Goal: Task Accomplishment & Management: Manage account settings

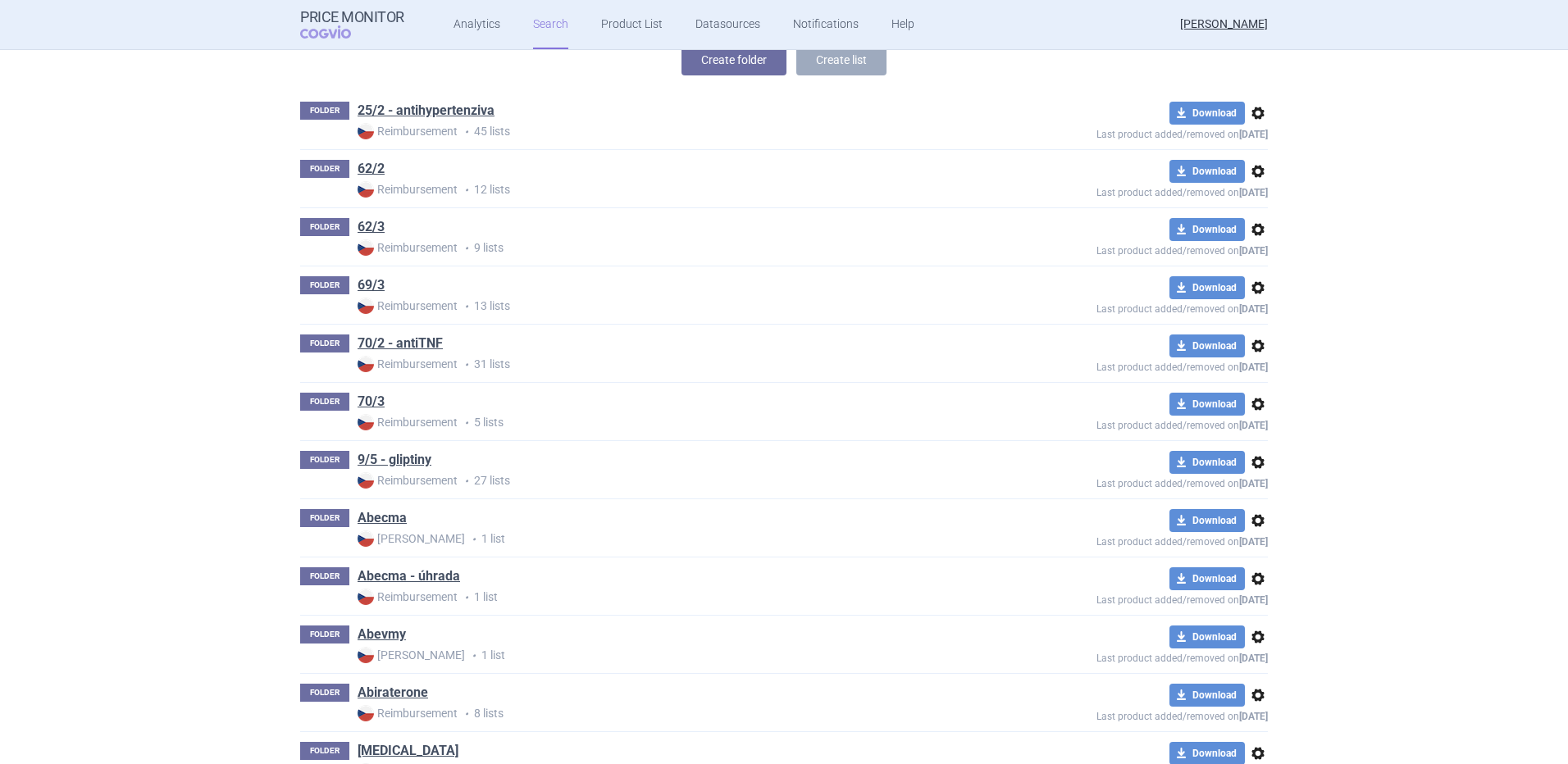
scroll to position [307, 0]
click at [406, 339] on link "70/2 - antiTNF" at bounding box center [399, 342] width 85 height 18
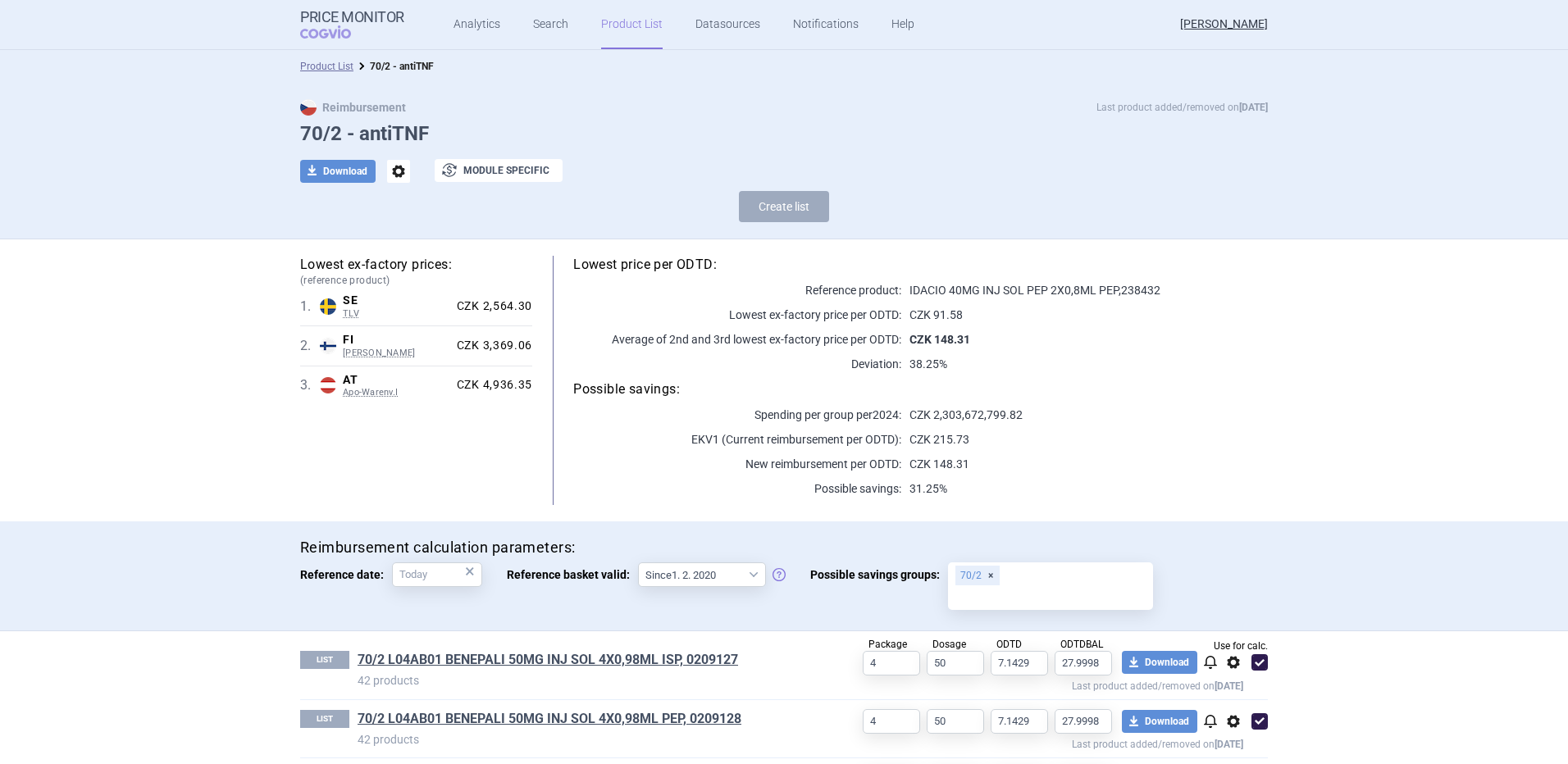
click at [616, 22] on link "Product List" at bounding box center [632, 24] width 62 height 50
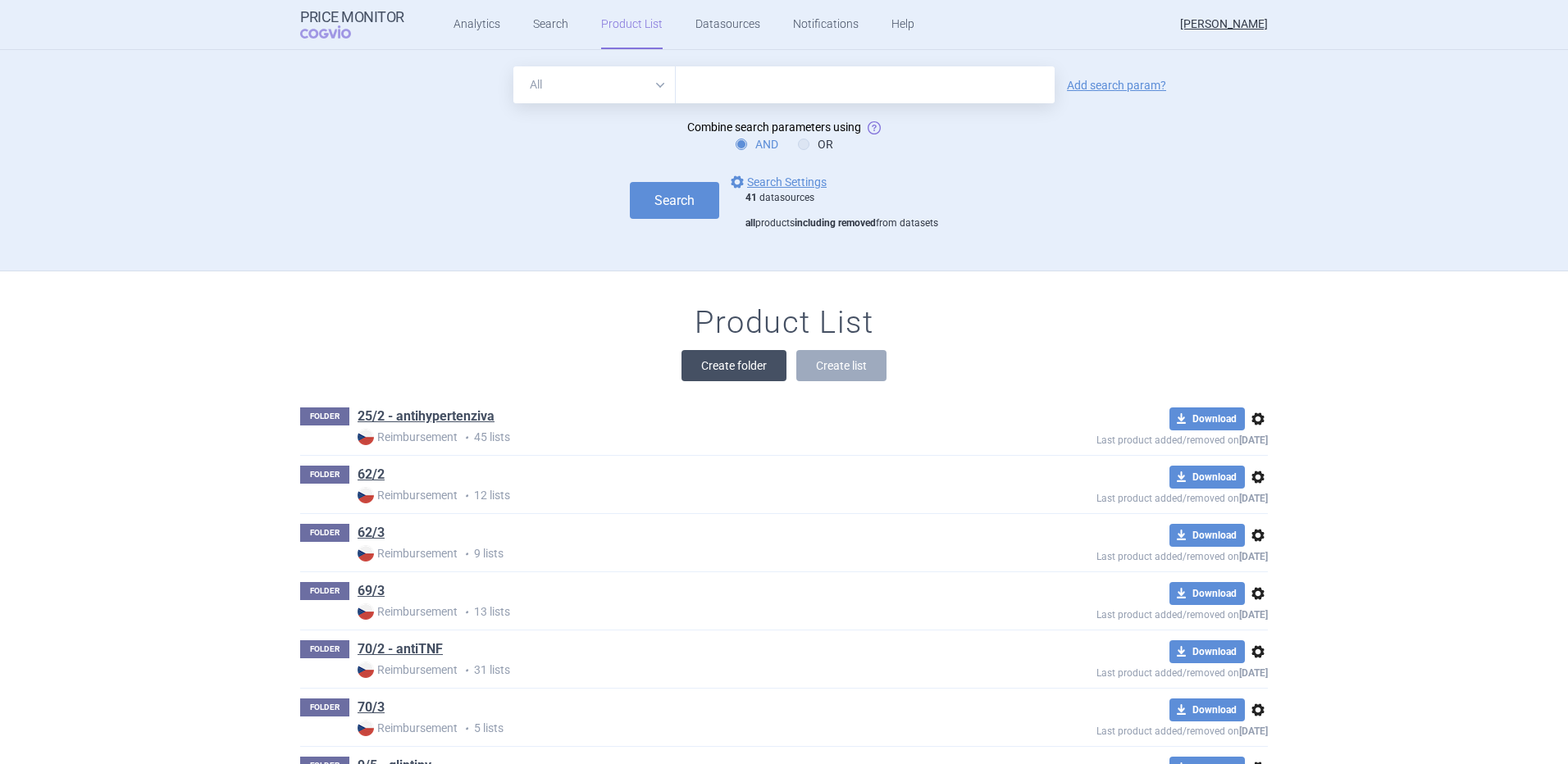
scroll to position [222, 0]
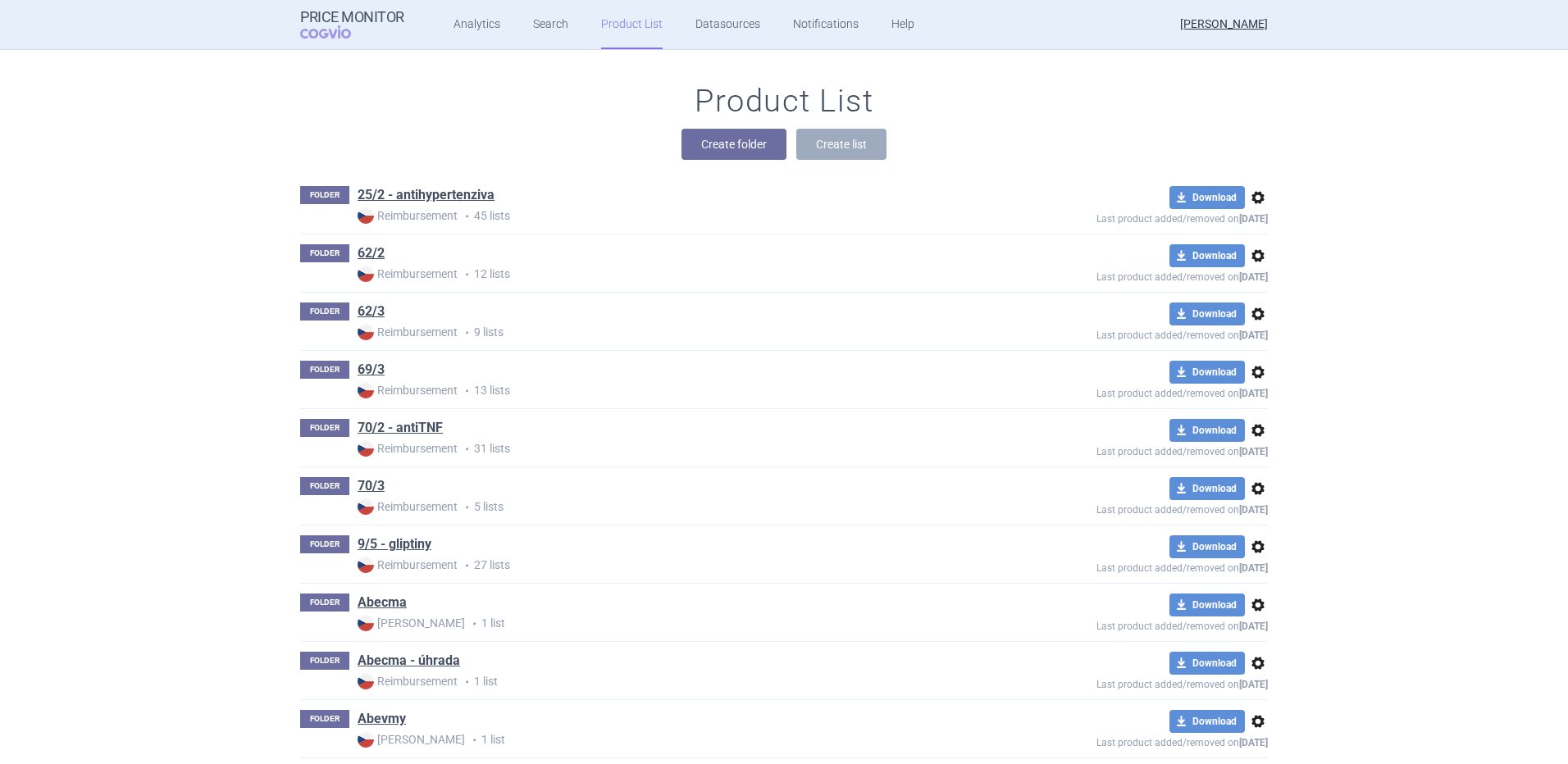
click at [1250, 429] on span "options" at bounding box center [1258, 430] width 20 height 20
click at [1250, 524] on button "Delete" at bounding box center [1251, 526] width 52 height 23
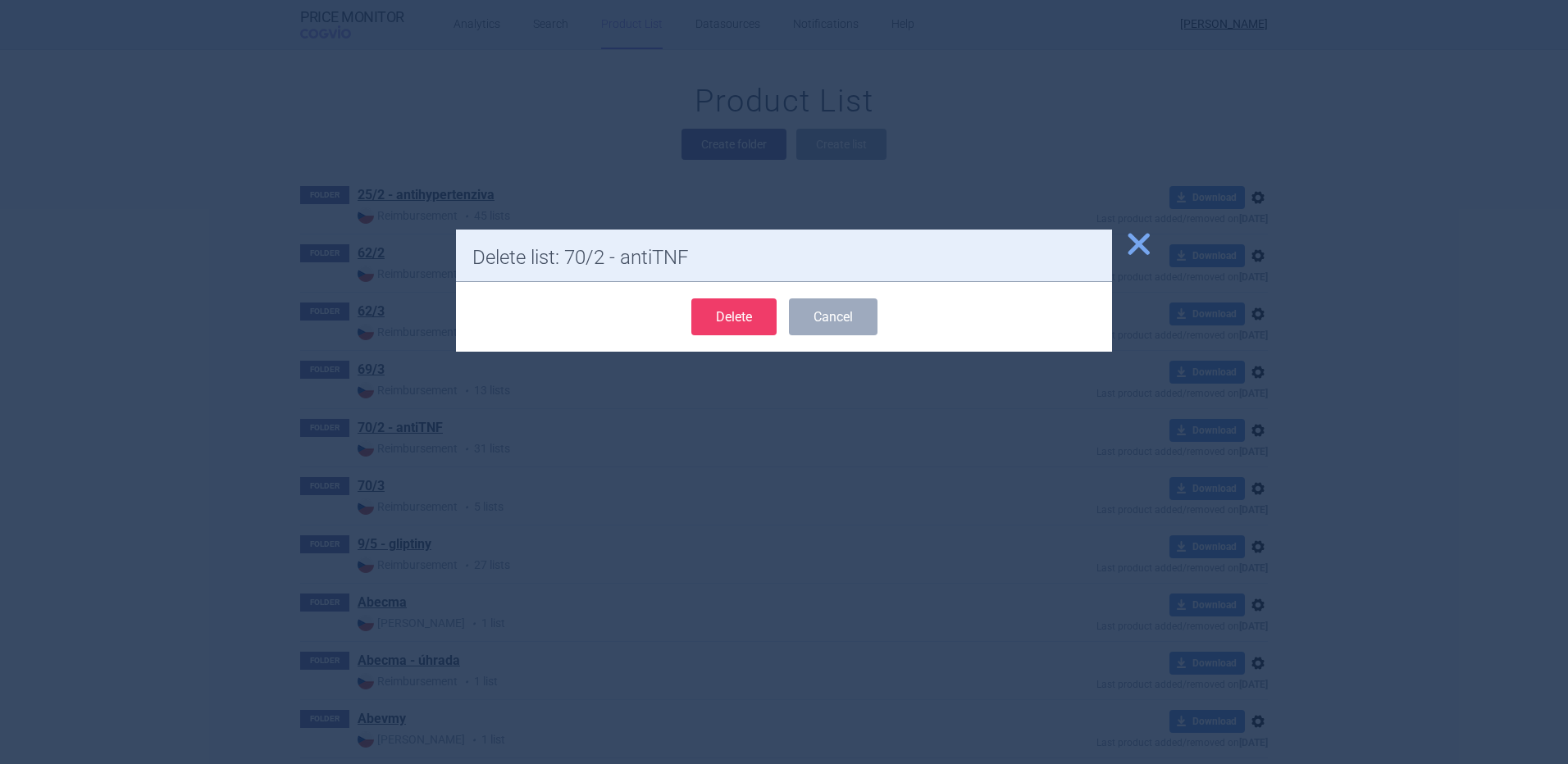
click at [755, 310] on button "Delete" at bounding box center [733, 316] width 85 height 36
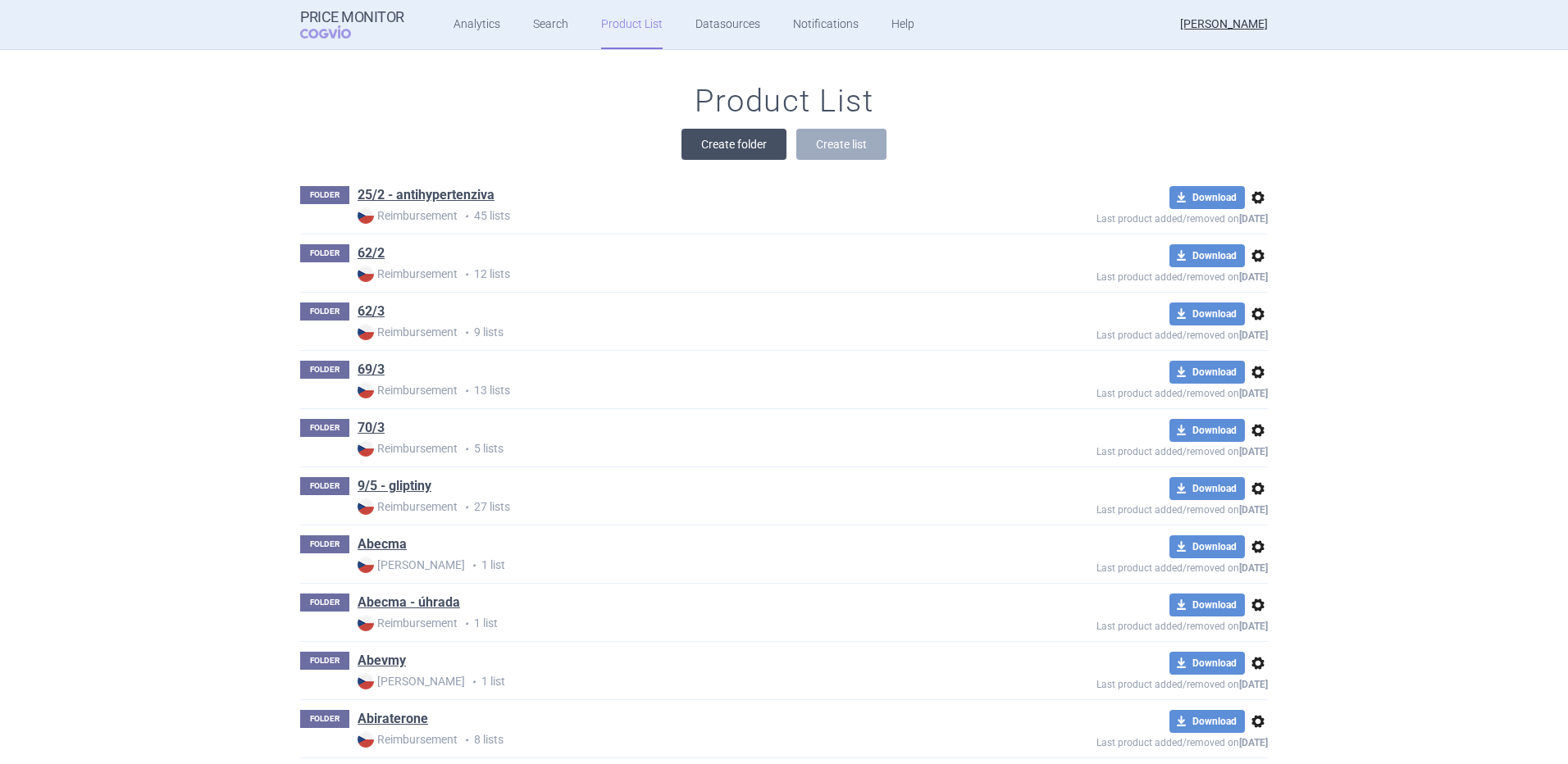
click at [723, 153] on button "Create folder" at bounding box center [734, 144] width 105 height 31
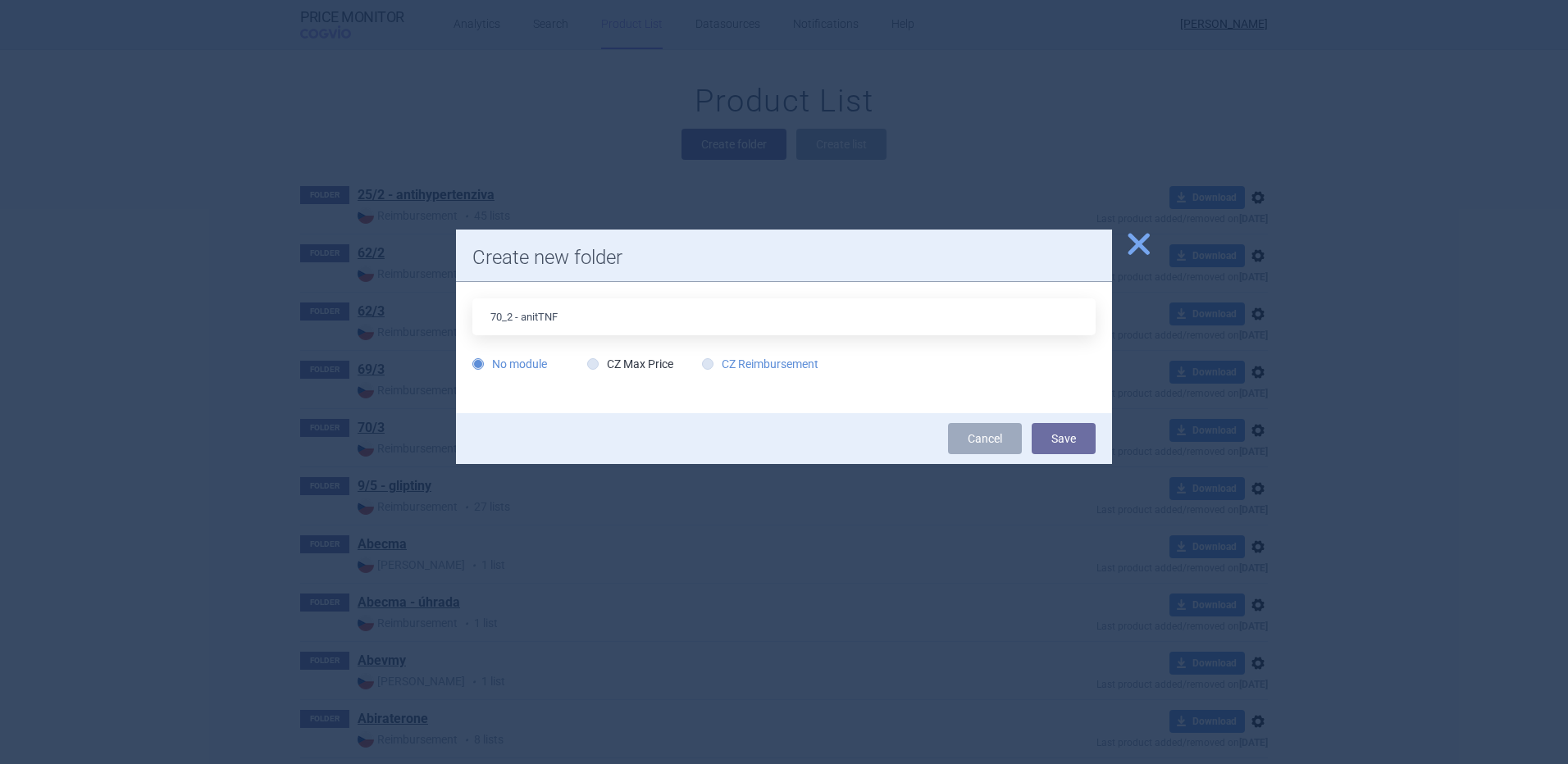
type input "70_2 - anitTNF"
click at [755, 358] on label "CZ Reimbursement" at bounding box center [760, 365] width 117 height 17
click at [719, 358] on input "CZ Reimbursement" at bounding box center [712, 365] width 17 height 17
radio input "true"
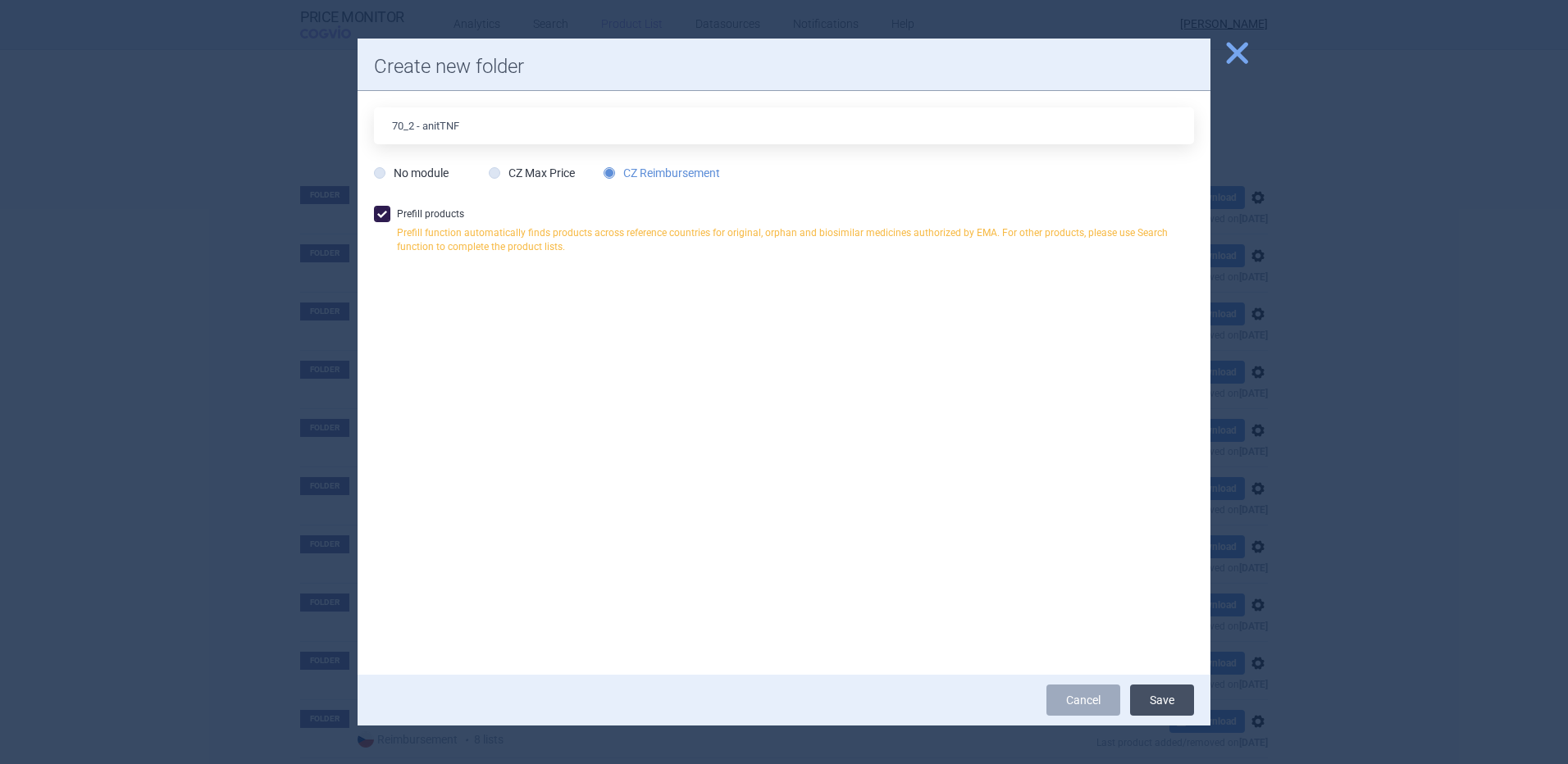
click at [1155, 699] on button "Save" at bounding box center [1161, 699] width 64 height 31
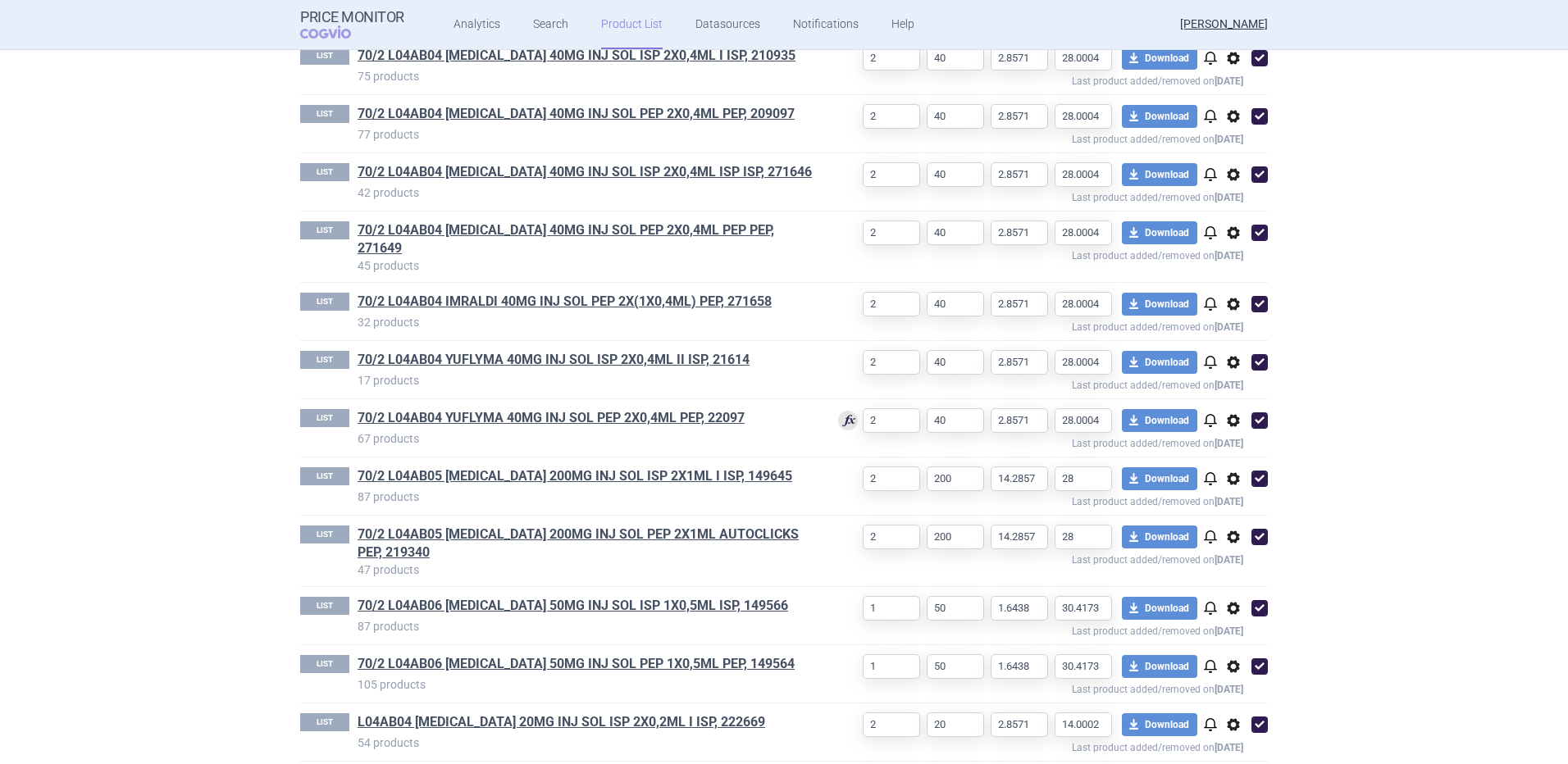
scroll to position [1289, 0]
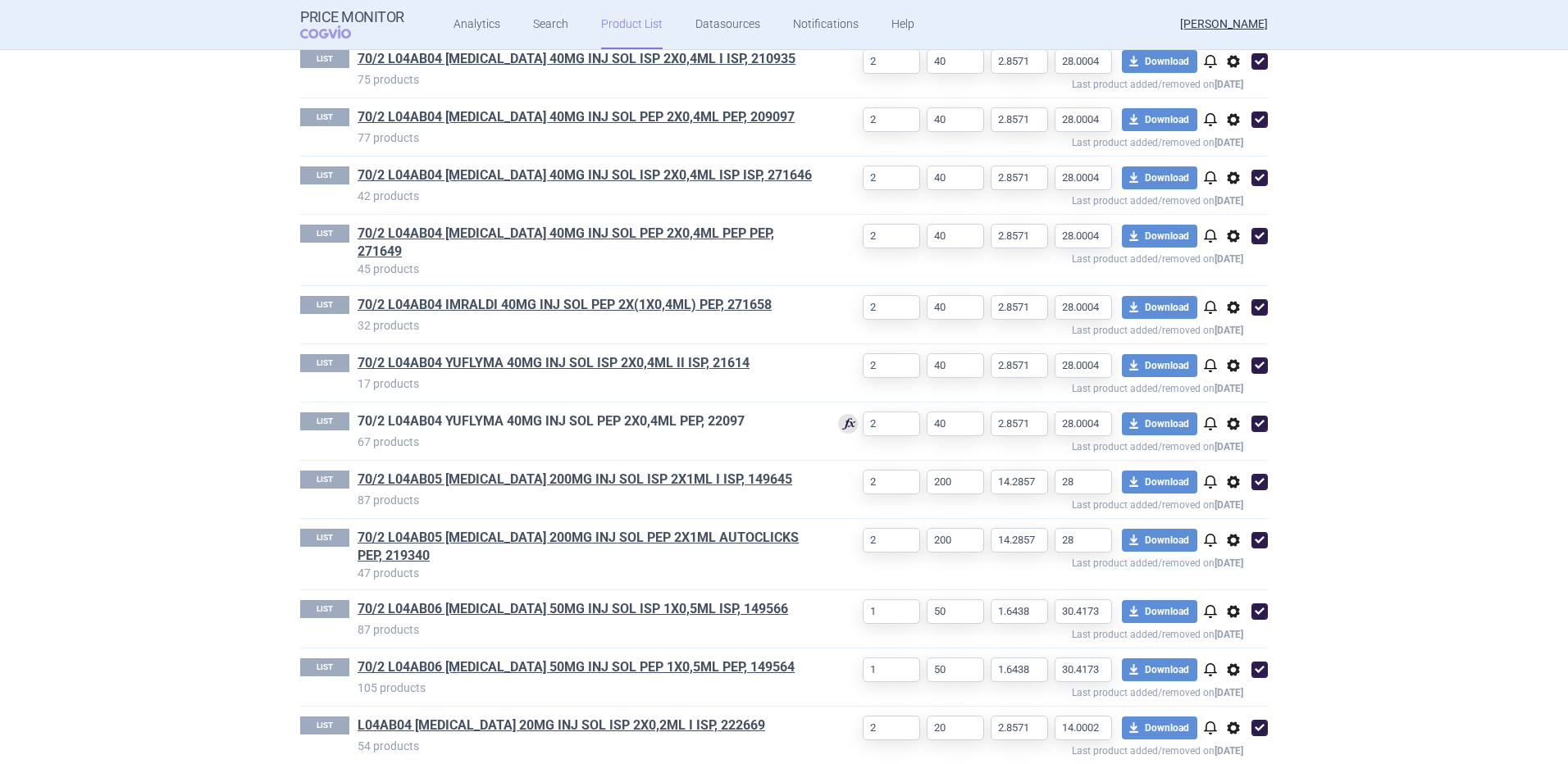
click at [590, 412] on link "70/2 L04AB04 YUFLYMA 40MG INJ SOL PEP 2X0,4ML PEP, 22097" at bounding box center [551, 421] width 387 height 18
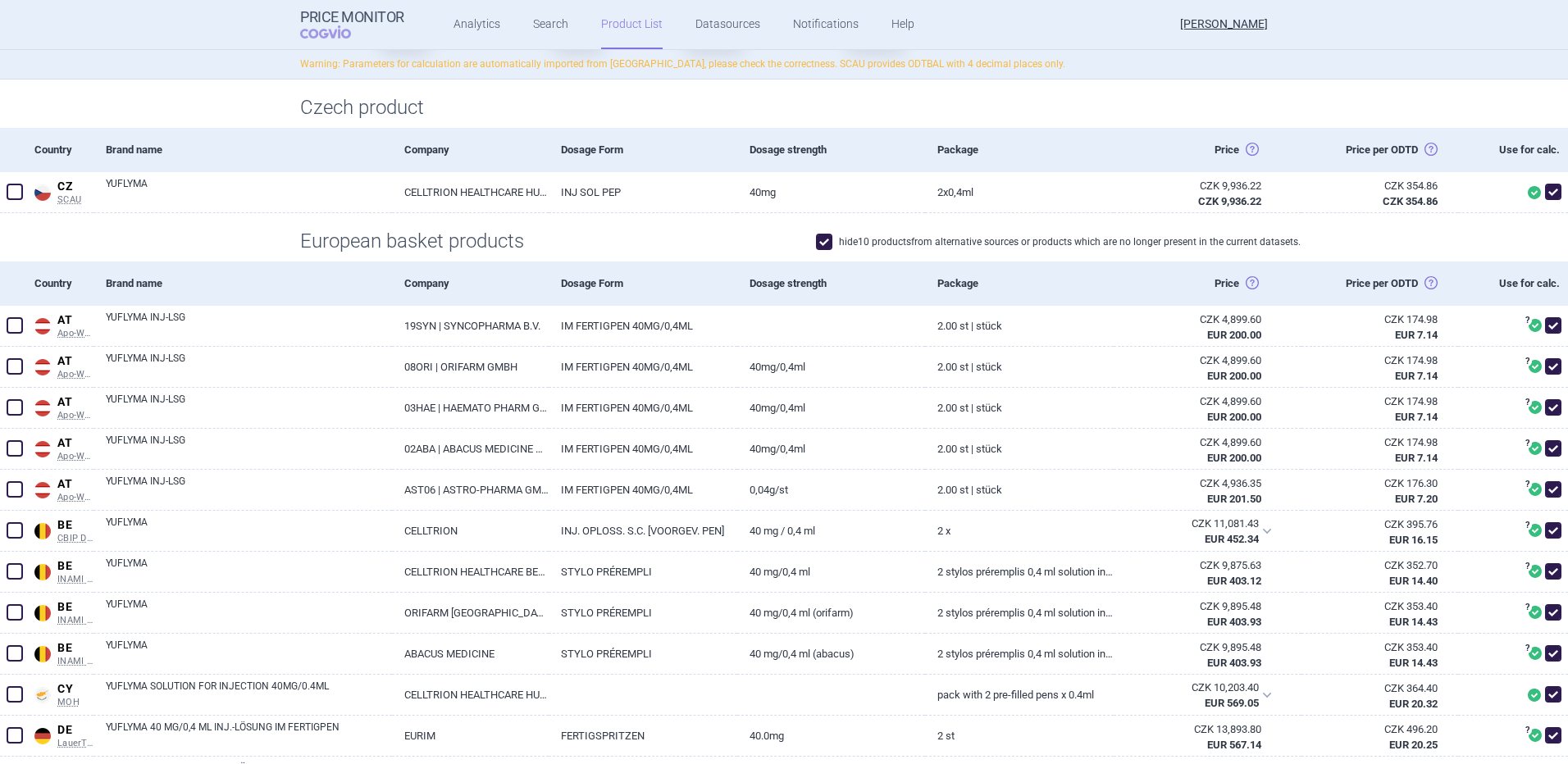
scroll to position [232, 0]
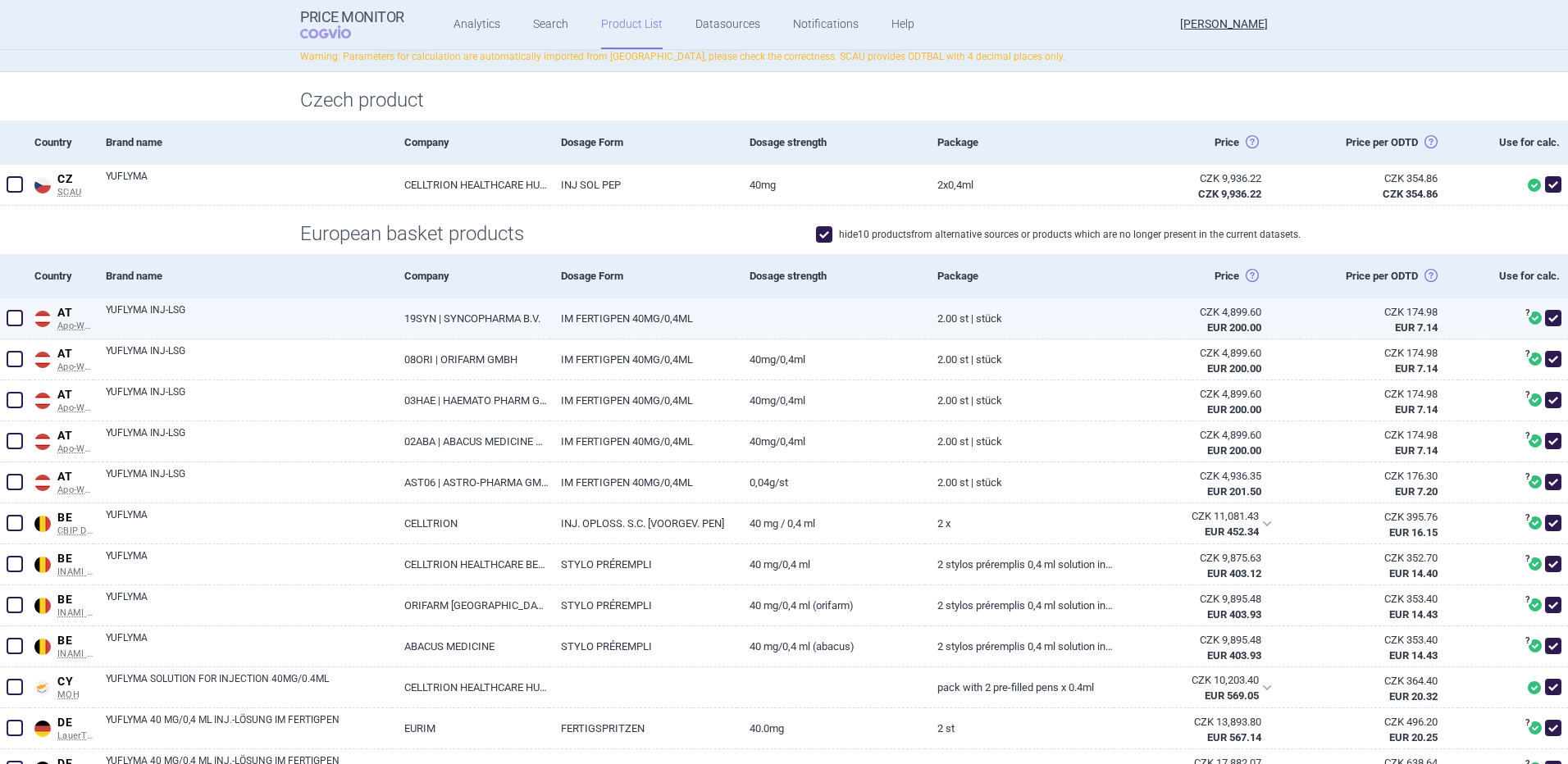
click at [1545, 318] on span at bounding box center [1553, 318] width 17 height 17
checkbox input "false"
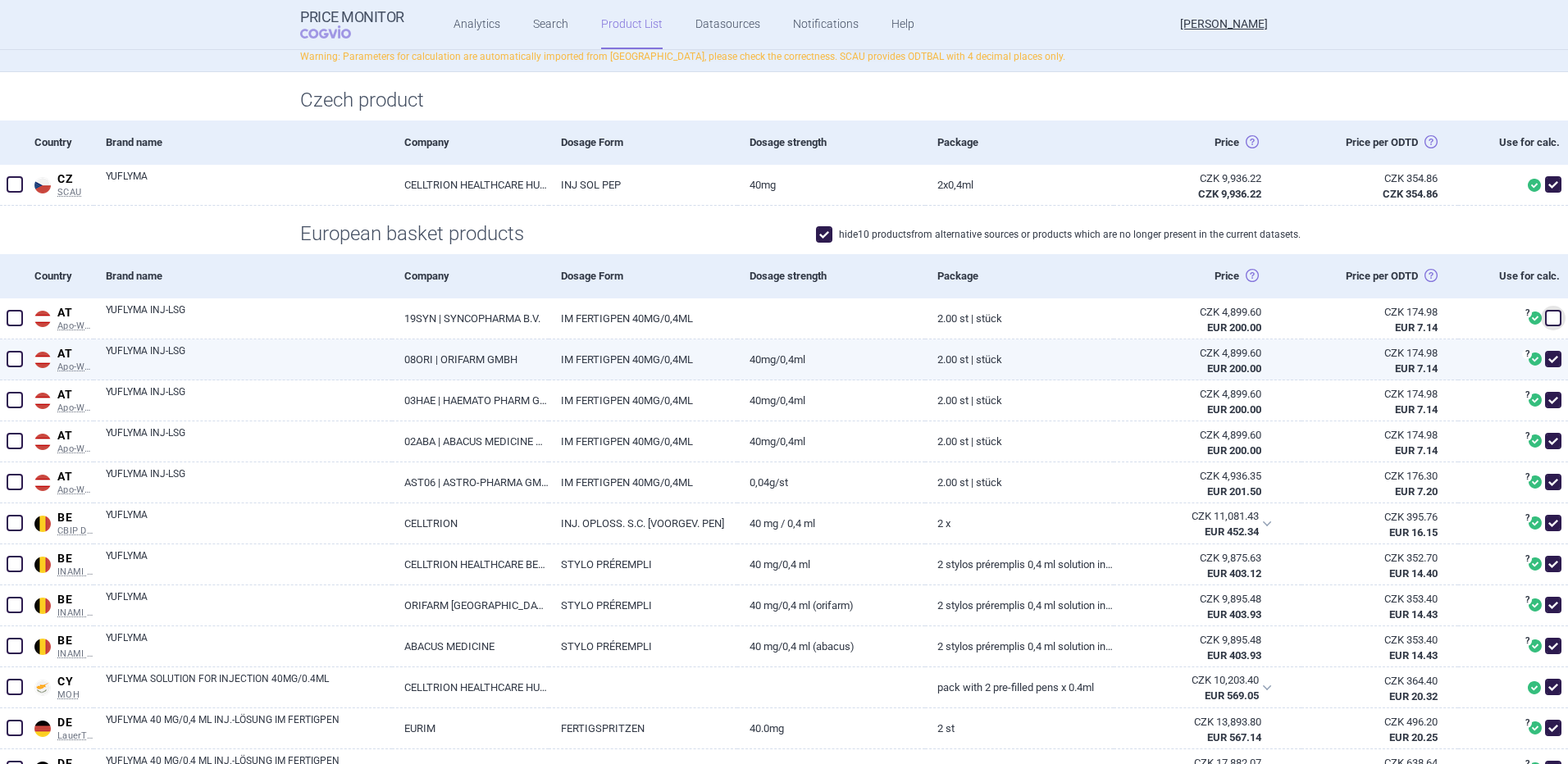
click at [1545, 351] on span at bounding box center [1553, 359] width 17 height 17
checkbox input "false"
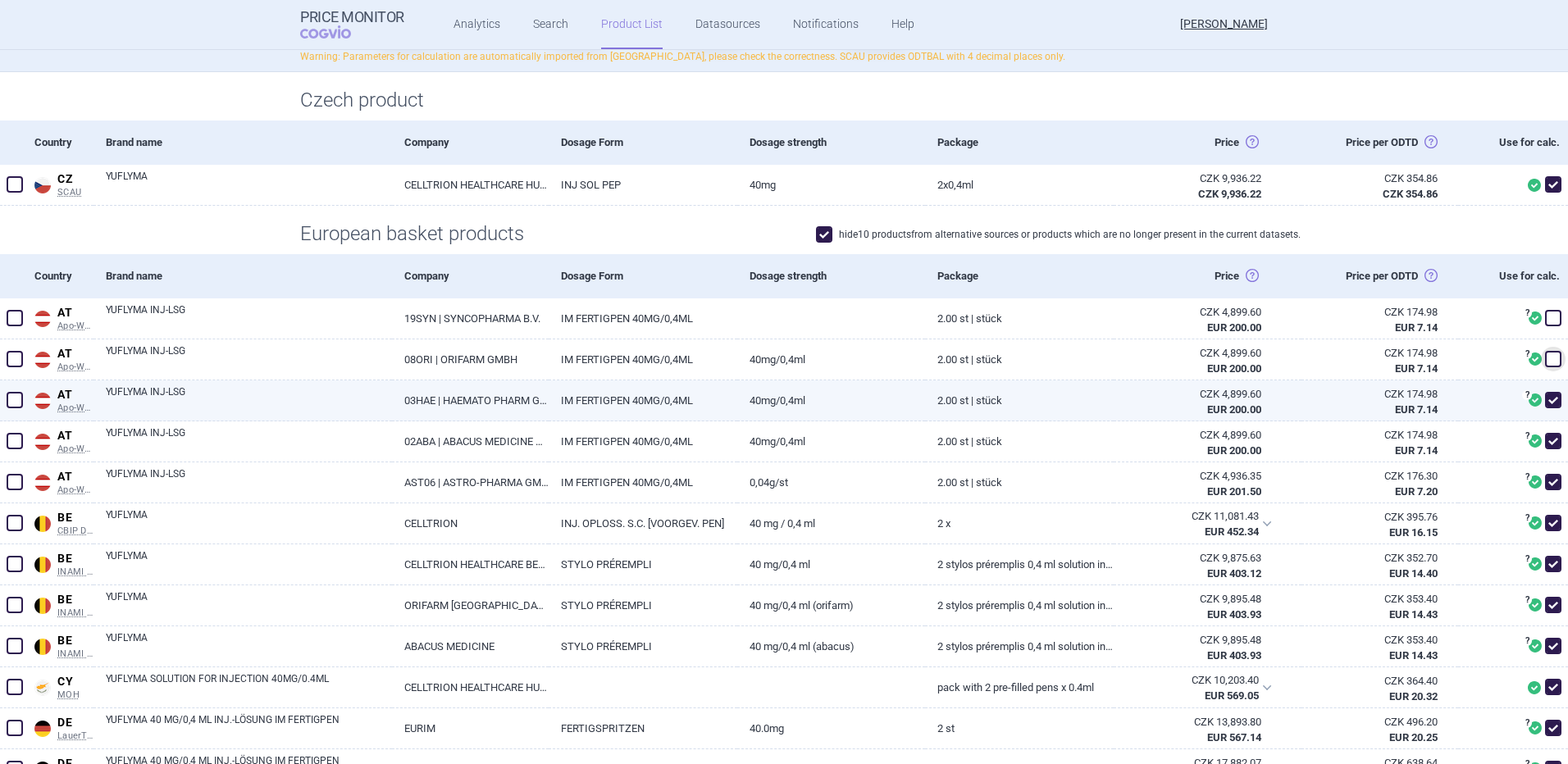
click at [1545, 404] on span at bounding box center [1553, 400] width 17 height 17
checkbox input "false"
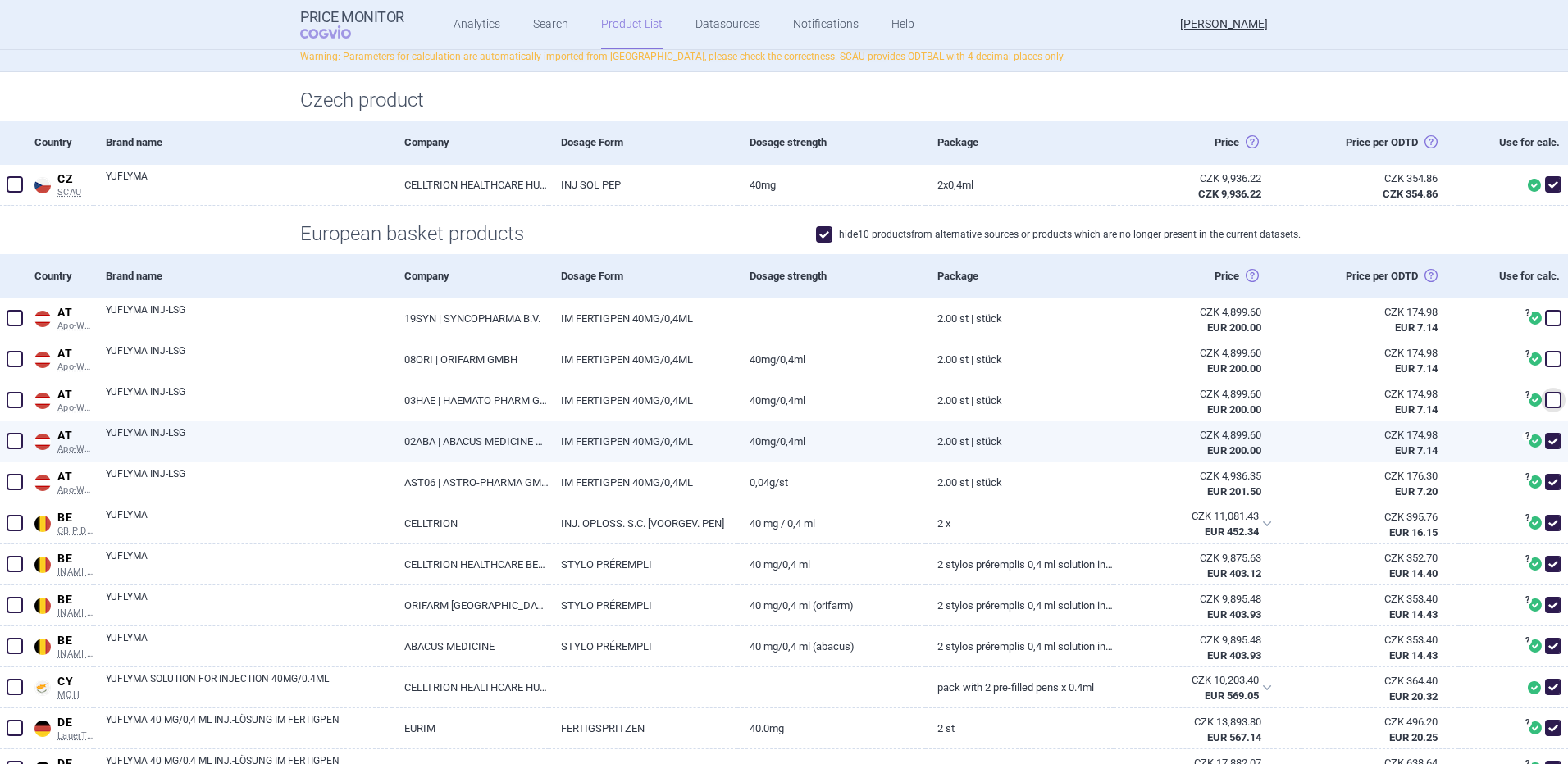
click at [1545, 446] on span at bounding box center [1553, 441] width 17 height 17
checkbox input "false"
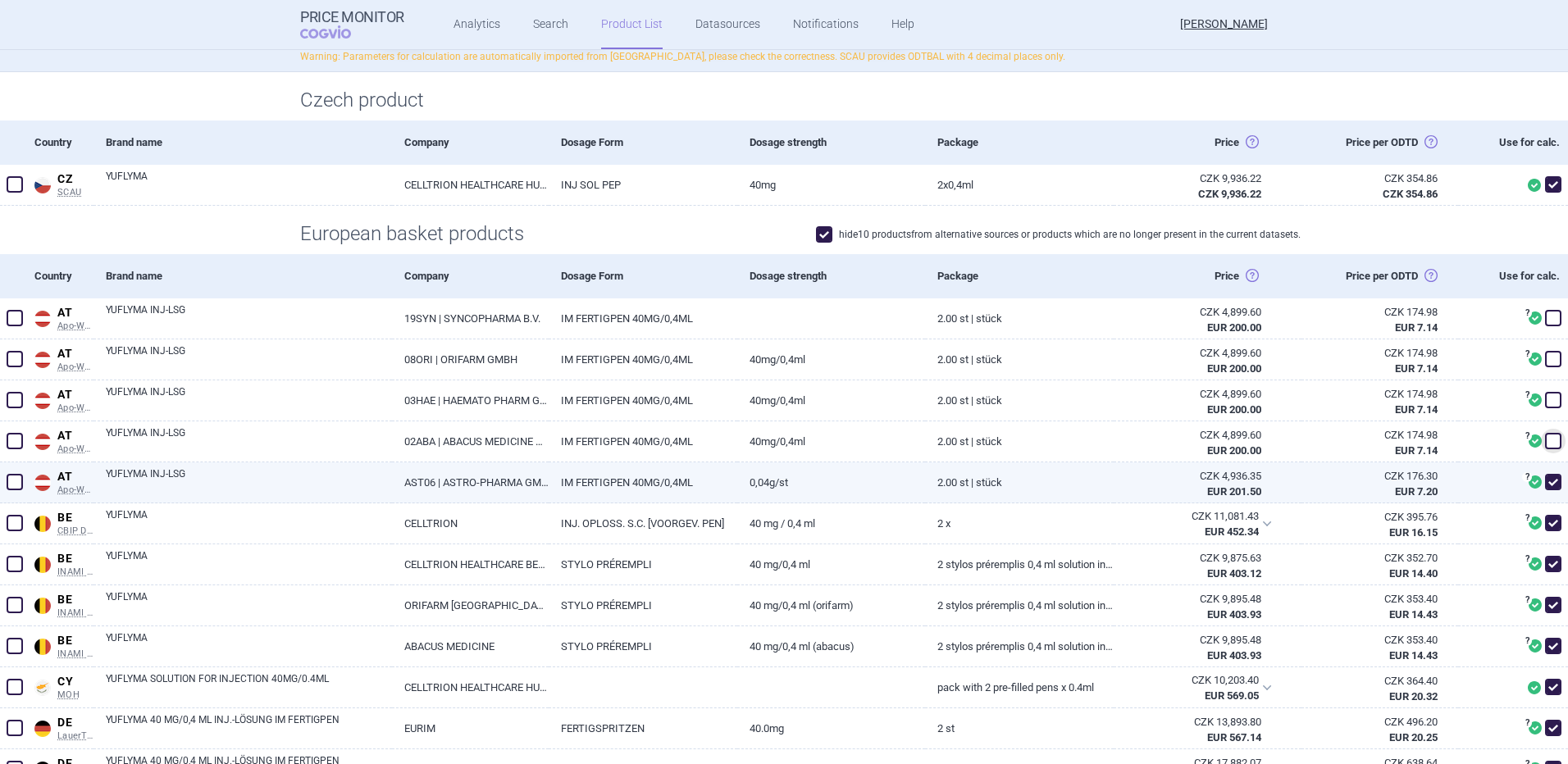
click at [1545, 483] on span at bounding box center [1553, 483] width 17 height 17
checkbox input "false"
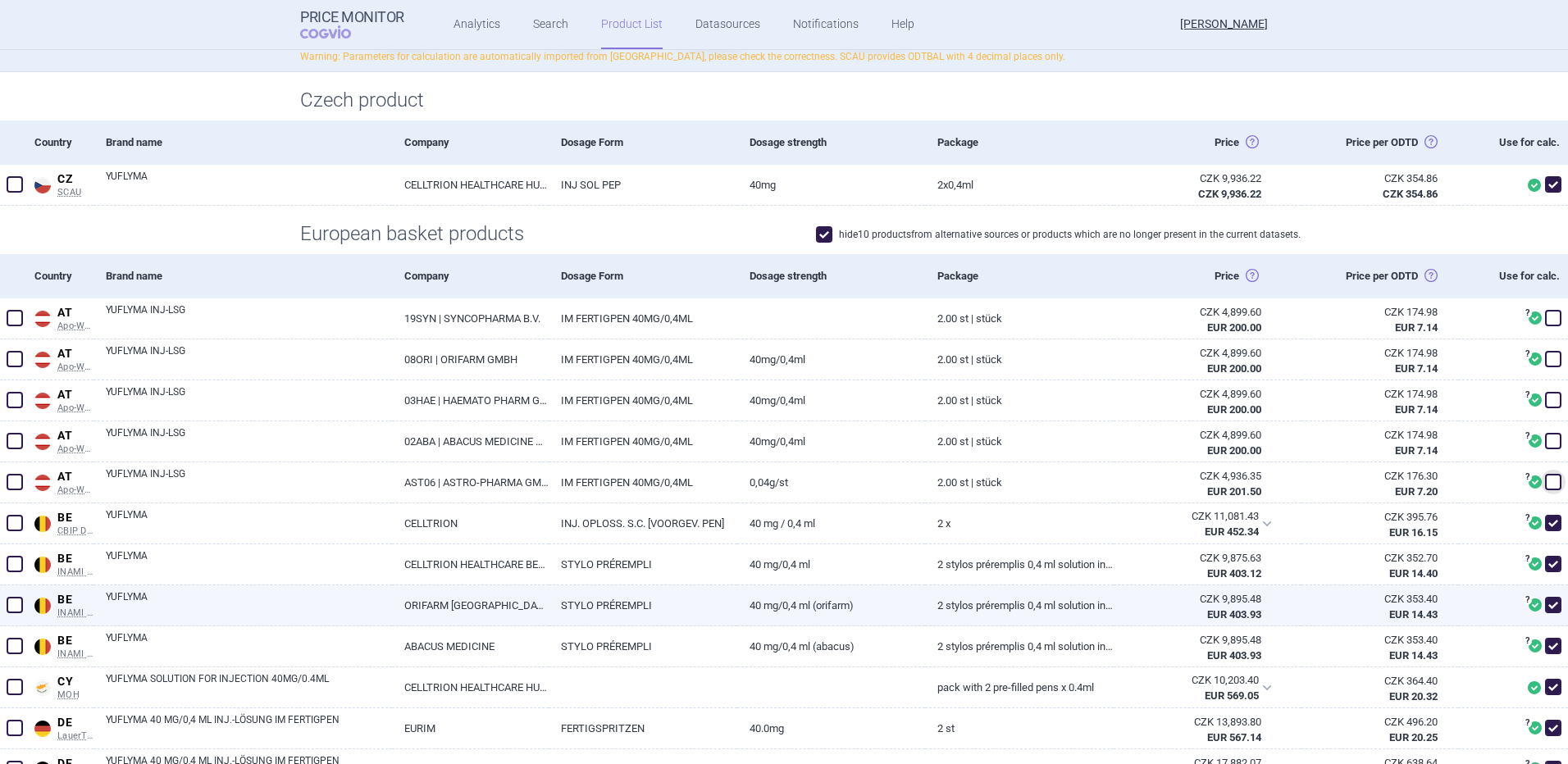
click at [1545, 598] on span at bounding box center [1553, 605] width 17 height 17
checkbox input "false"
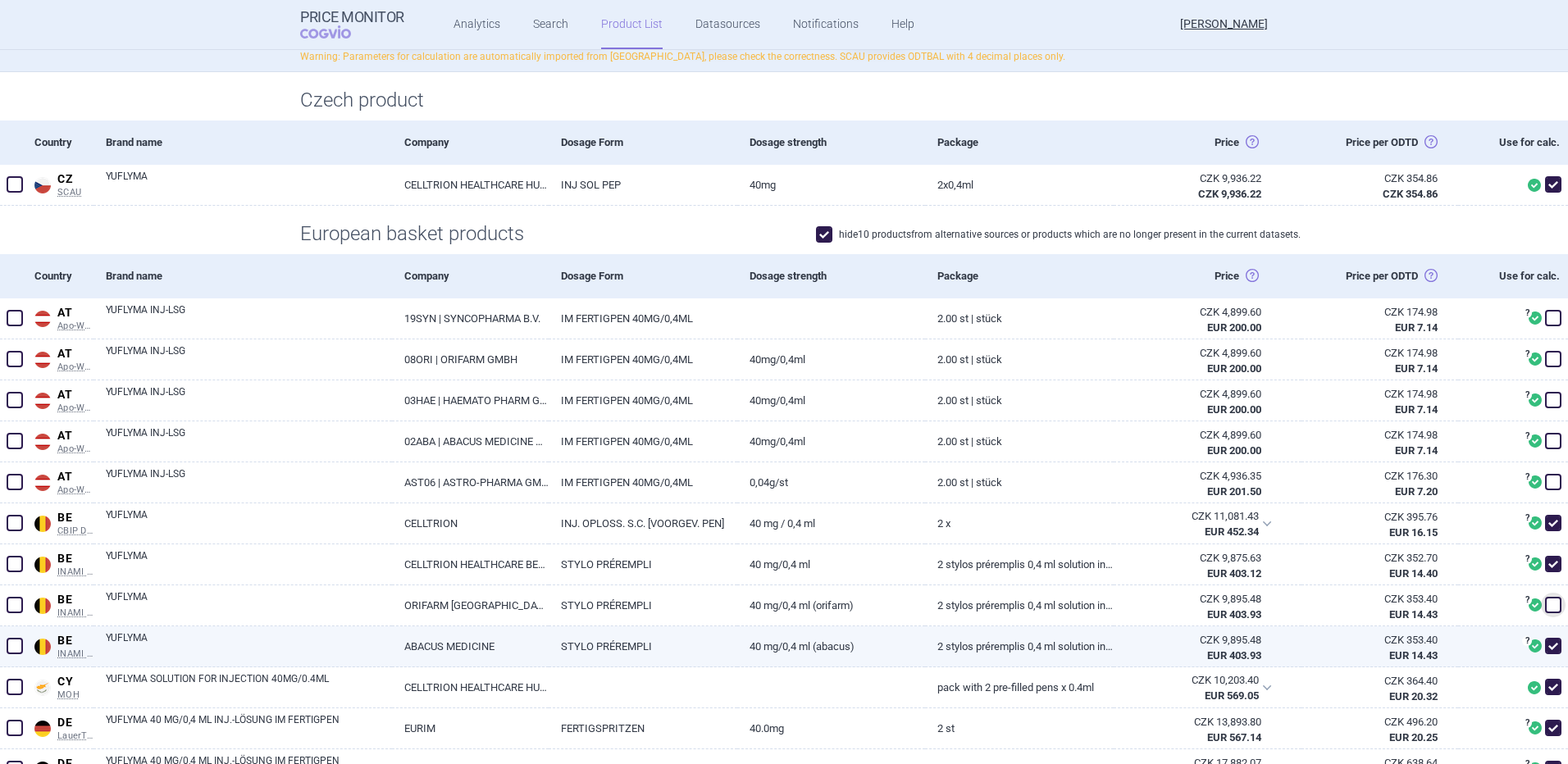
click at [1545, 642] on span at bounding box center [1553, 646] width 17 height 17
checkbox input "false"
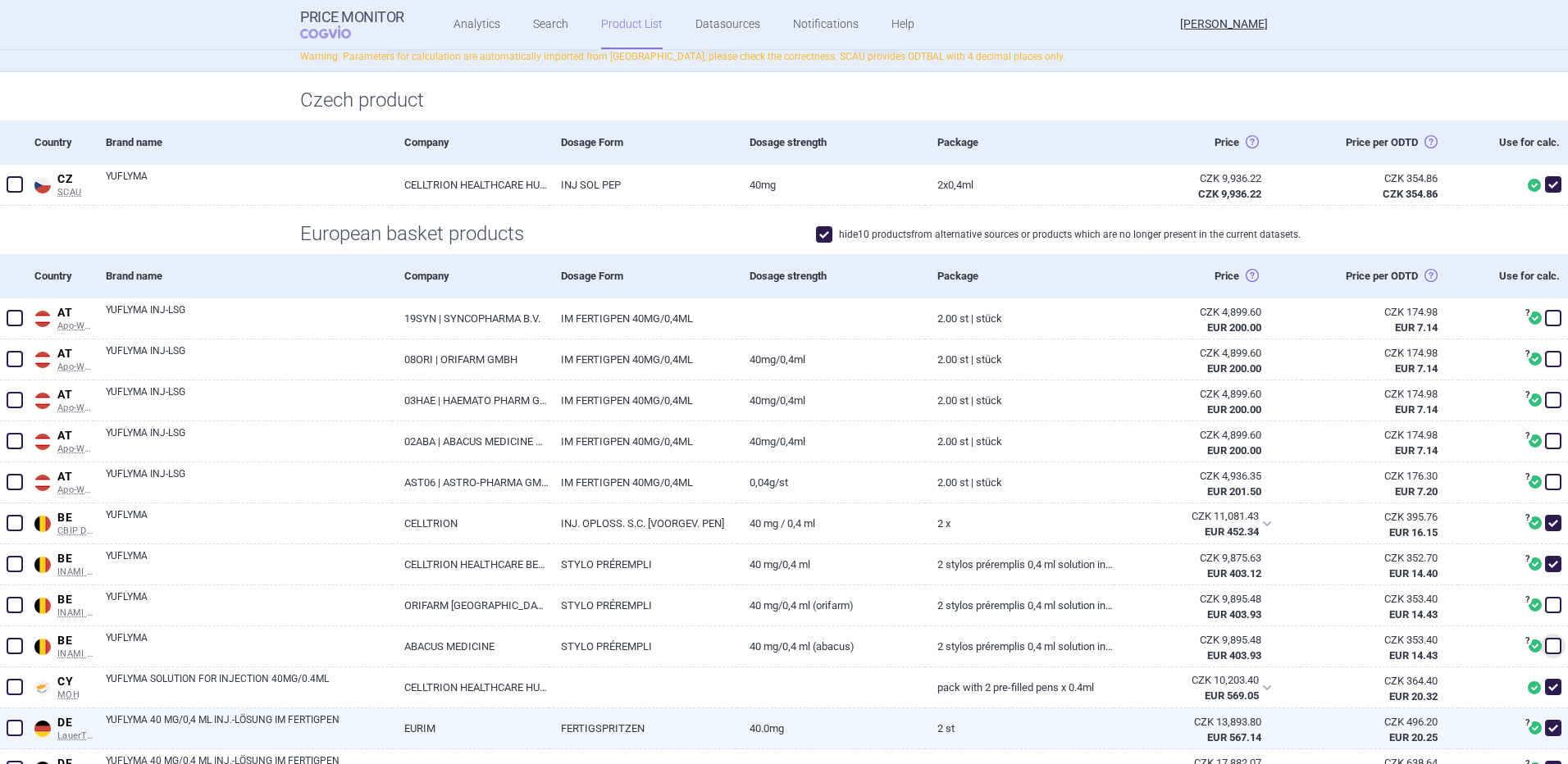
click at [1545, 730] on span at bounding box center [1553, 728] width 17 height 17
checkbox input "false"
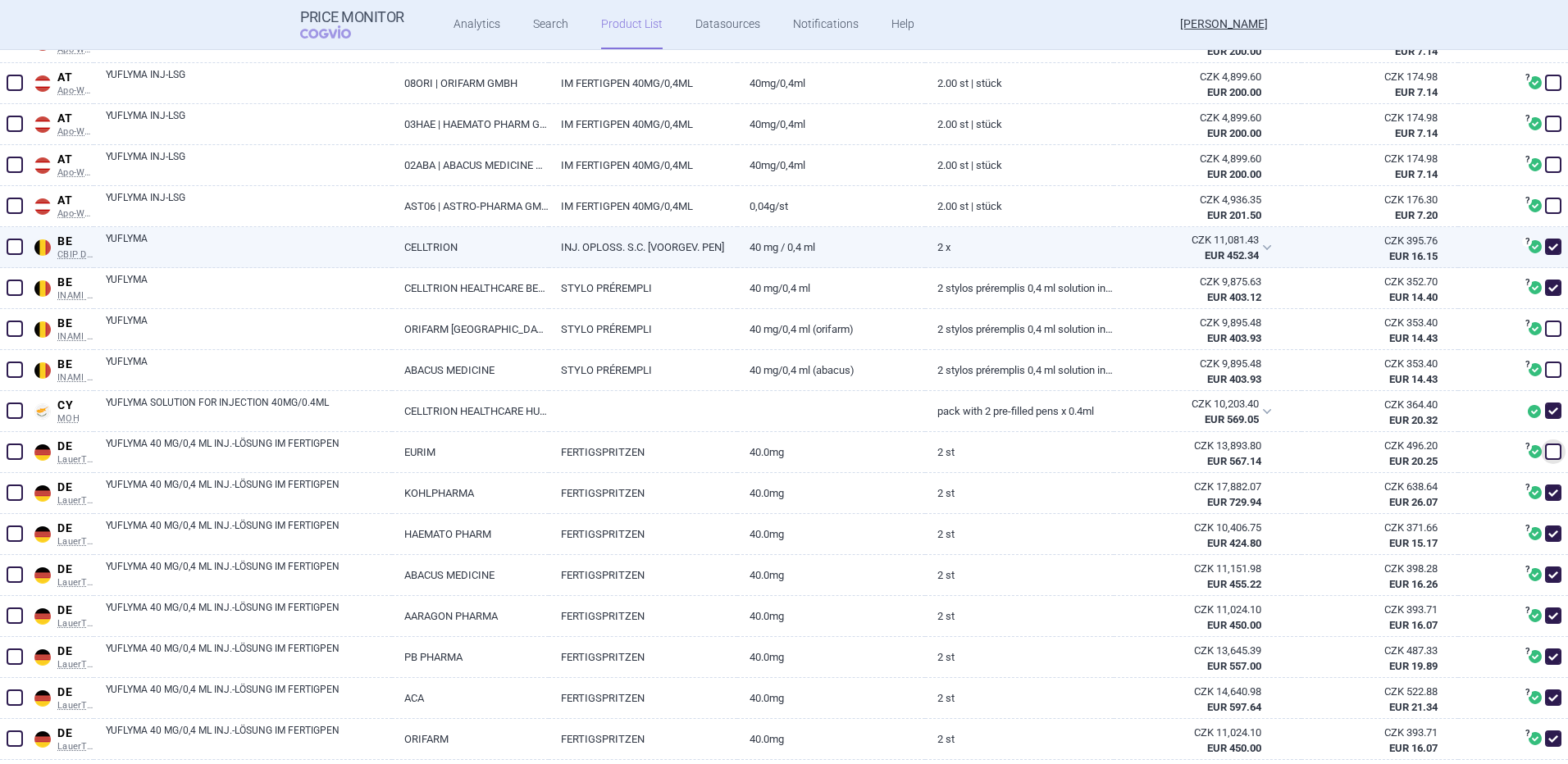
scroll to position [510, 0]
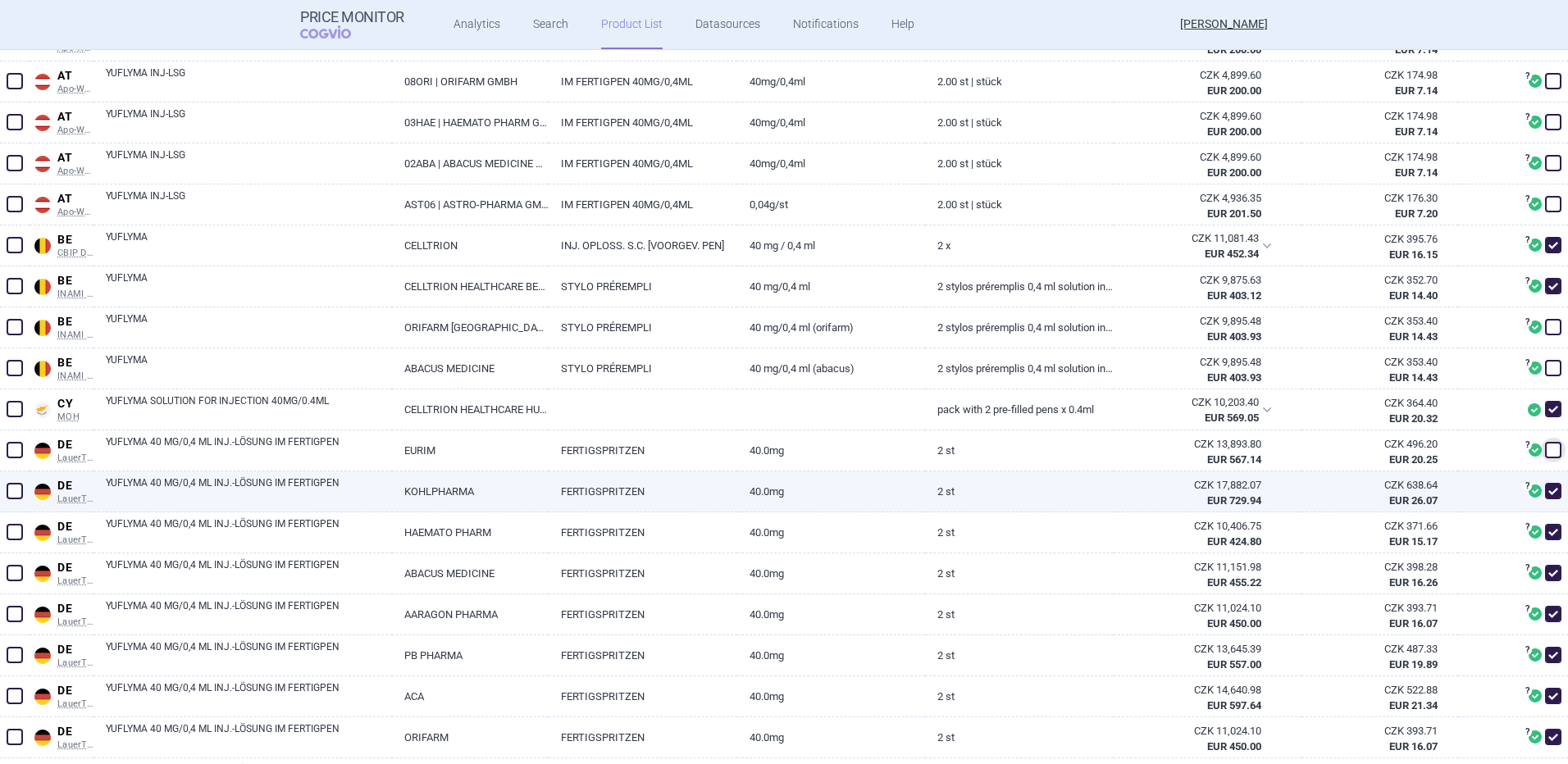
click at [1545, 489] on span at bounding box center [1553, 492] width 17 height 17
checkbox input "false"
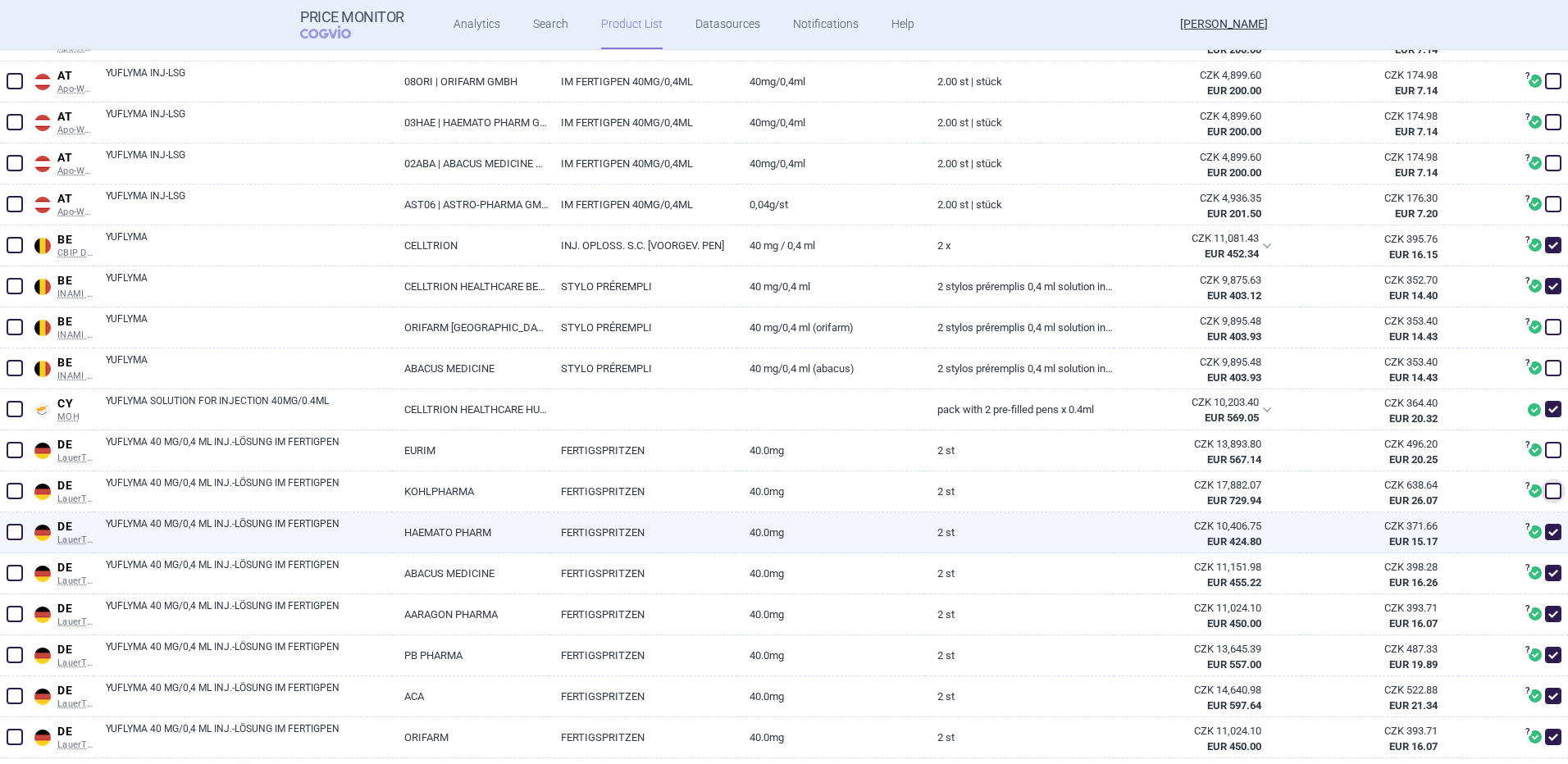
click at [1545, 536] on span at bounding box center [1553, 532] width 17 height 17
checkbox input "false"
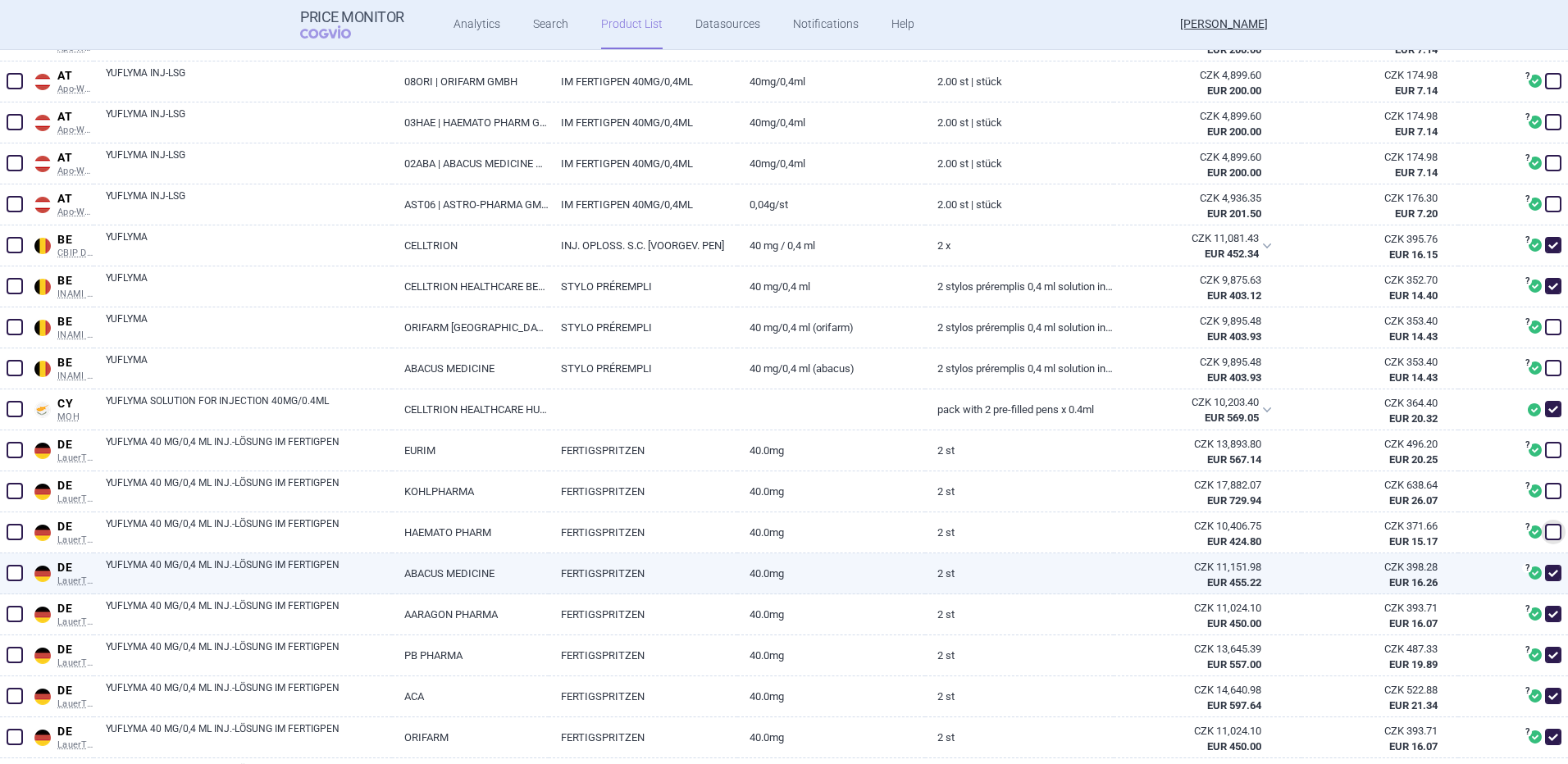
click at [1541, 584] on span at bounding box center [1553, 573] width 24 height 24
checkbox input "false"
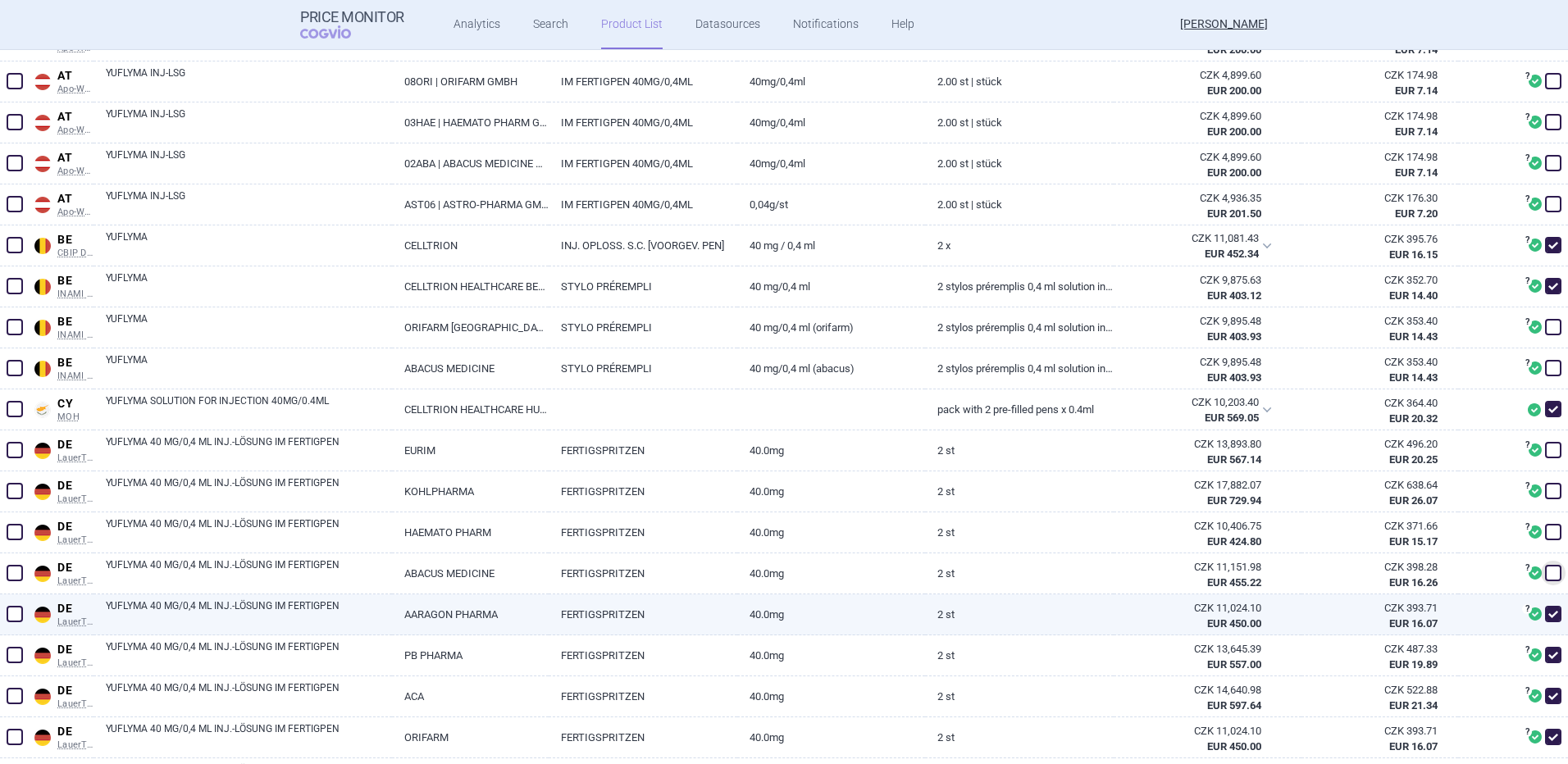
click at [1545, 612] on span at bounding box center [1553, 614] width 17 height 17
checkbox input "false"
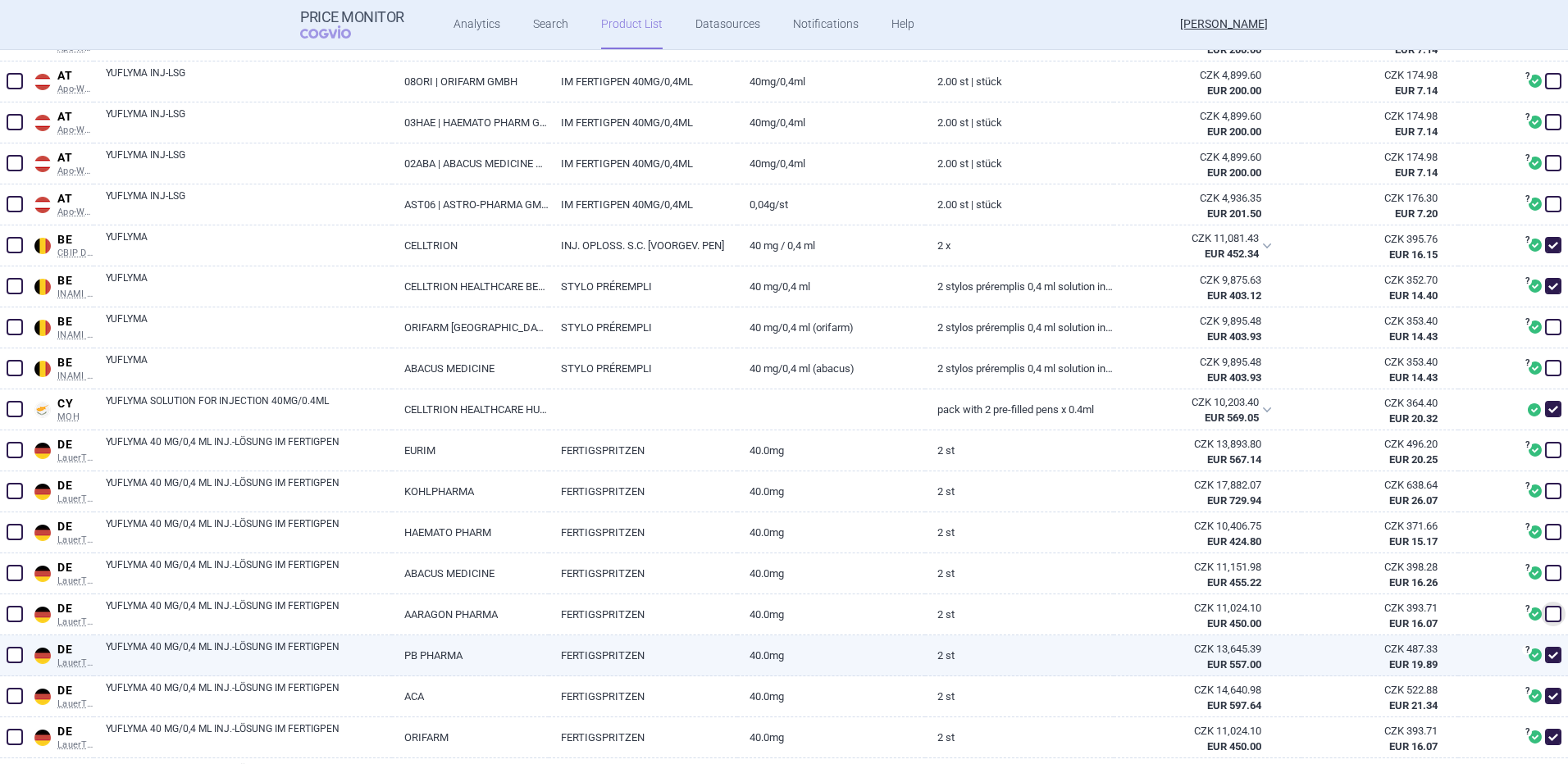
click at [1545, 651] on span at bounding box center [1553, 656] width 17 height 17
checkbox input "false"
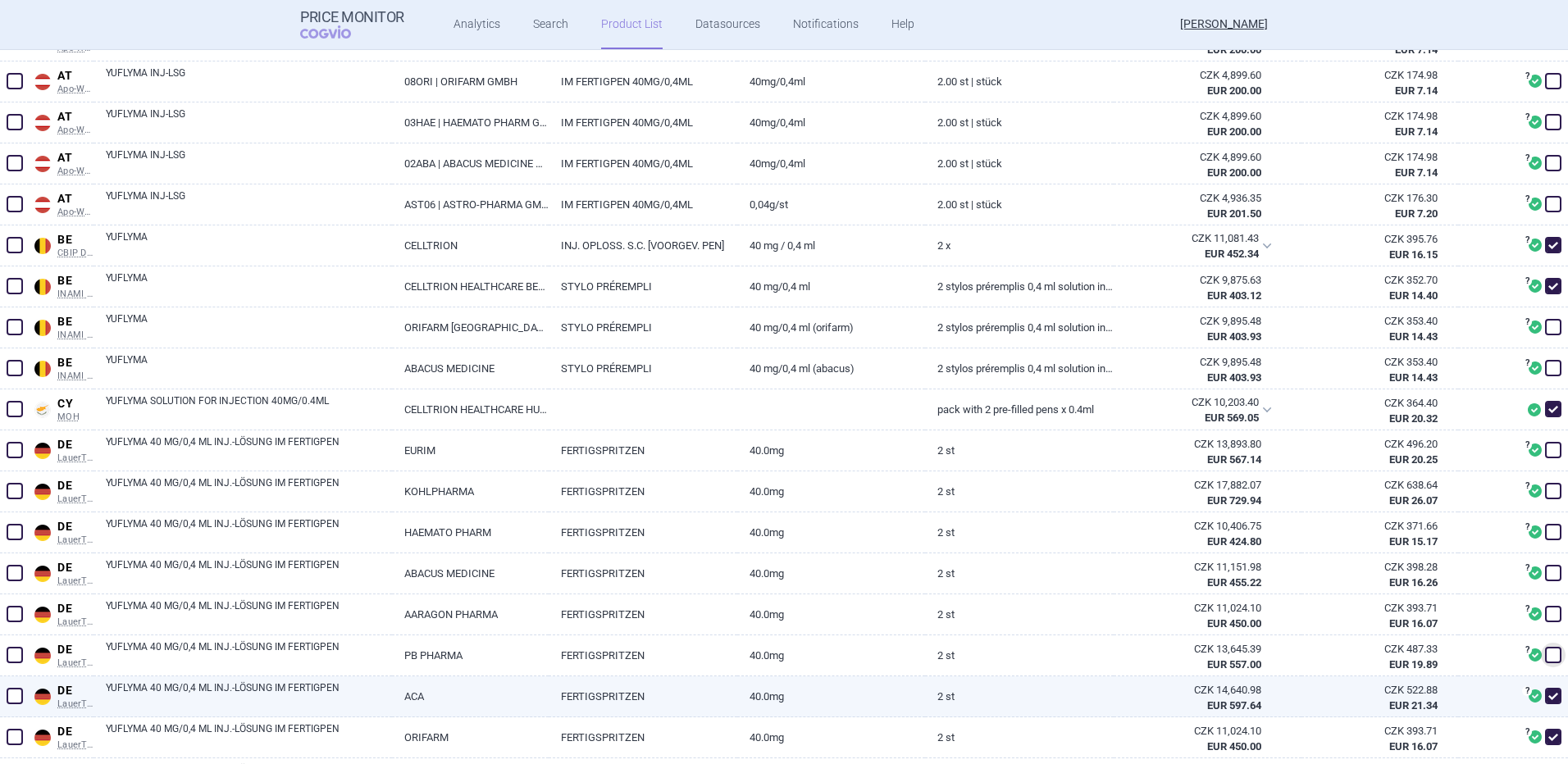
click at [1545, 690] on span at bounding box center [1553, 697] width 17 height 17
checkbox input "false"
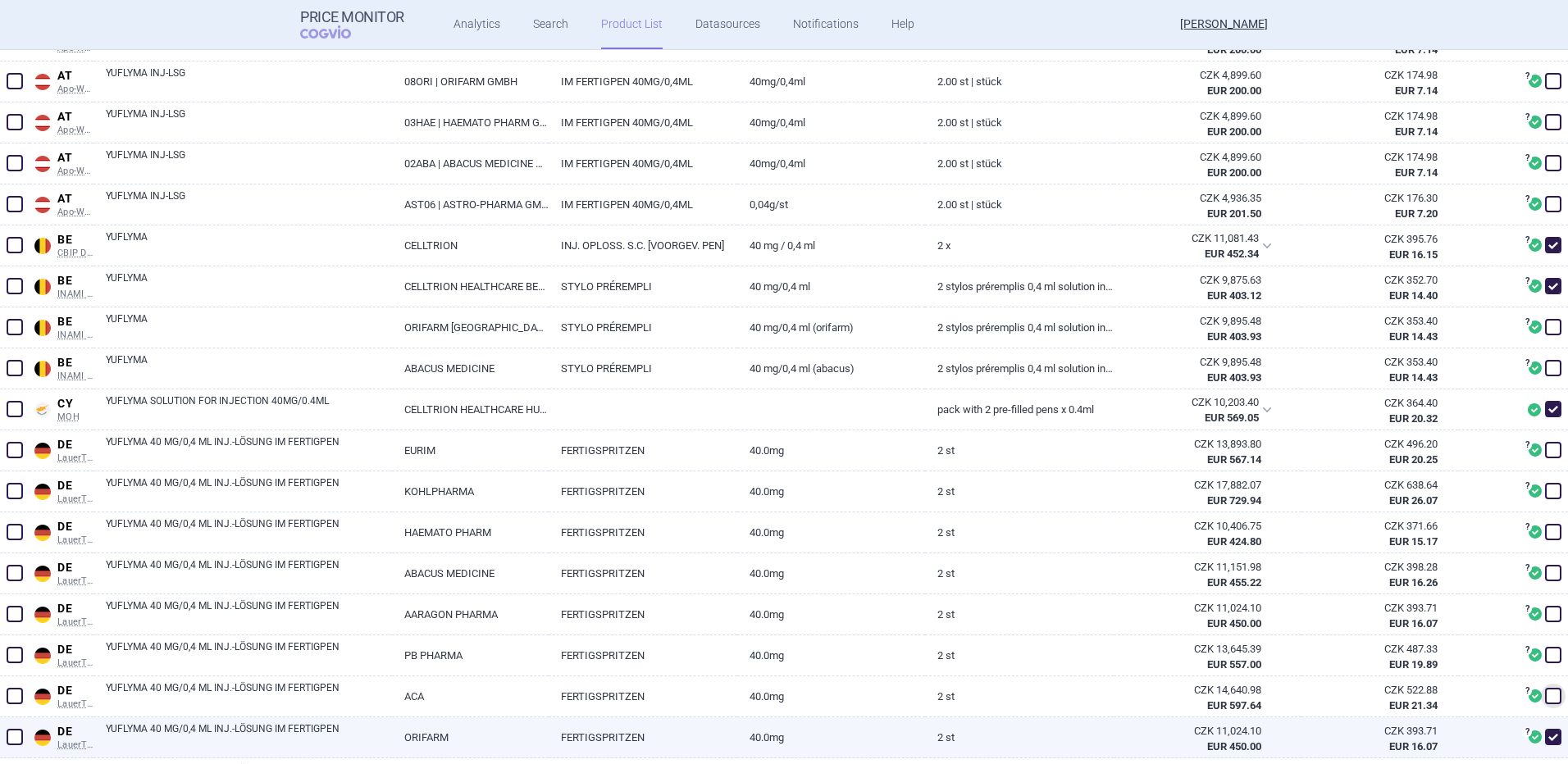
click at [1545, 730] on span at bounding box center [1553, 738] width 17 height 17
checkbox input "false"
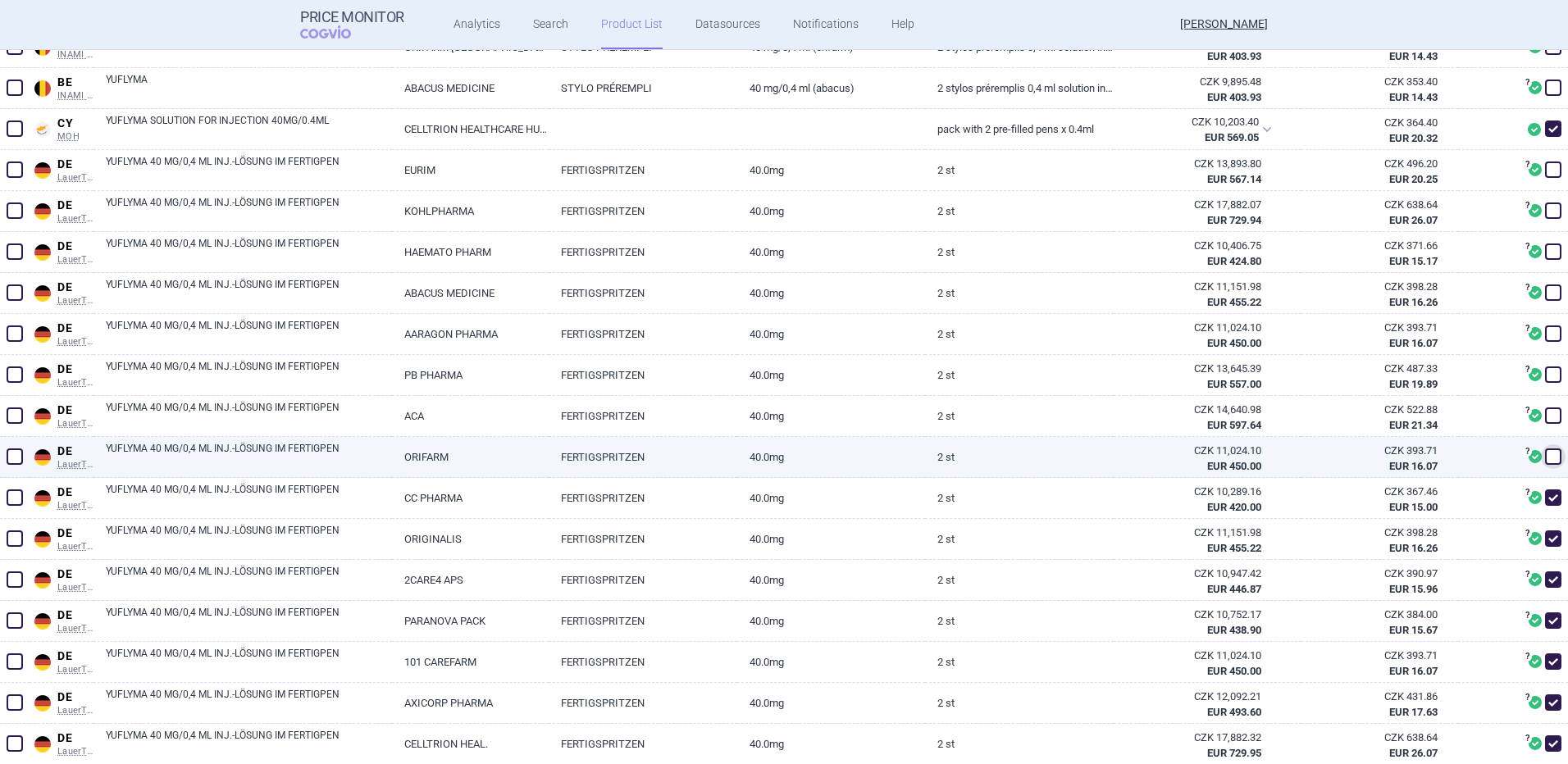
scroll to position [791, 0]
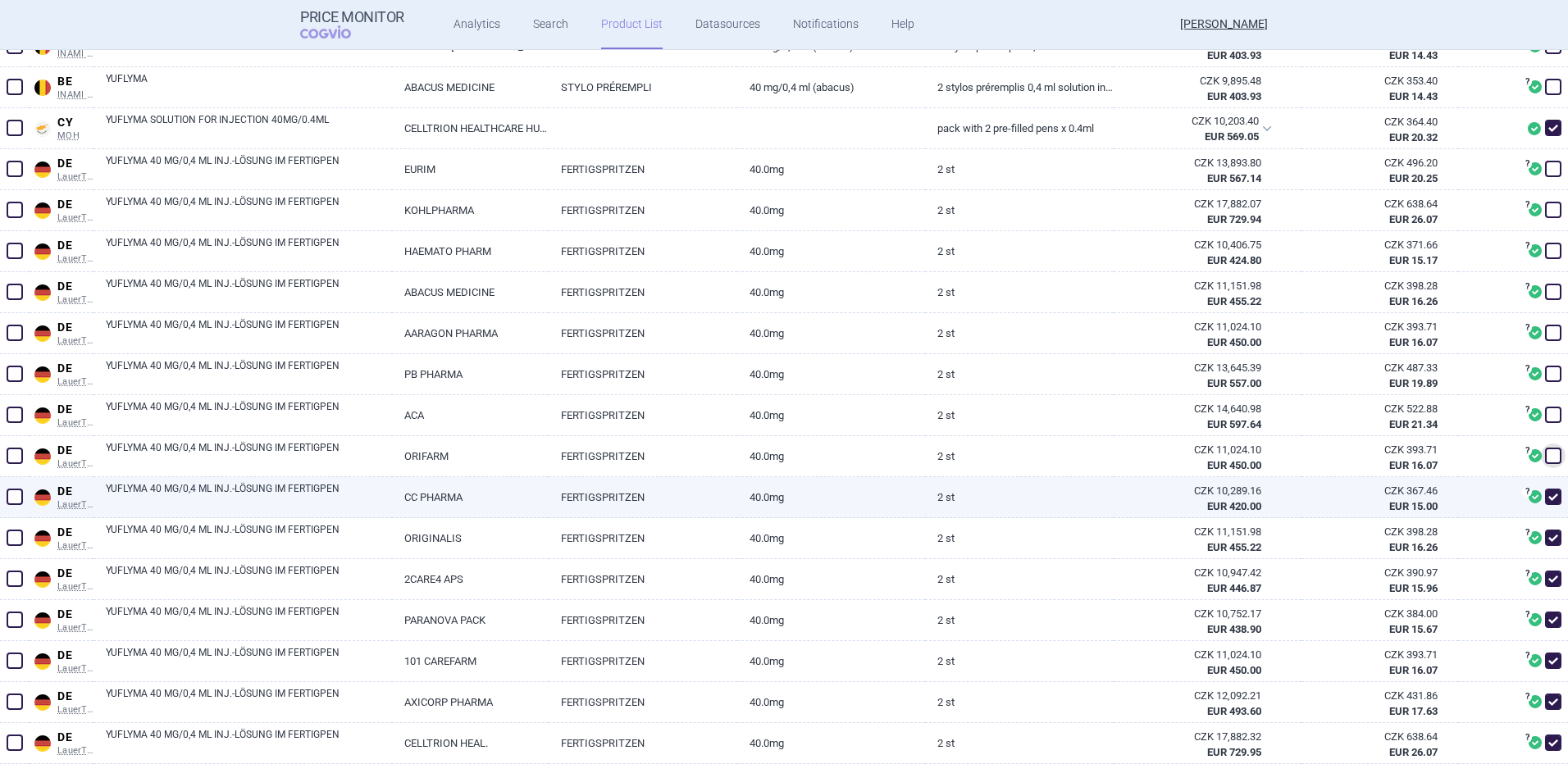
click at [1545, 494] on span at bounding box center [1553, 497] width 17 height 17
checkbox input "false"
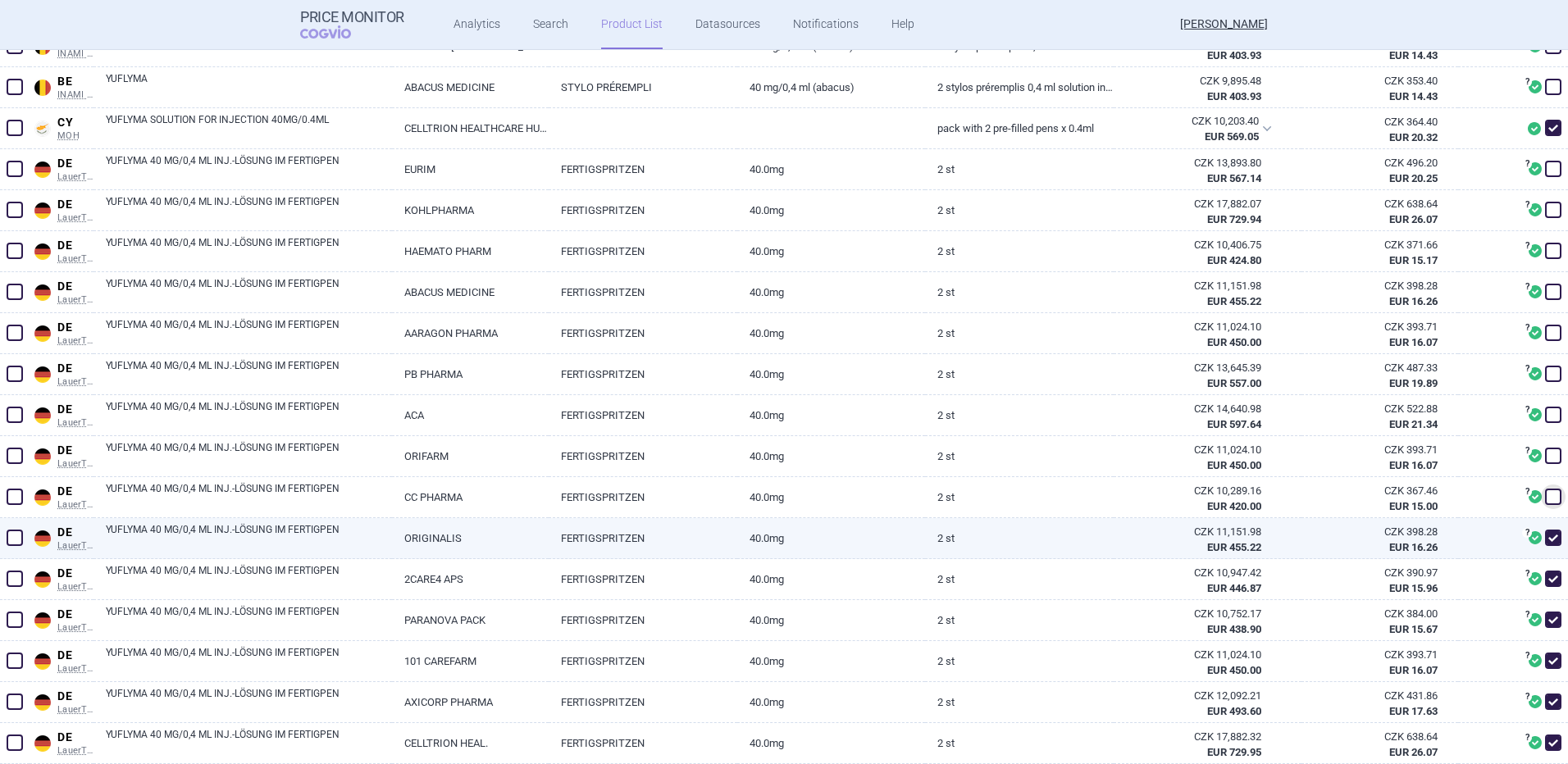
click at [1541, 521] on div "? Ceny léčivých přípravků s příznakem "AV", "RW", "VP", "nw", "N" nebo "Z" ve s…" at bounding box center [1513, 539] width 110 height 41
click at [1541, 529] on span at bounding box center [1553, 538] width 24 height 24
checkbox input "false"
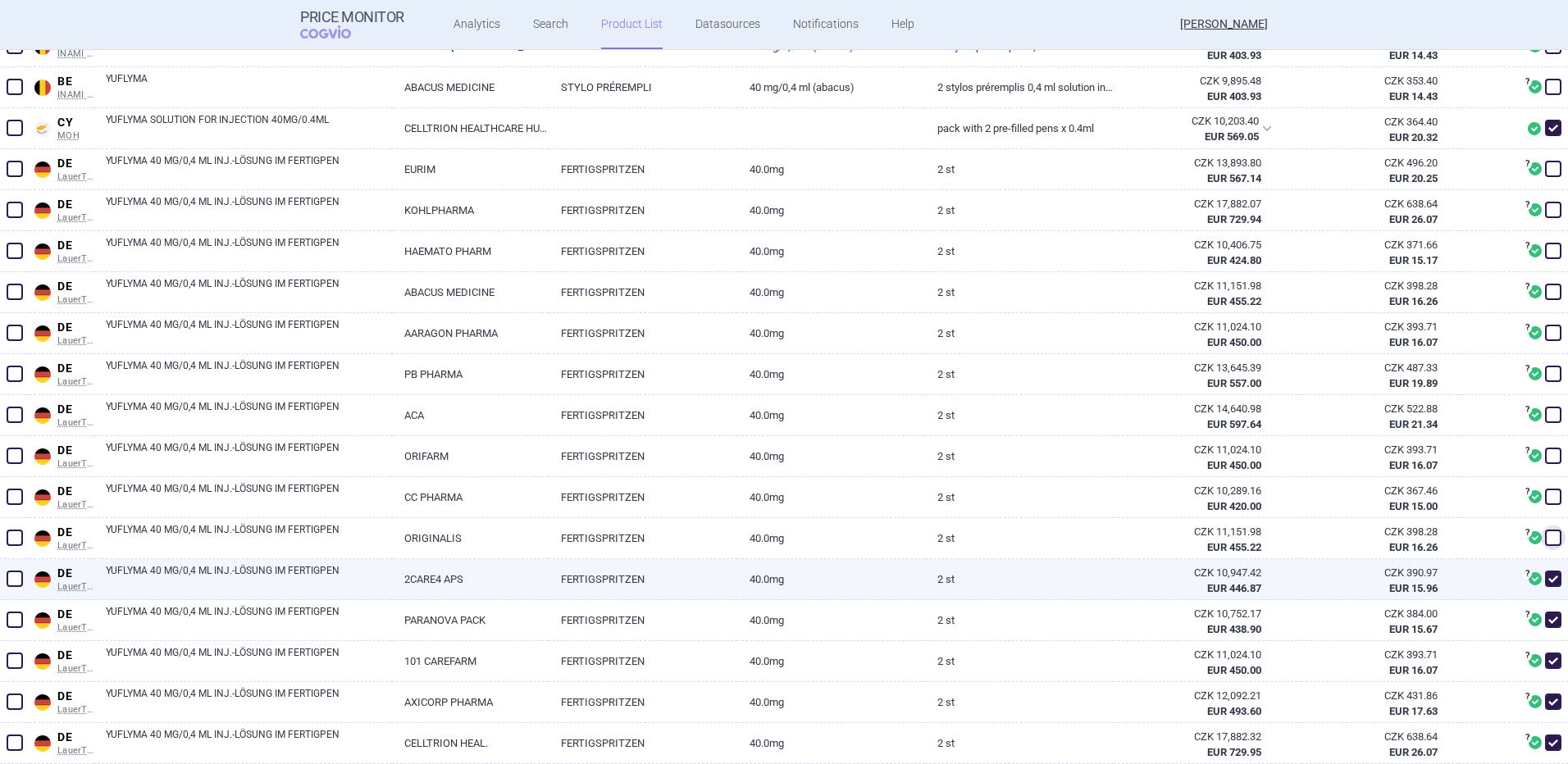
click at [1545, 580] on span at bounding box center [1553, 579] width 17 height 17
checkbox input "false"
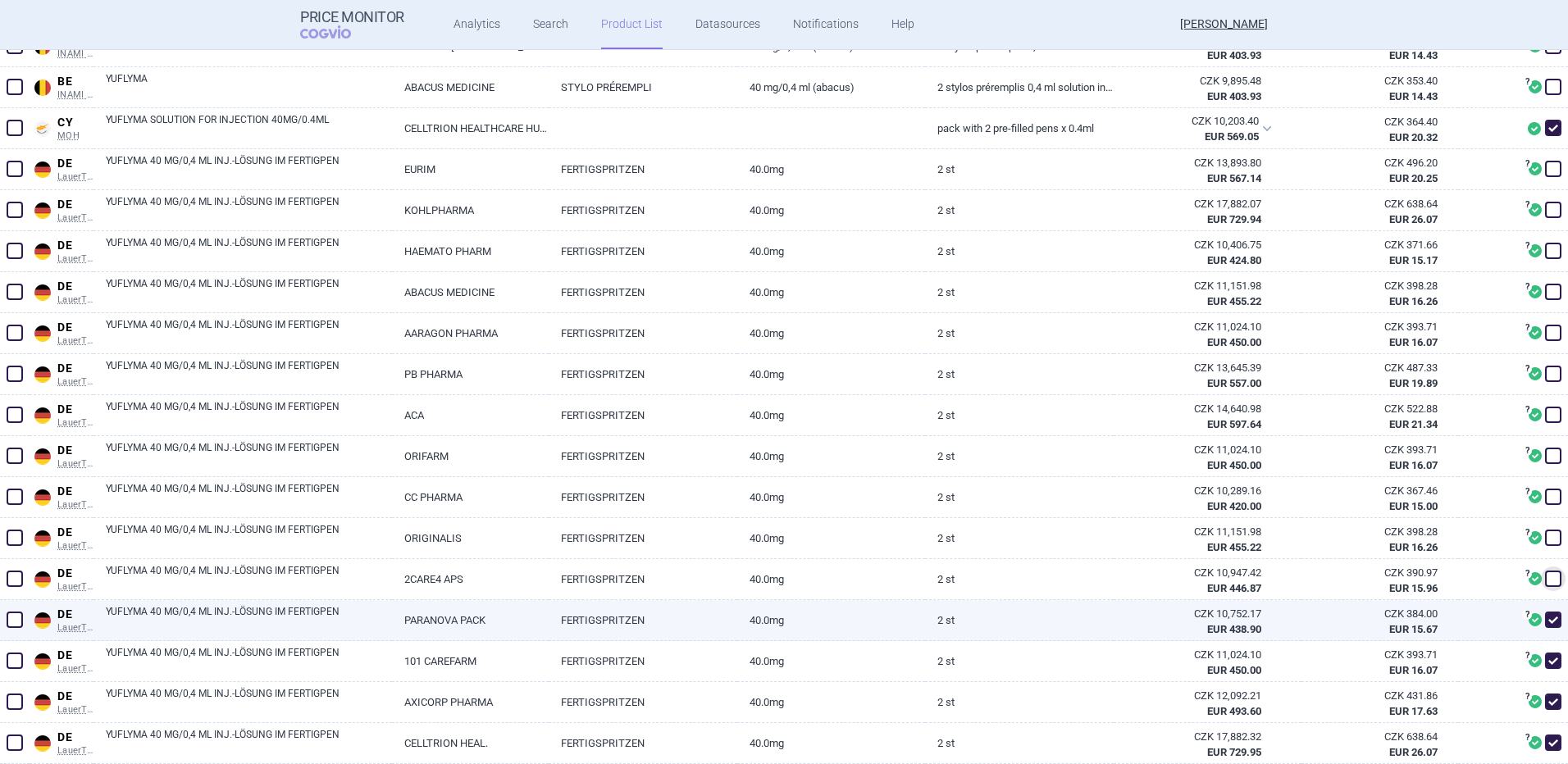
click at [1545, 616] on span at bounding box center [1553, 620] width 17 height 17
checkbox input "false"
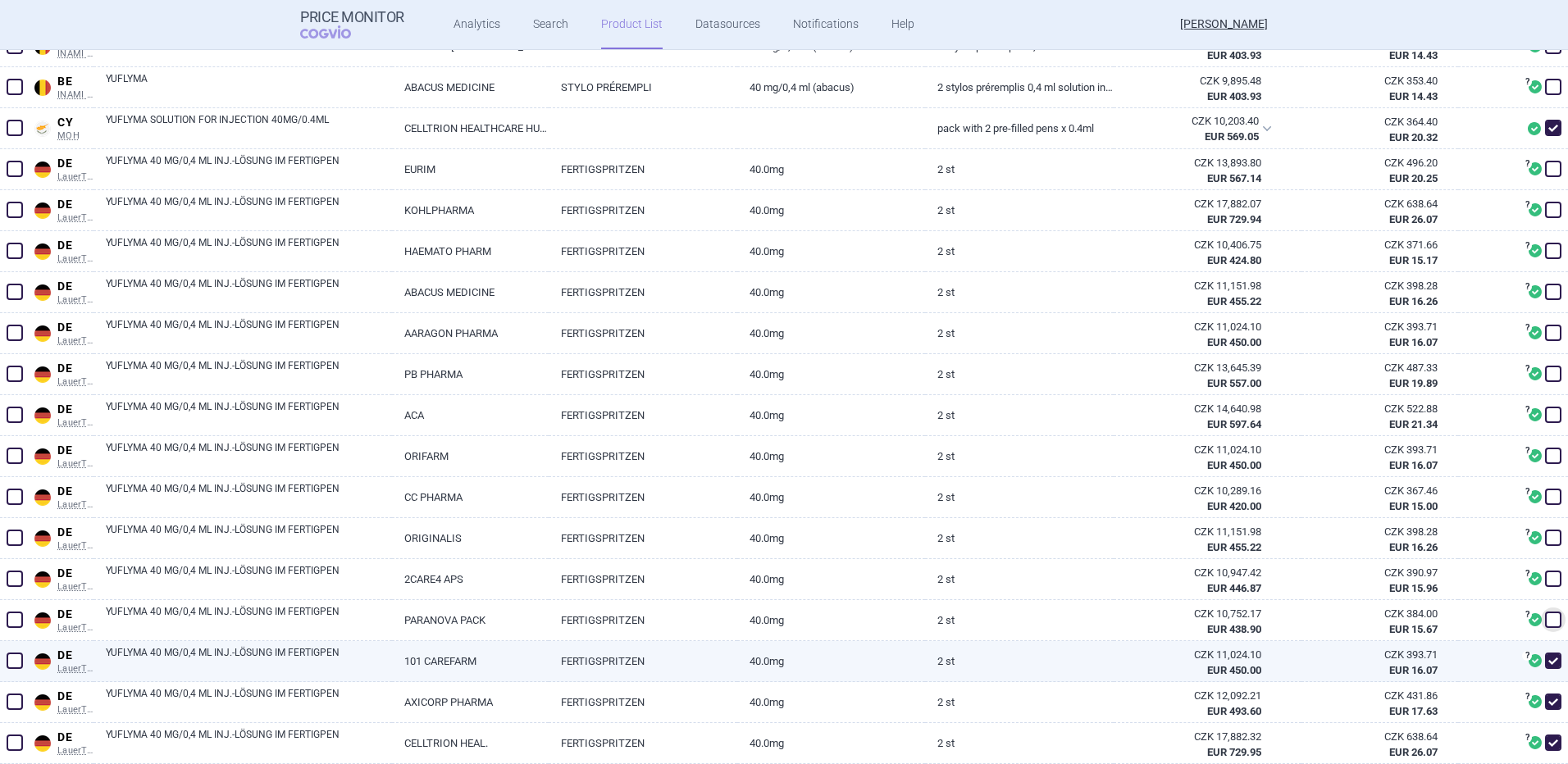
click at [1545, 658] on span at bounding box center [1553, 661] width 17 height 17
checkbox input "false"
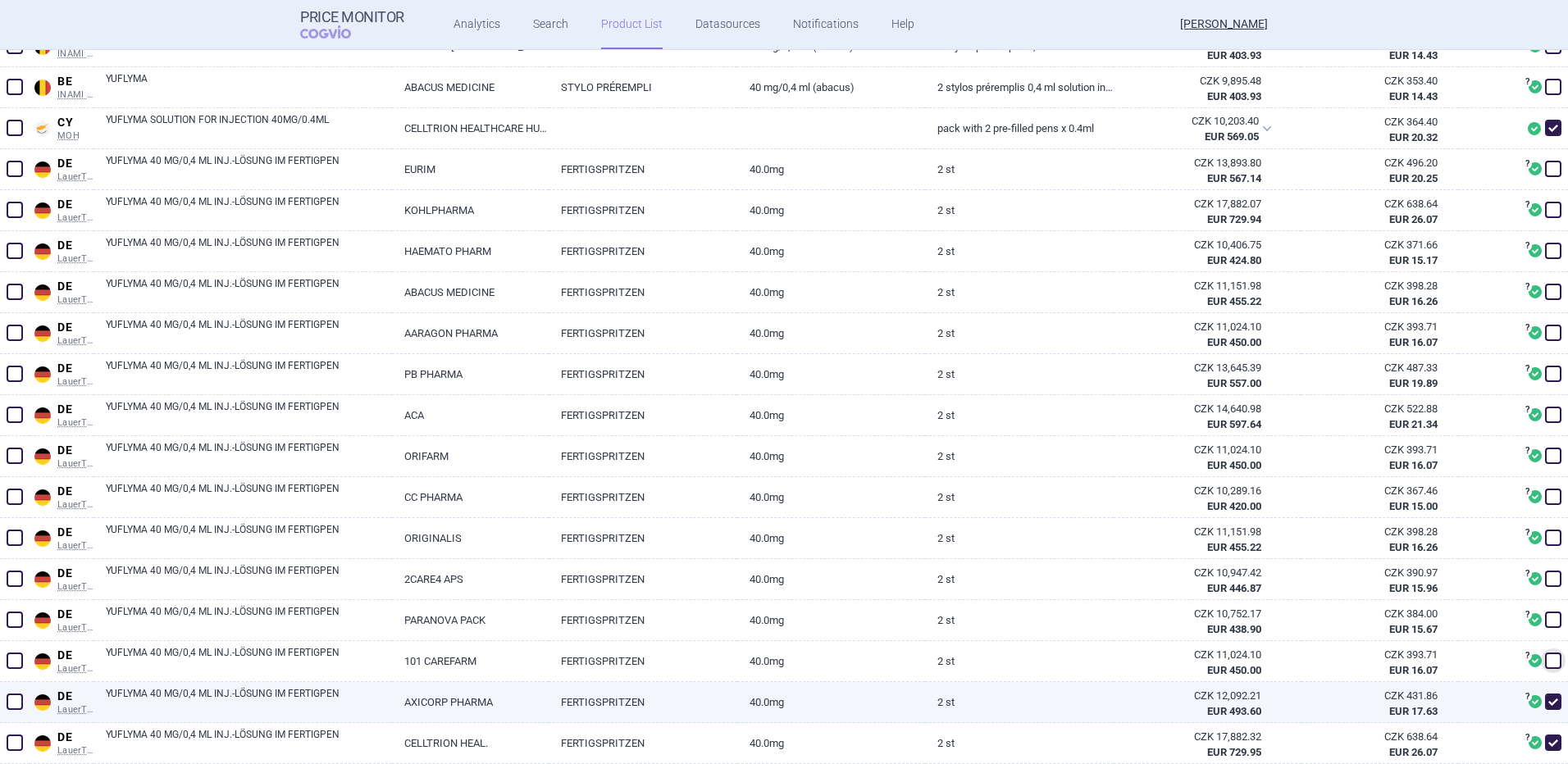
click at [1545, 697] on span at bounding box center [1553, 702] width 17 height 17
checkbox input "false"
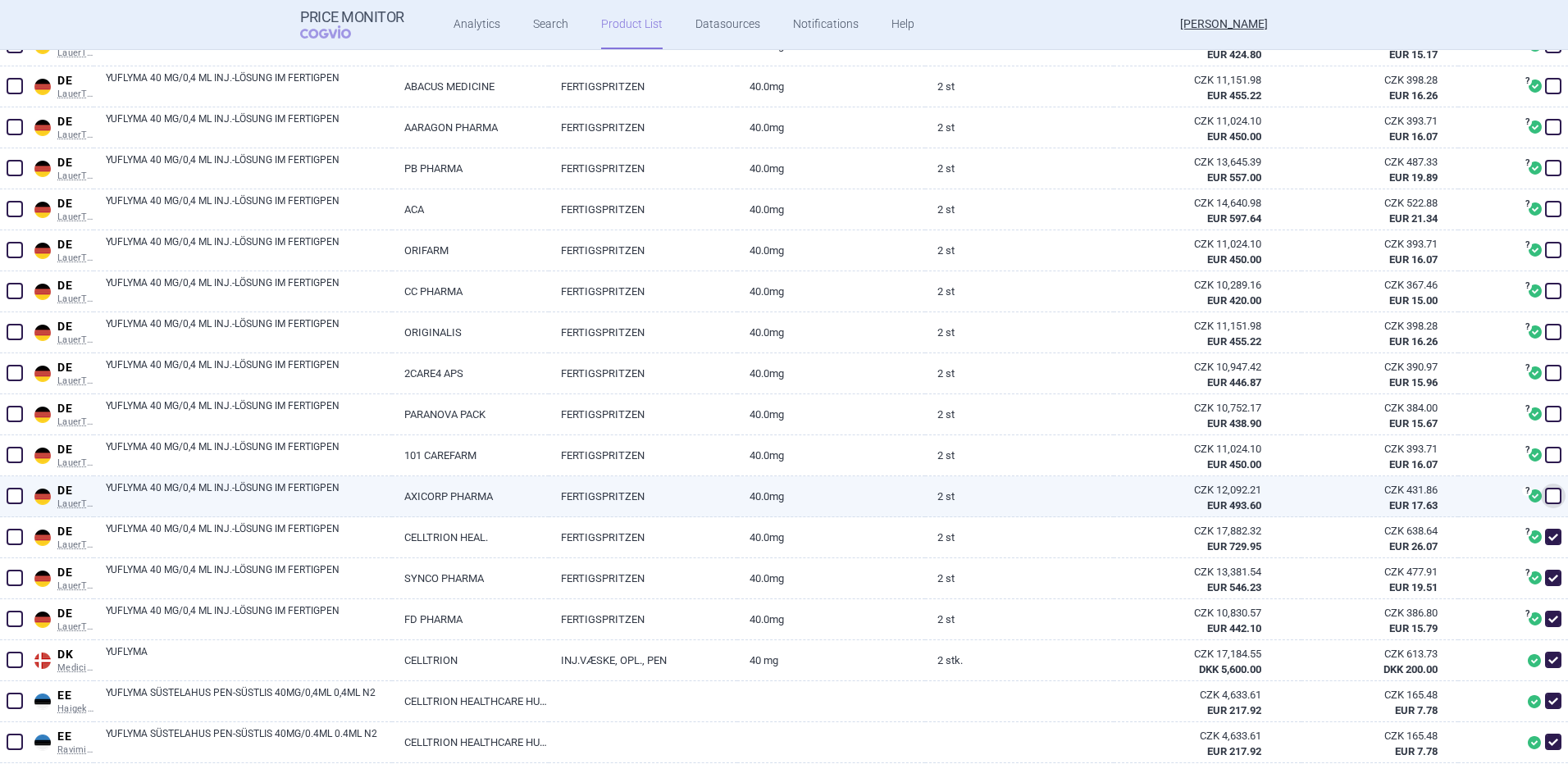
scroll to position [998, 0]
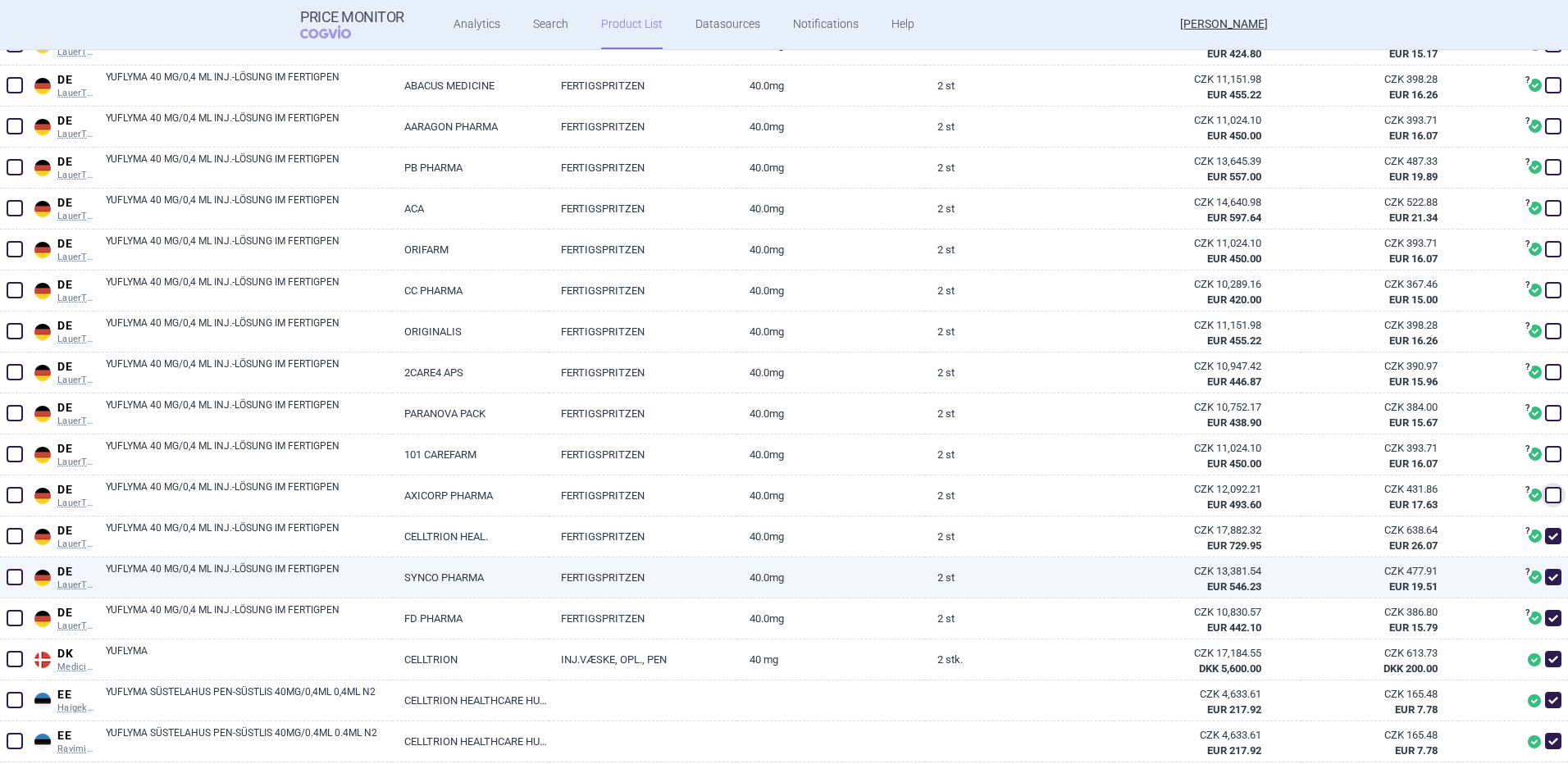
click at [1545, 574] on span at bounding box center [1553, 578] width 17 height 17
checkbox input "false"
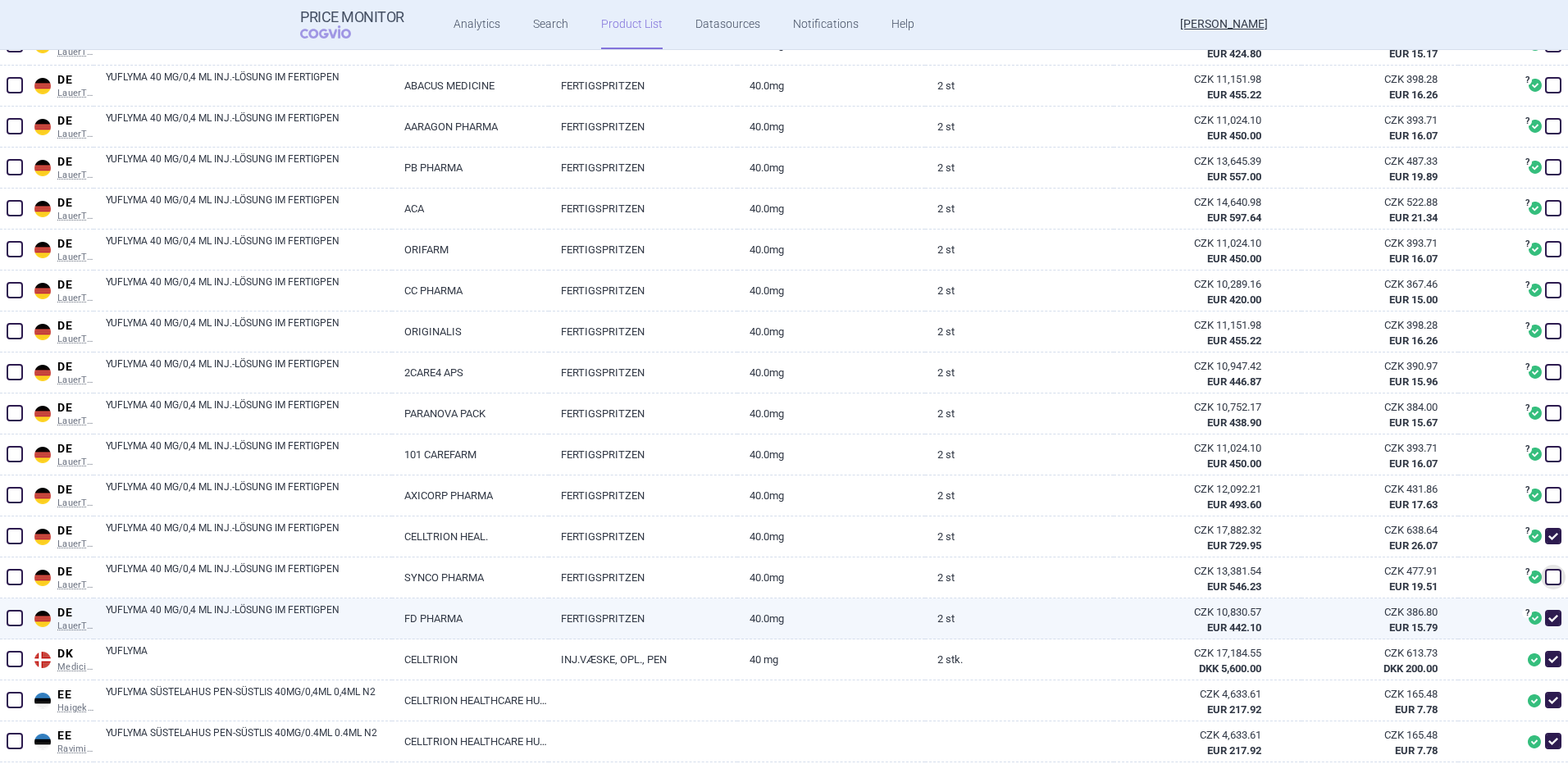
click at [1545, 615] on span at bounding box center [1553, 618] width 17 height 17
checkbox input "false"
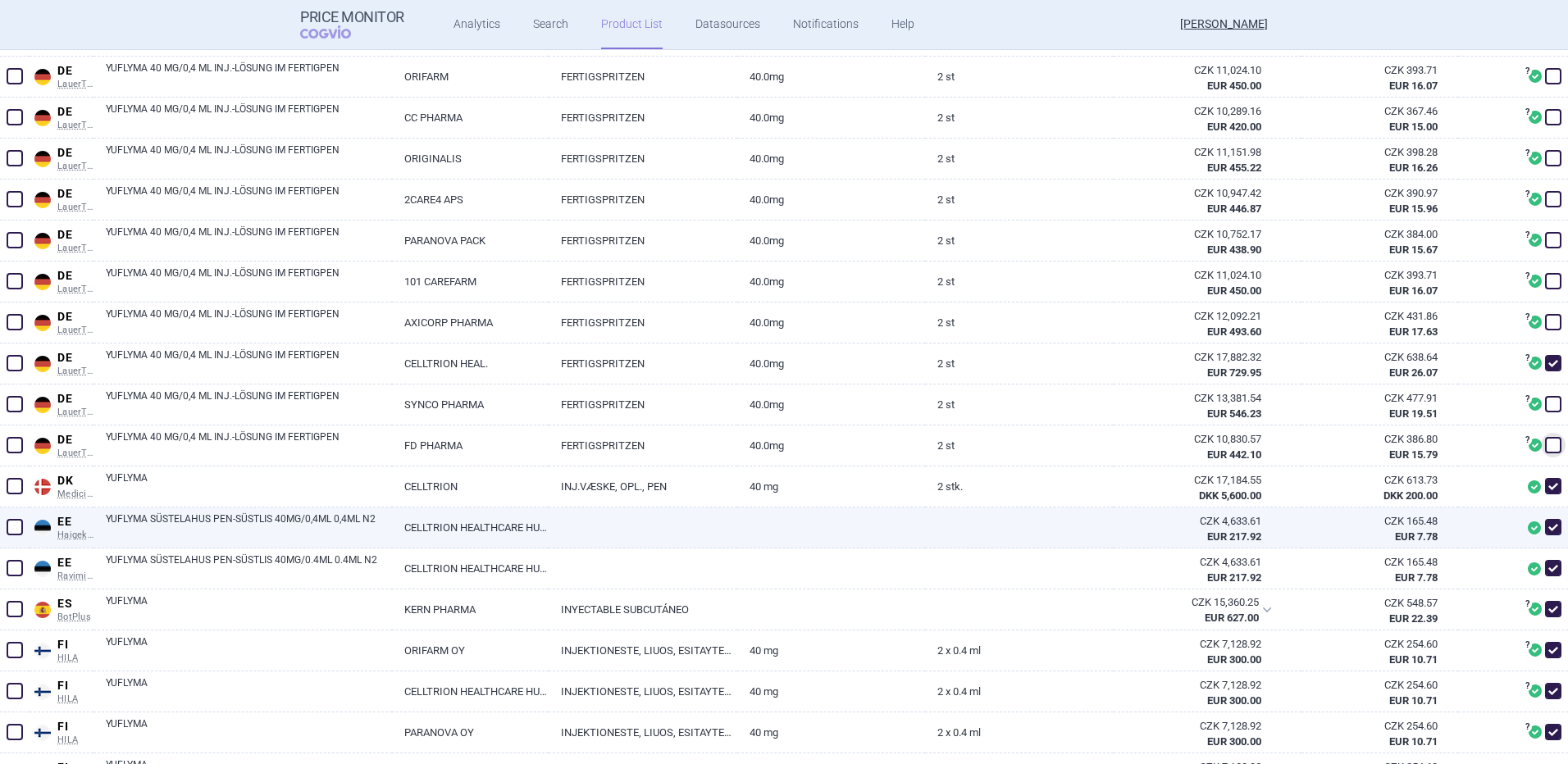
scroll to position [1172, 0]
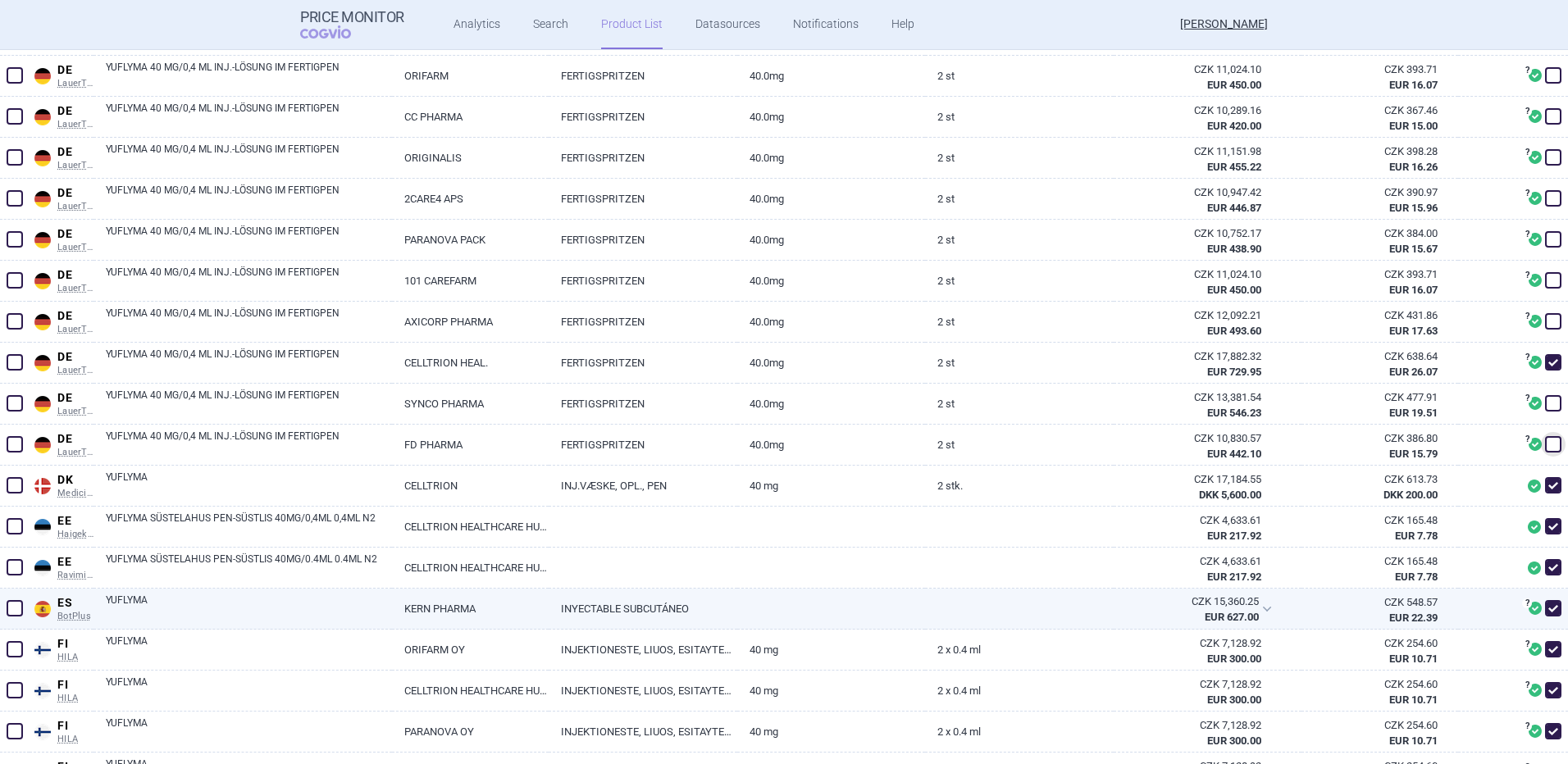
click at [1545, 610] on span at bounding box center [1553, 609] width 17 height 17
checkbox input "false"
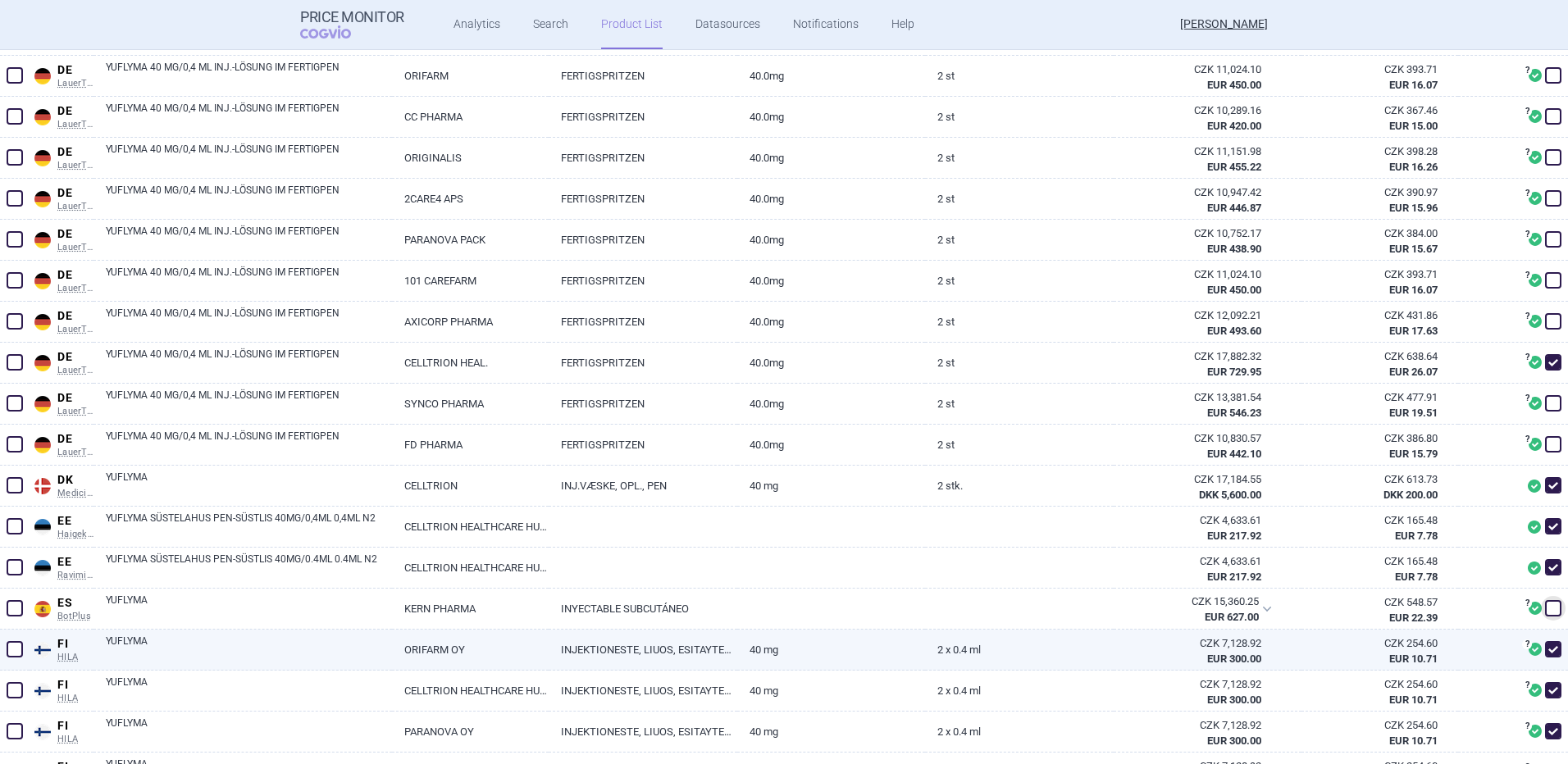
click at [1545, 656] on span at bounding box center [1553, 650] width 17 height 17
checkbox input "false"
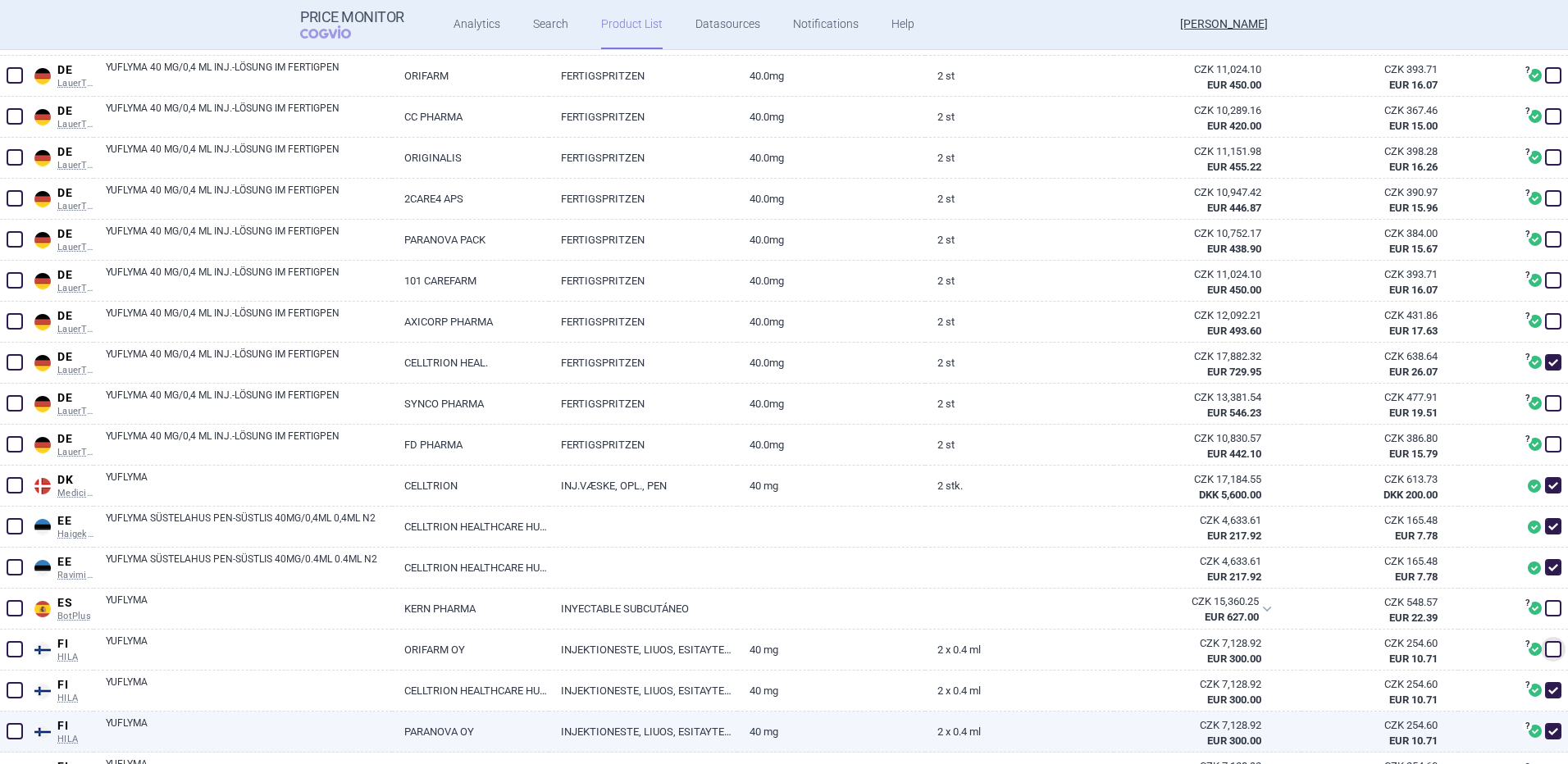
click at [1545, 730] on span at bounding box center [1553, 731] width 17 height 17
checkbox input "false"
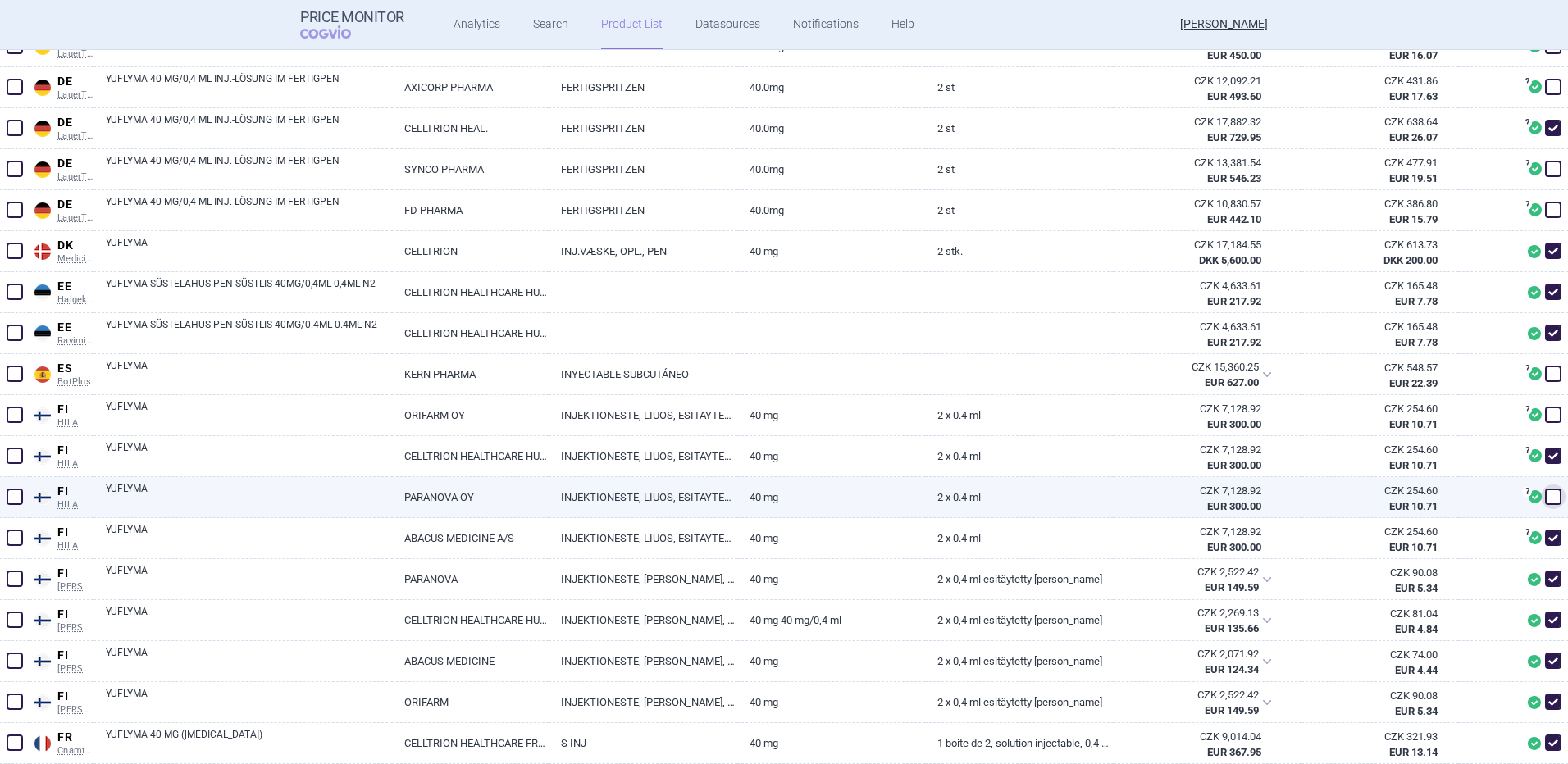
scroll to position [1407, 0]
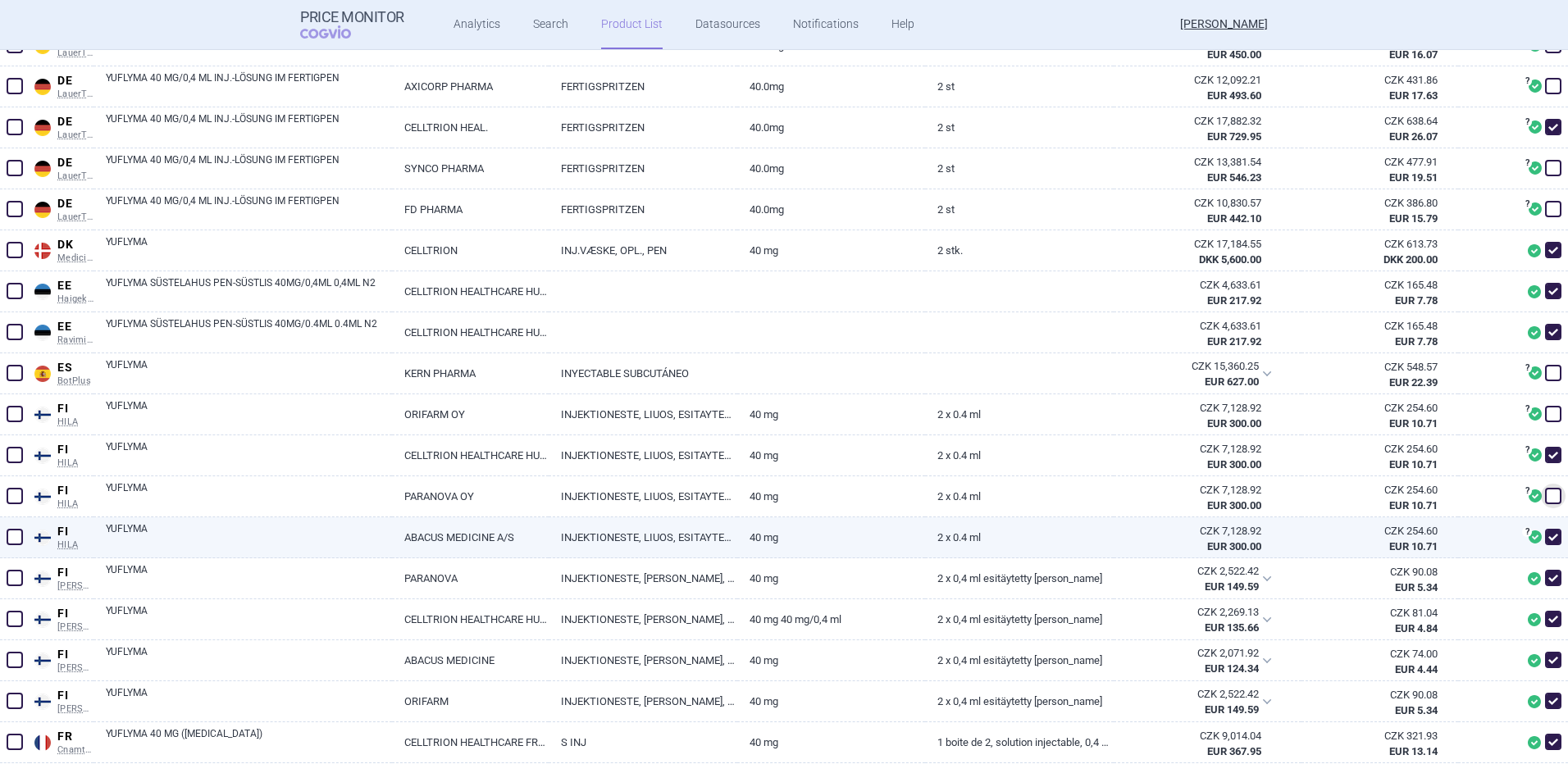
click at [1545, 536] on span at bounding box center [1553, 538] width 17 height 17
checkbox input "false"
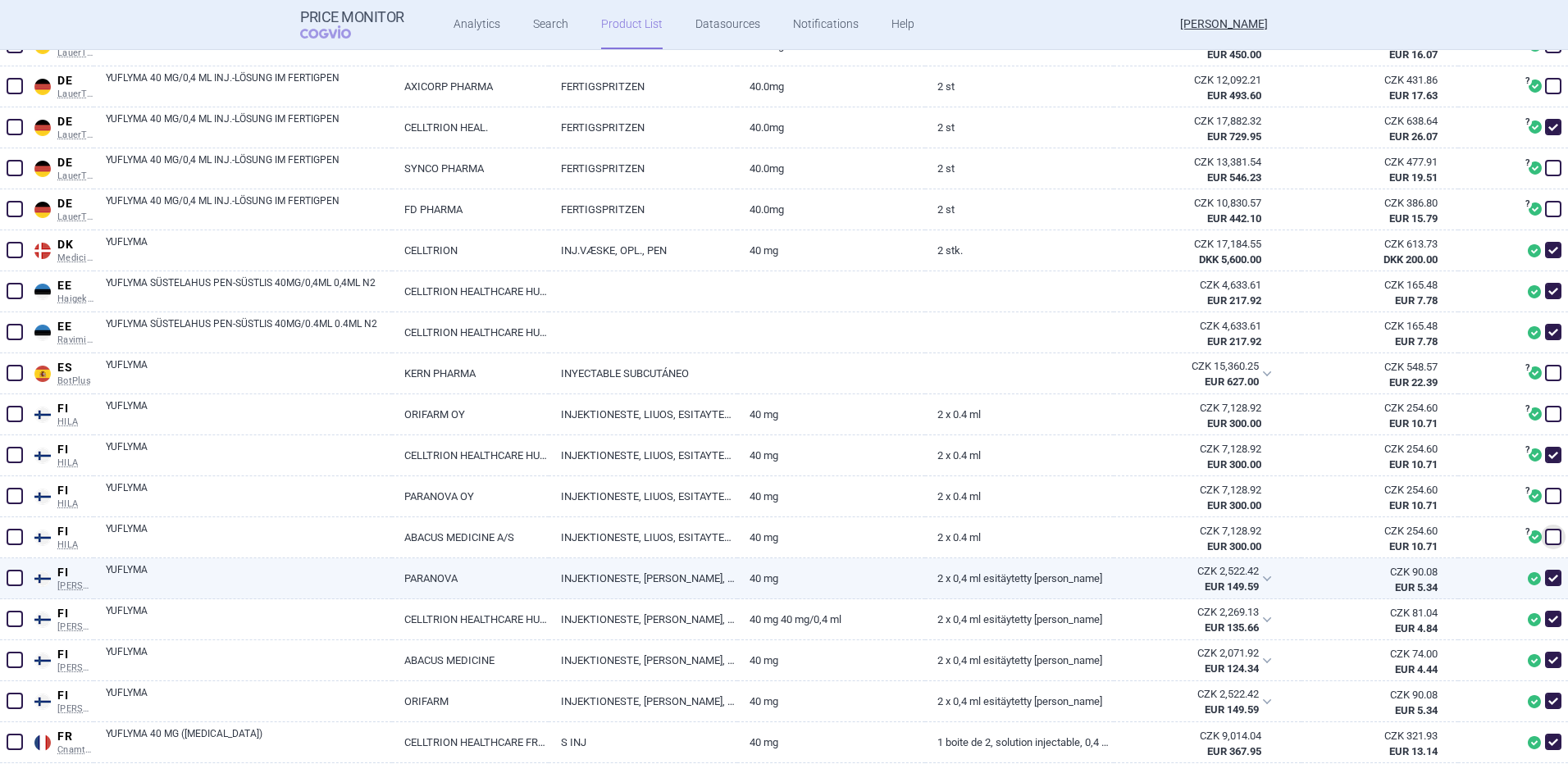
click at [1545, 579] on span at bounding box center [1553, 578] width 17 height 17
checkbox input "false"
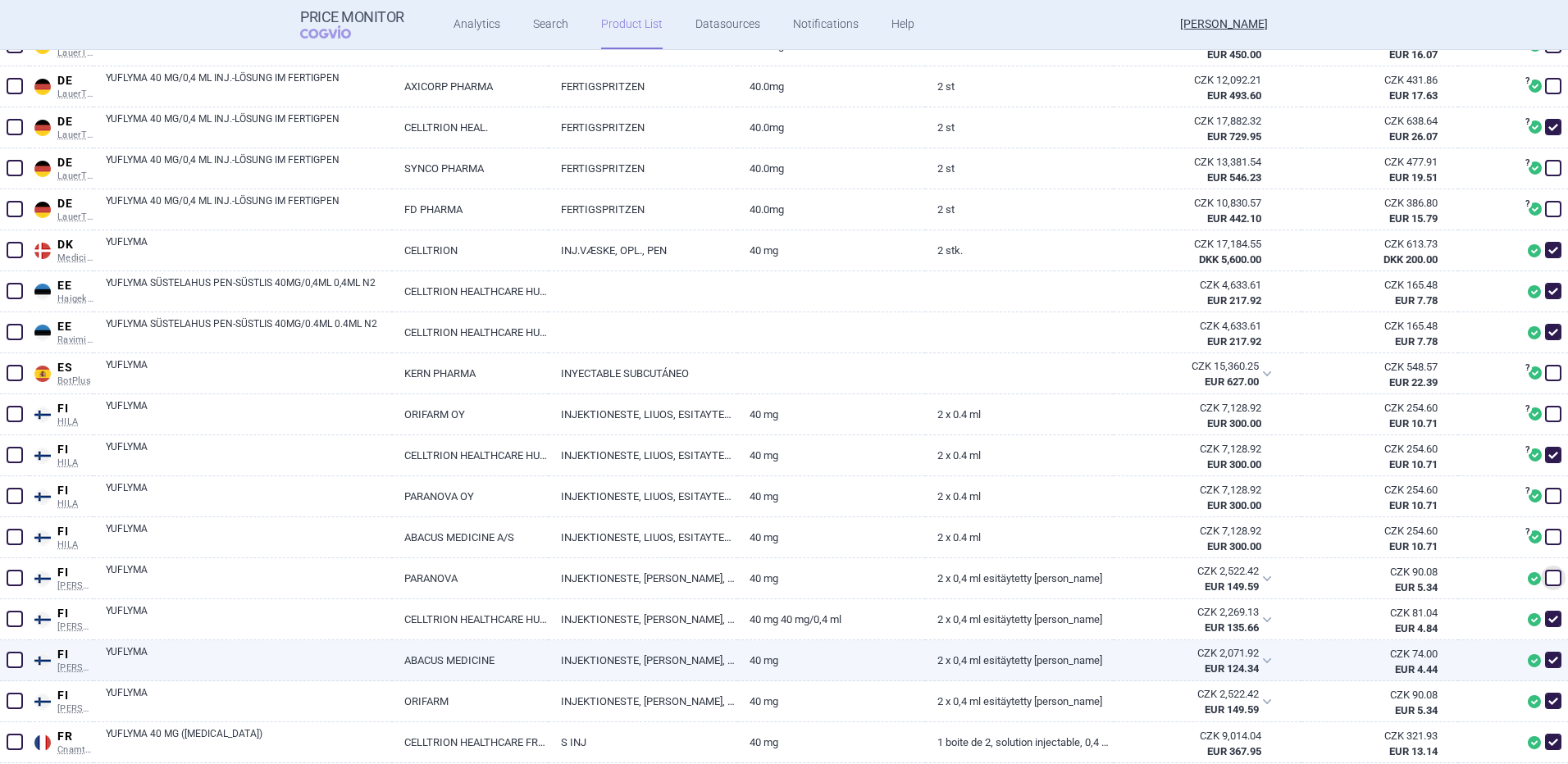
click at [1545, 659] on span at bounding box center [1553, 660] width 17 height 17
checkbox input "false"
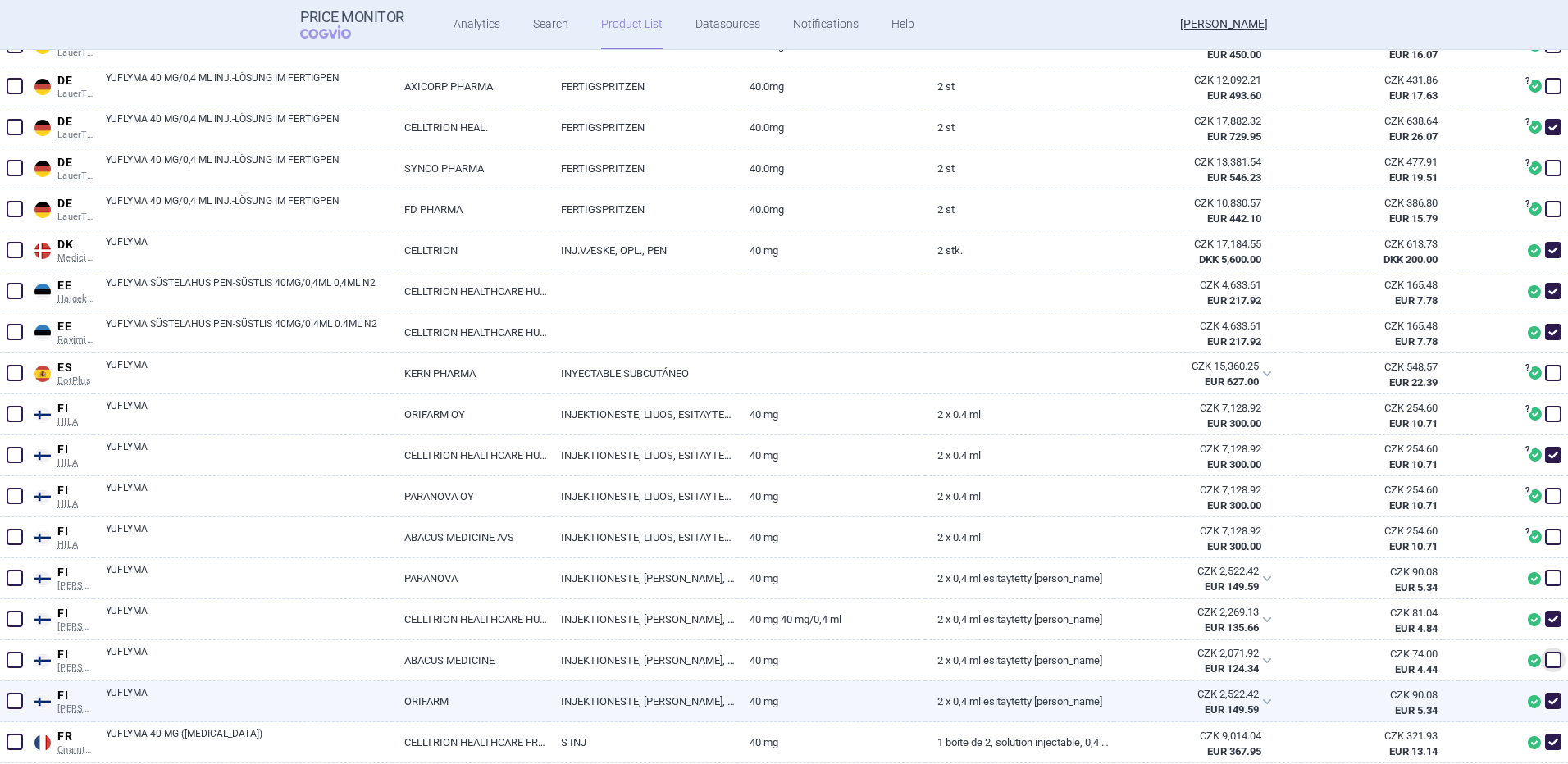
click at [1545, 704] on span at bounding box center [1553, 701] width 17 height 17
checkbox input "false"
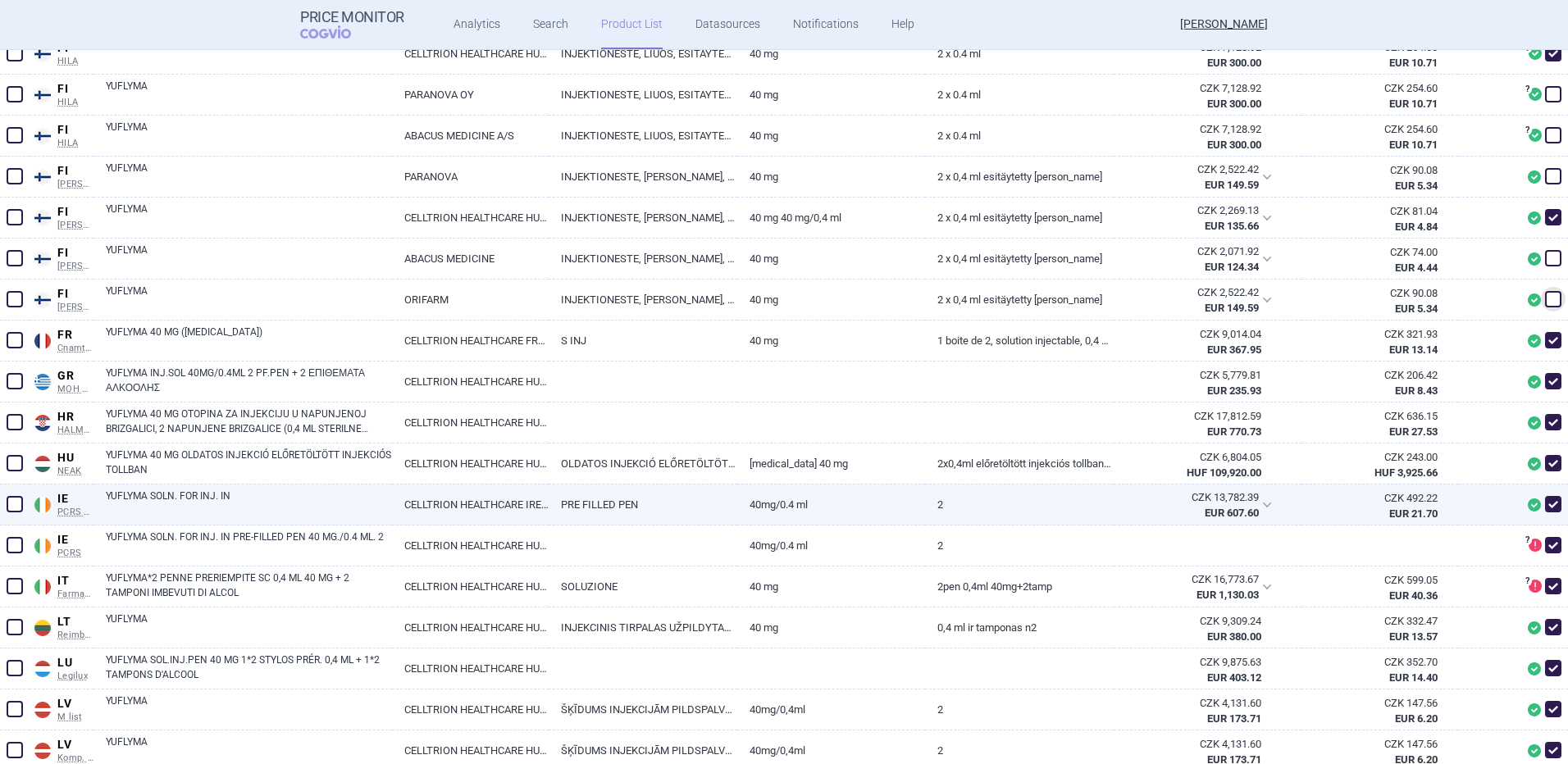
scroll to position [1809, 0]
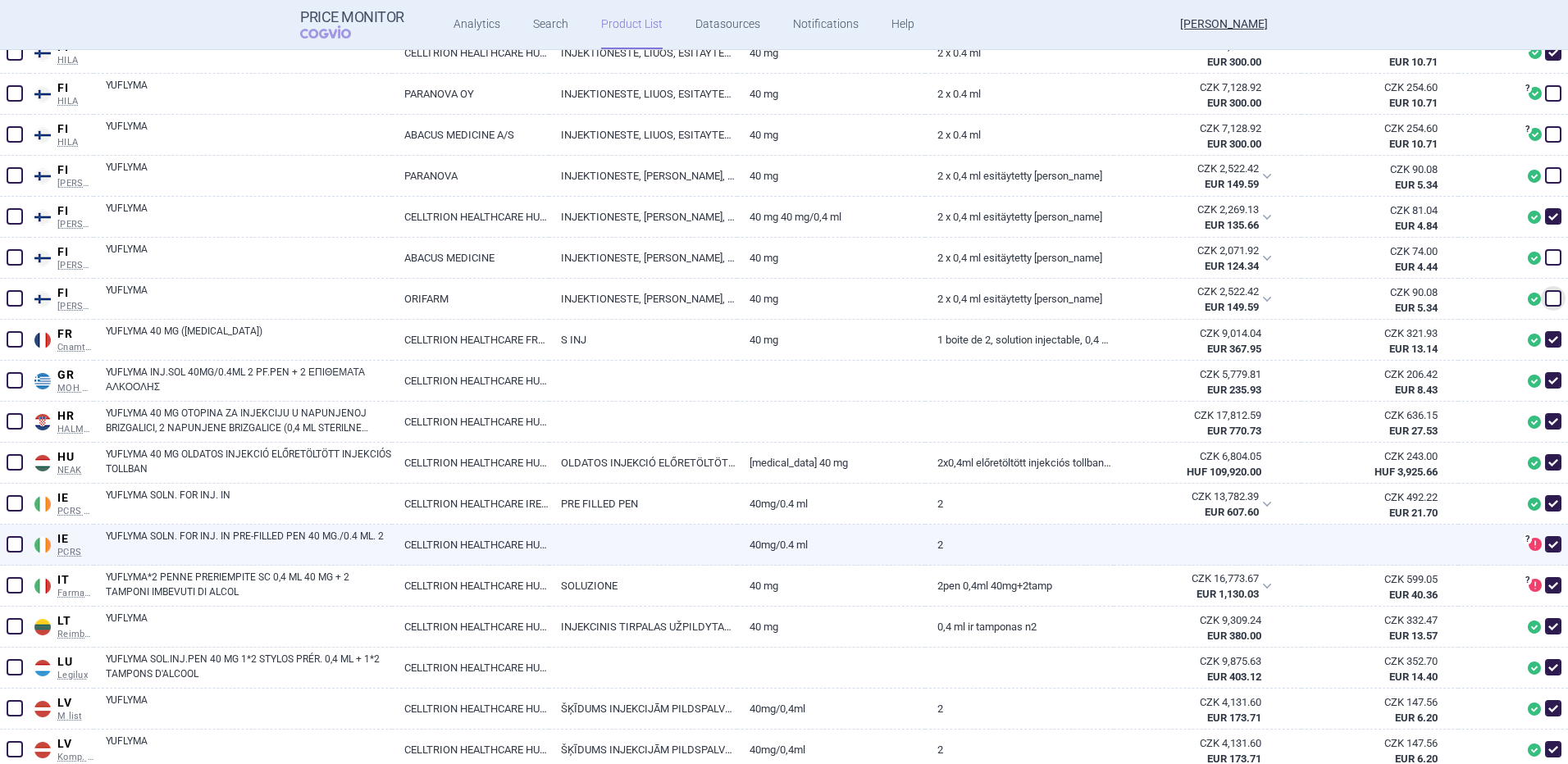
click at [1545, 543] on span at bounding box center [1553, 545] width 17 height 17
checkbox input "false"
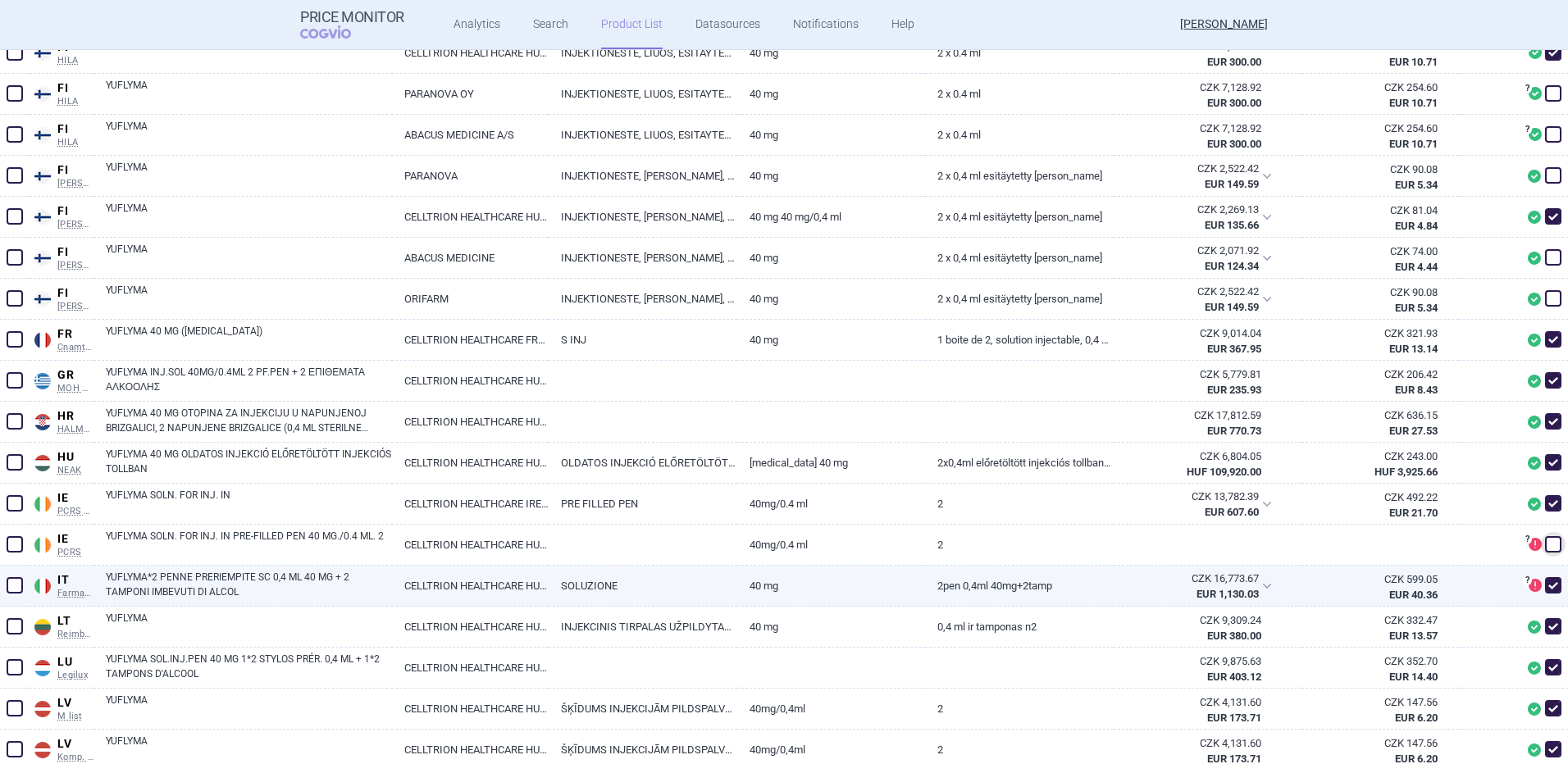
click at [1545, 587] on span at bounding box center [1553, 585] width 17 height 17
checkbox input "false"
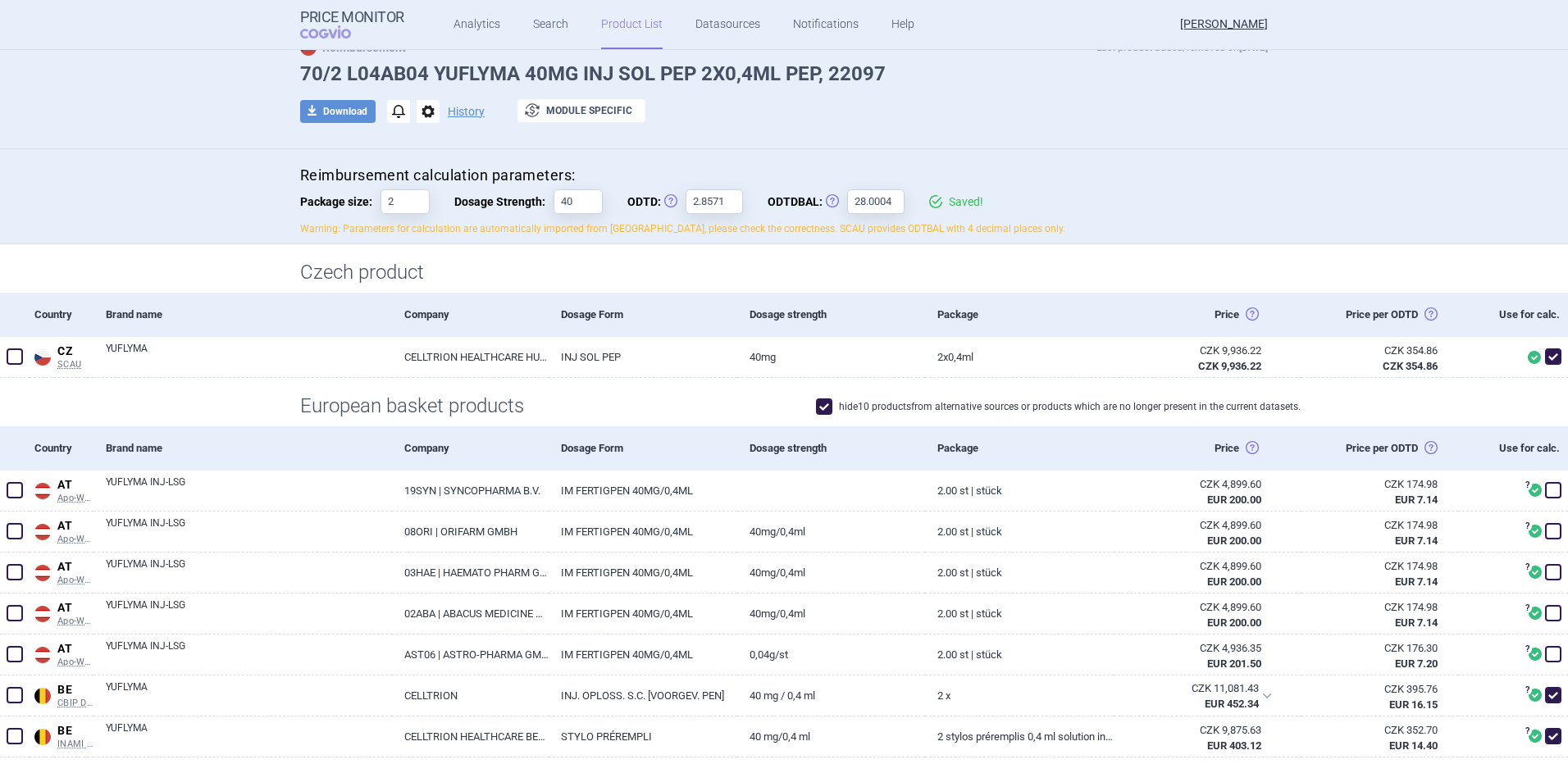
scroll to position [0, 0]
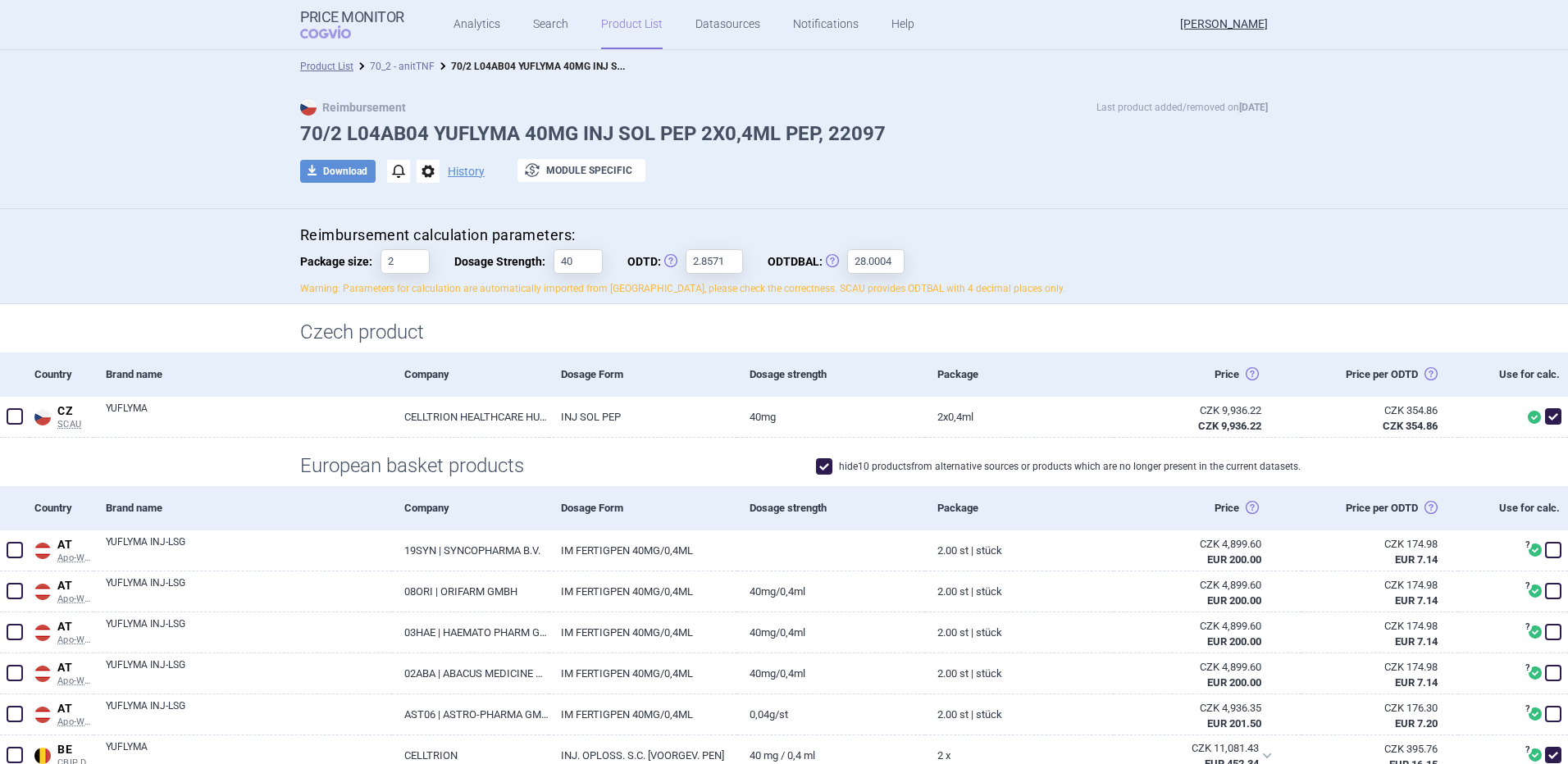
click at [397, 65] on link "70_2 - anitTNF" at bounding box center [402, 66] width 65 height 11
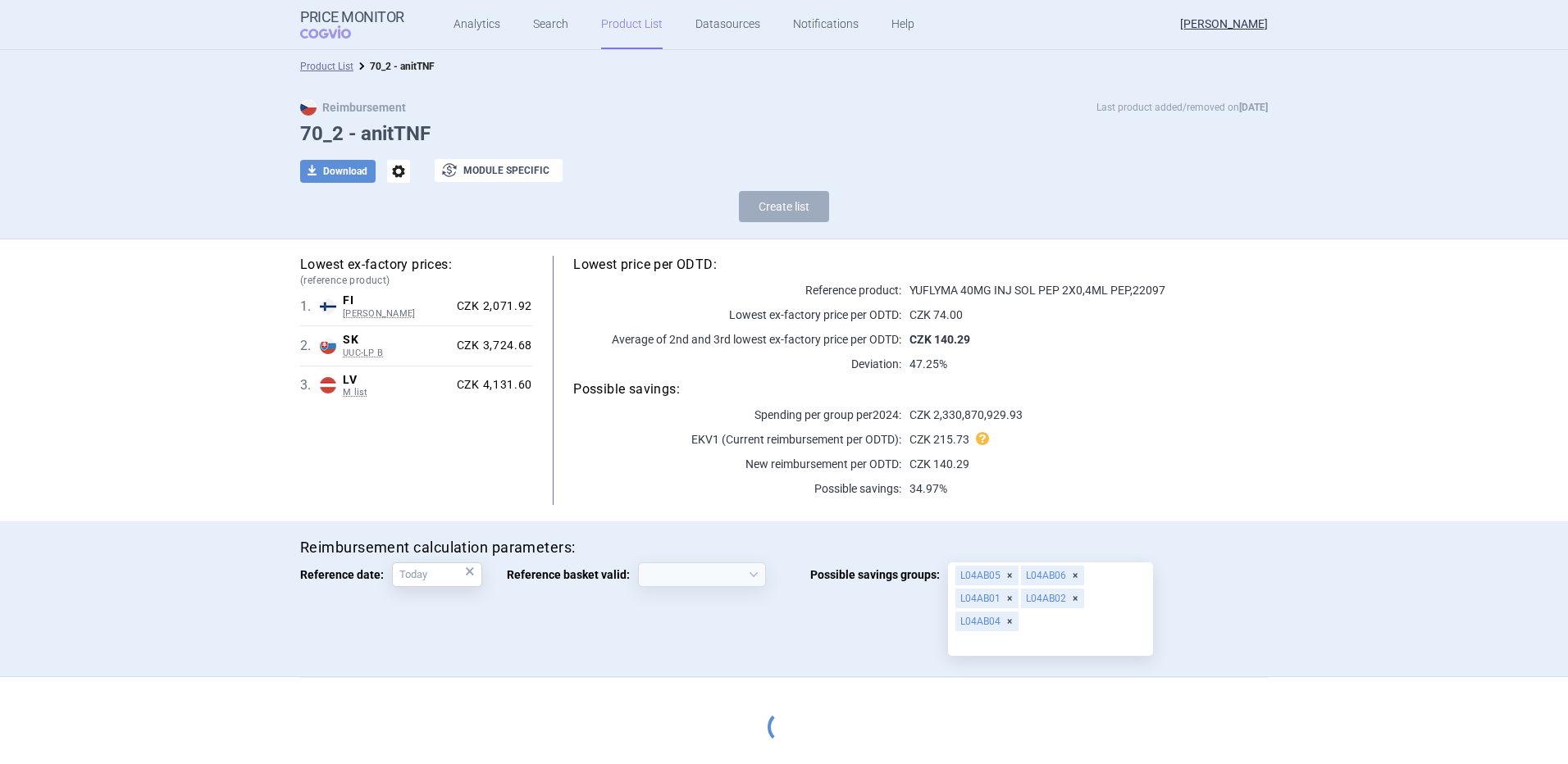
select select "2020-02-01"
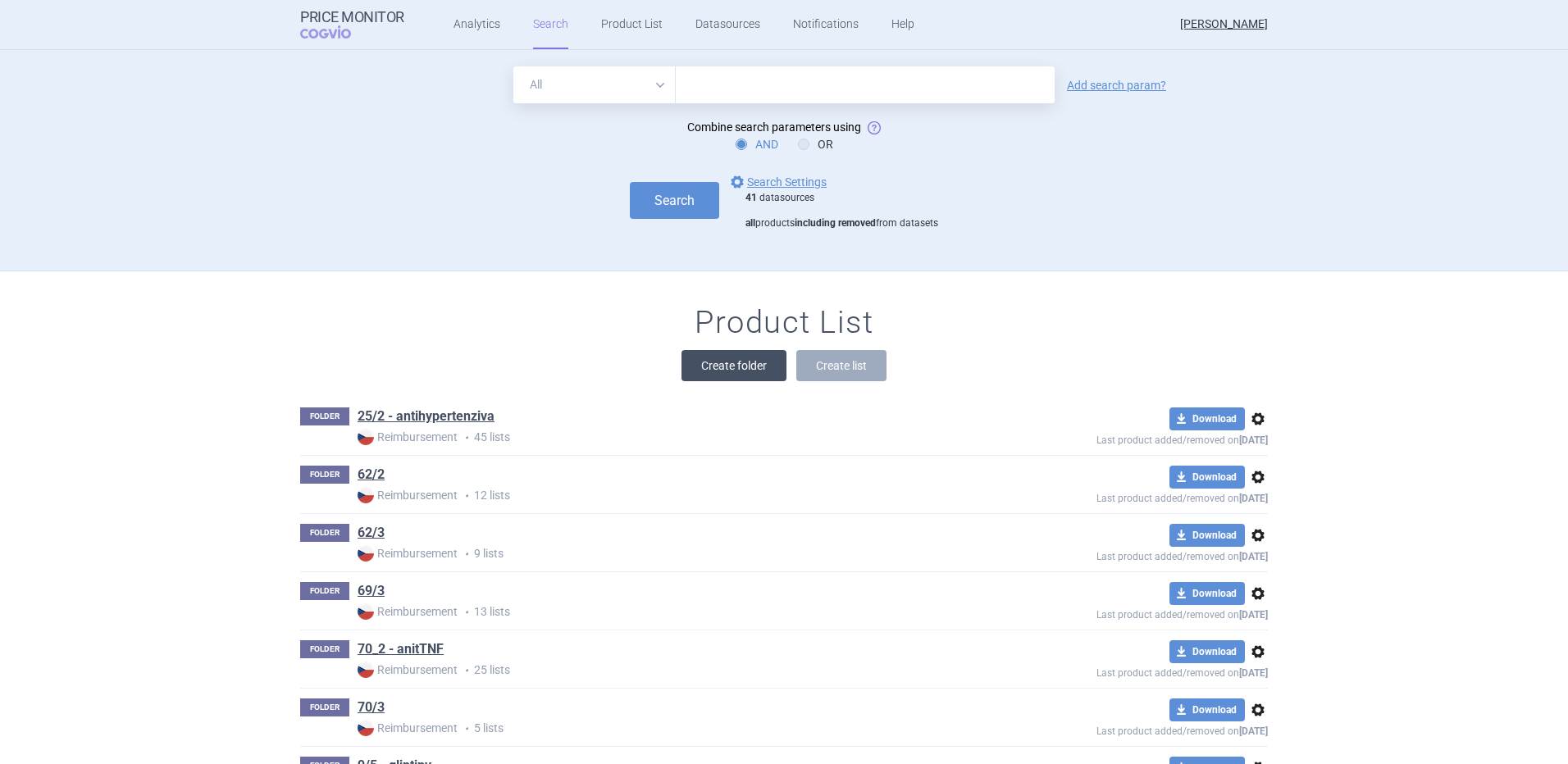
click at [742, 367] on button "Create folder" at bounding box center [734, 365] width 105 height 31
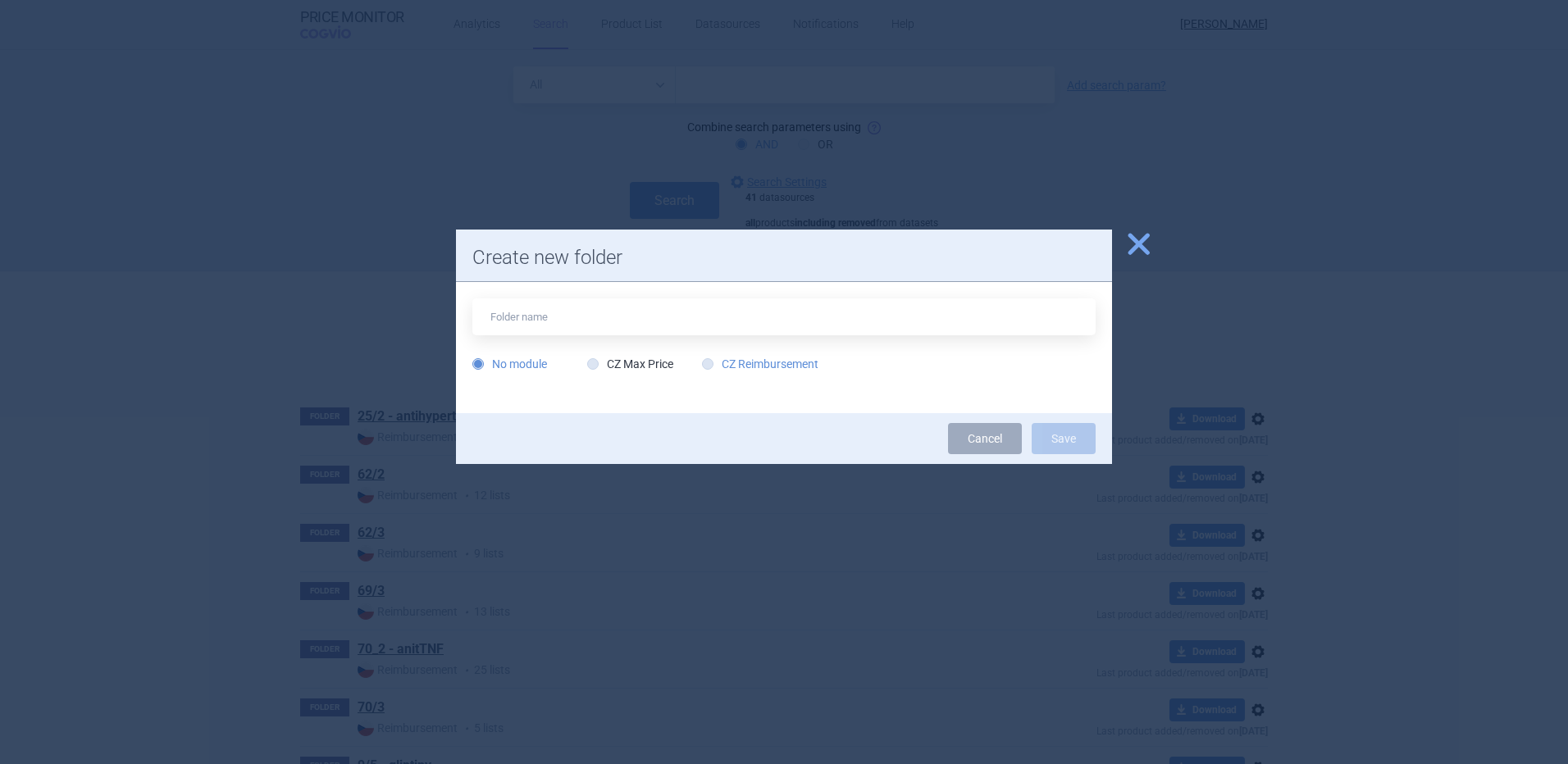
click at [780, 372] on label "CZ Reimbursement" at bounding box center [760, 365] width 117 height 17
click at [719, 372] on input "CZ Reimbursement" at bounding box center [712, 365] width 17 height 17
radio input "true"
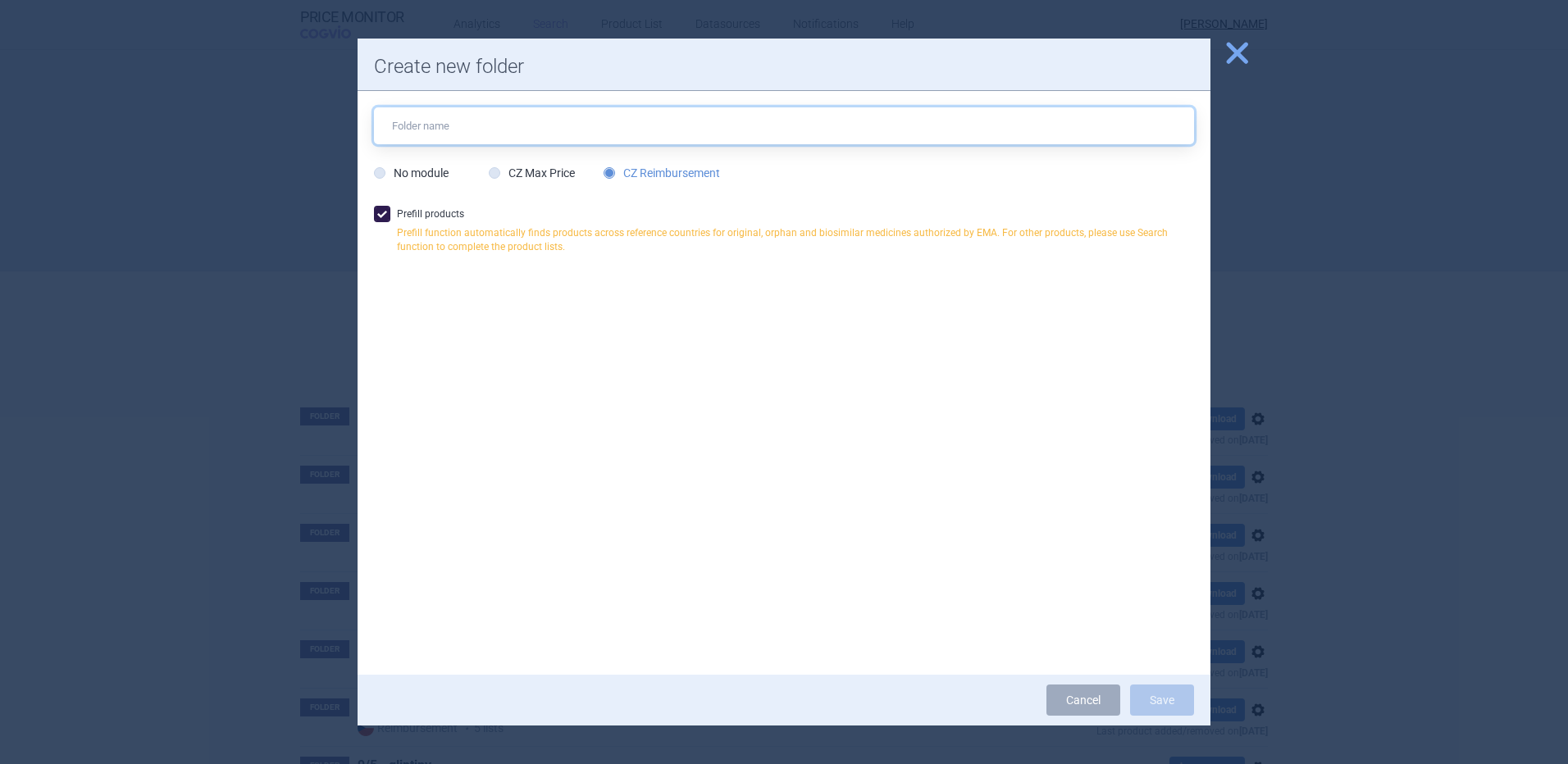
click at [476, 130] on input "text" at bounding box center [784, 125] width 820 height 36
type input "103_1 - ophta"
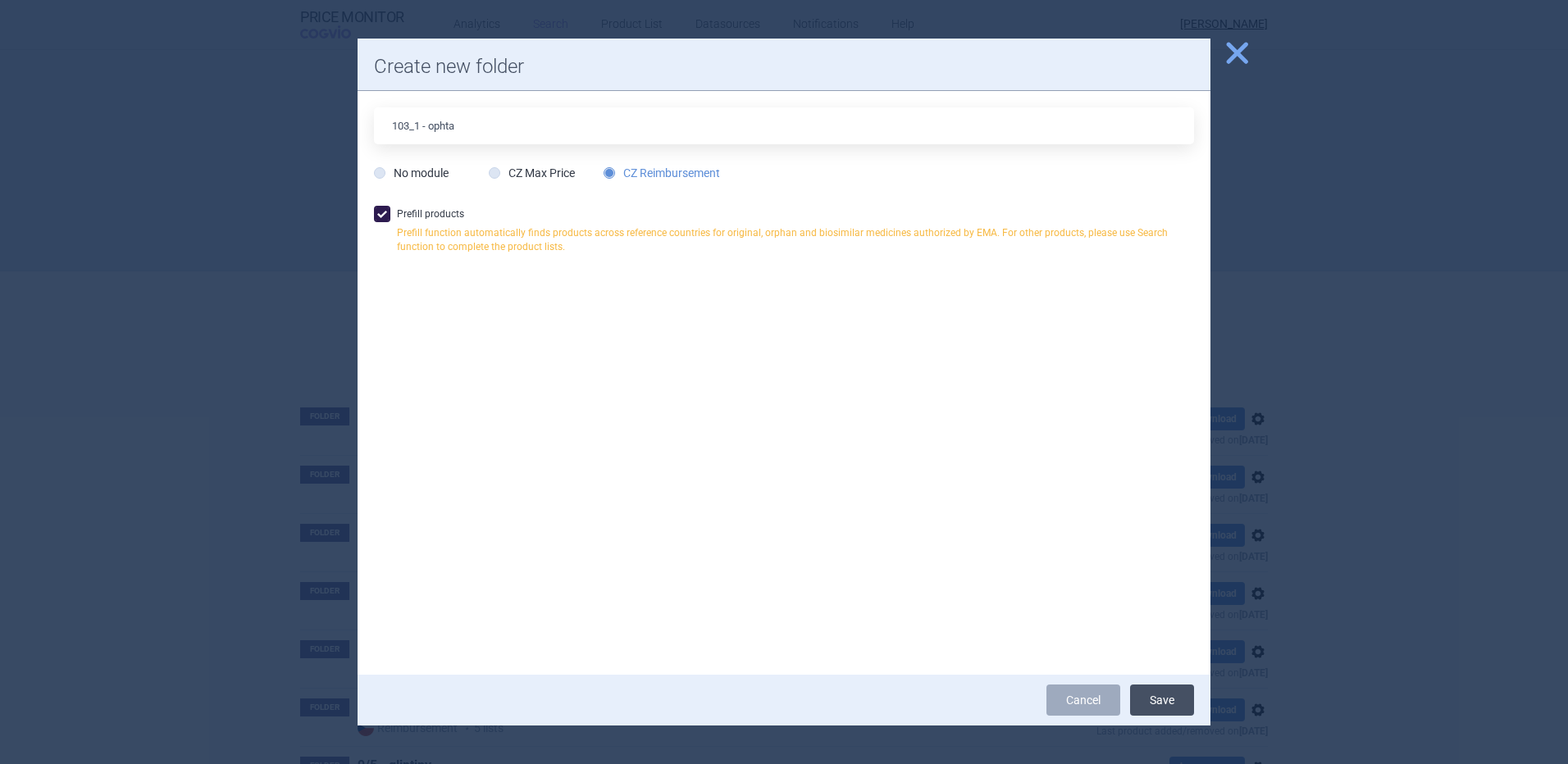
click at [1172, 699] on button "Save" at bounding box center [1161, 699] width 64 height 31
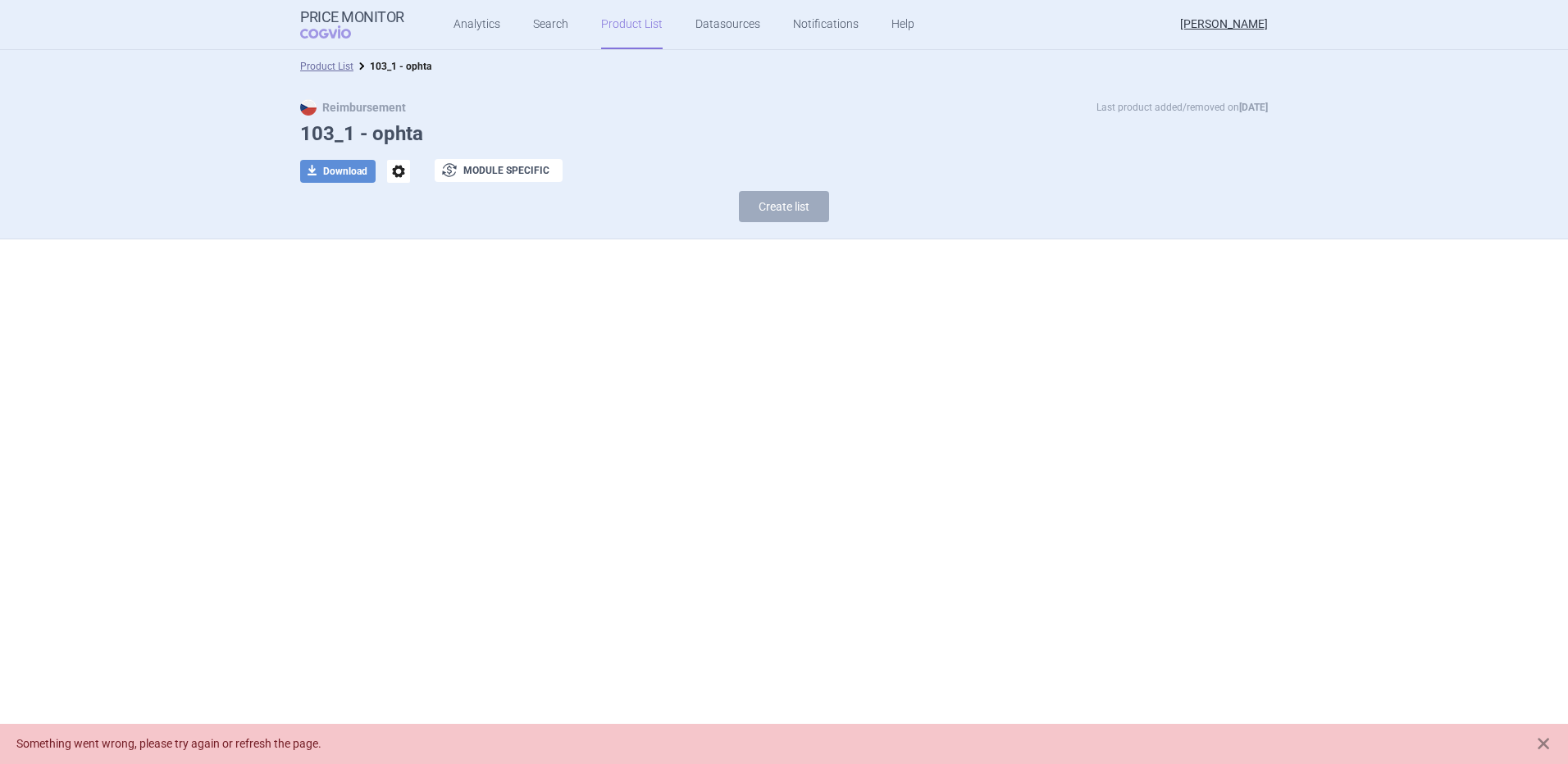
click at [322, 60] on li "Product List" at bounding box center [326, 66] width 53 height 17
click at [330, 64] on link "Product List" at bounding box center [326, 66] width 53 height 11
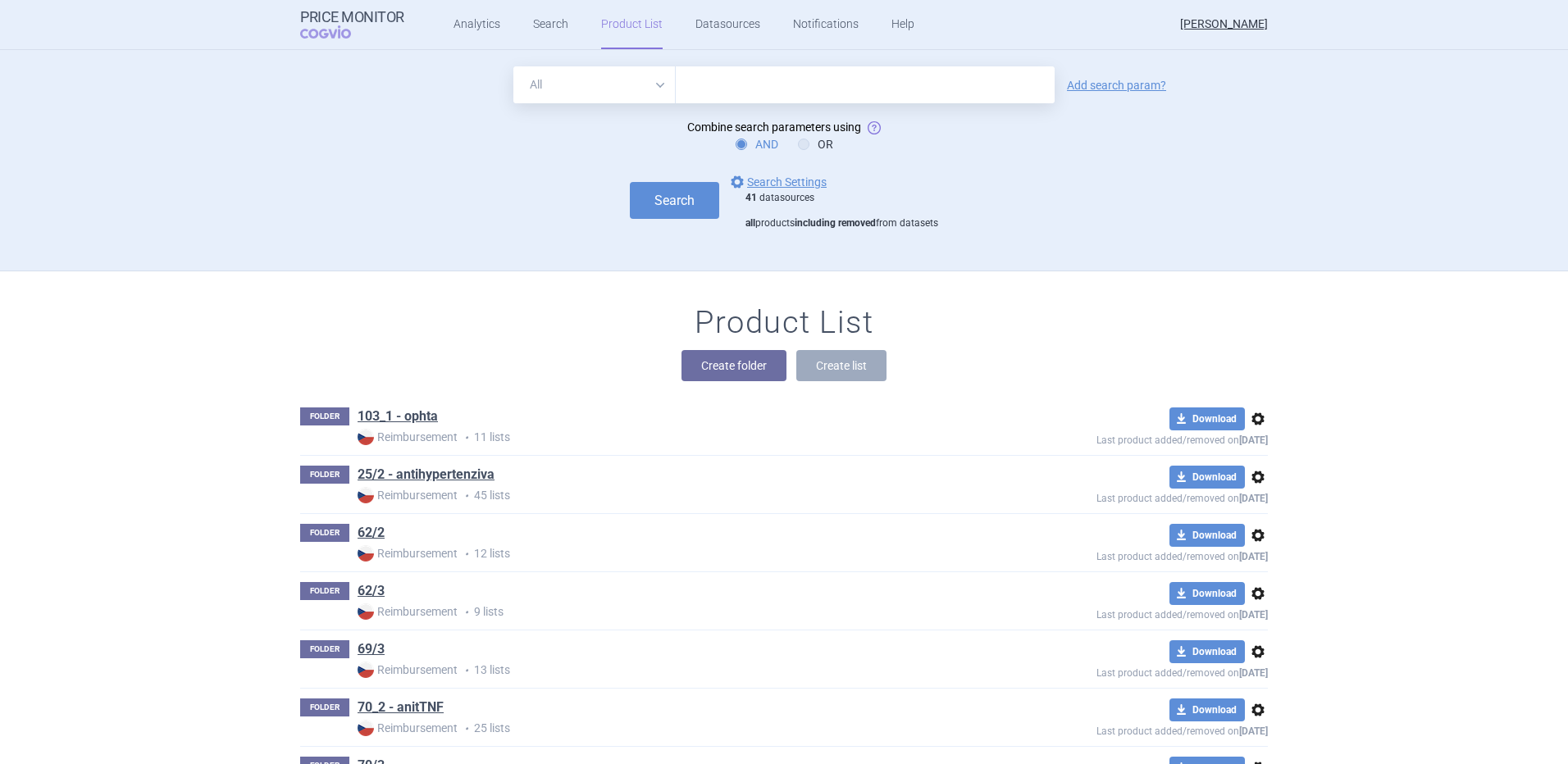
scroll to position [222, 0]
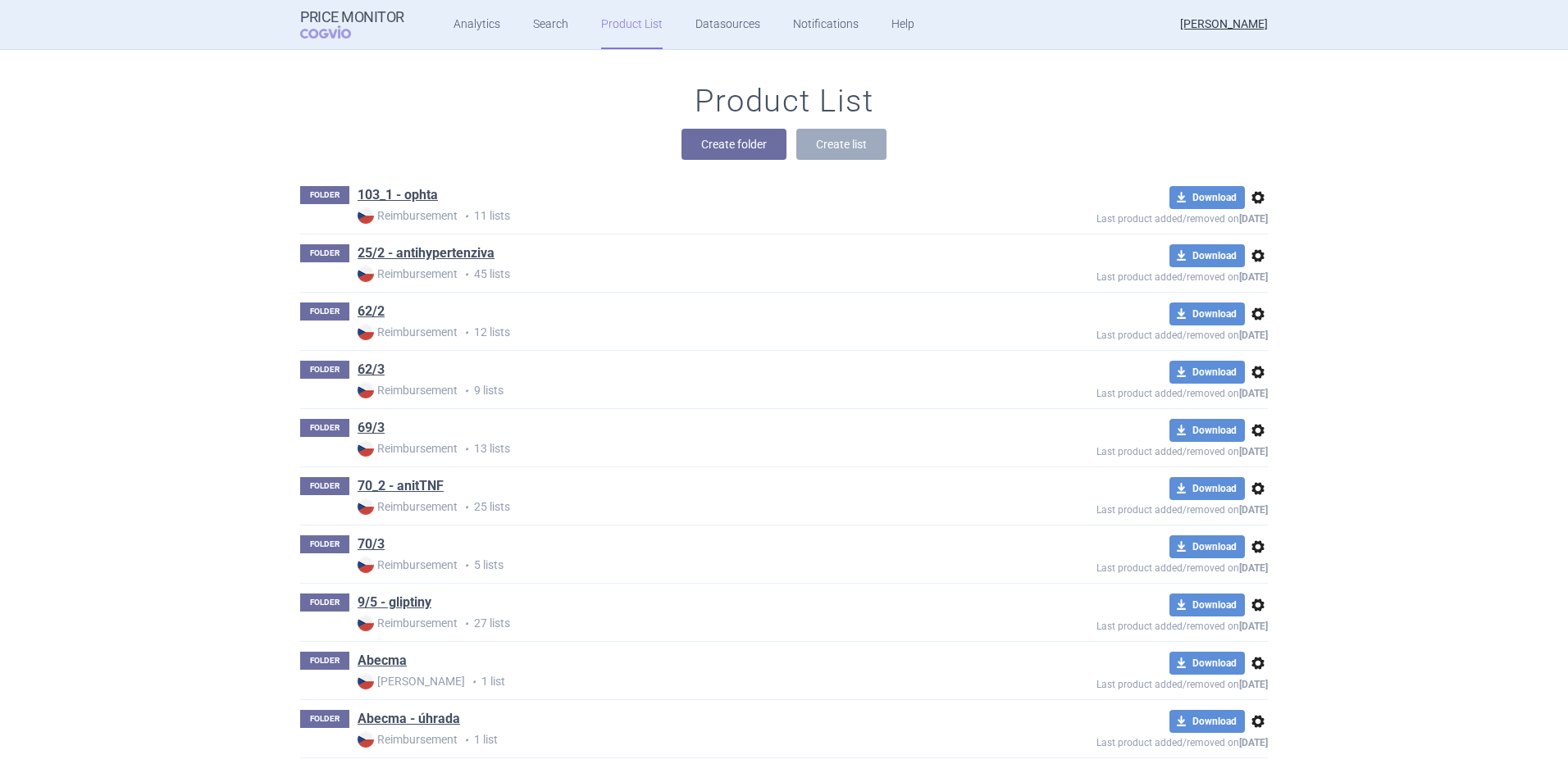
click at [1255, 196] on span "options" at bounding box center [1258, 197] width 20 height 20
click at [1247, 297] on button "Delete" at bounding box center [1251, 293] width 52 height 23
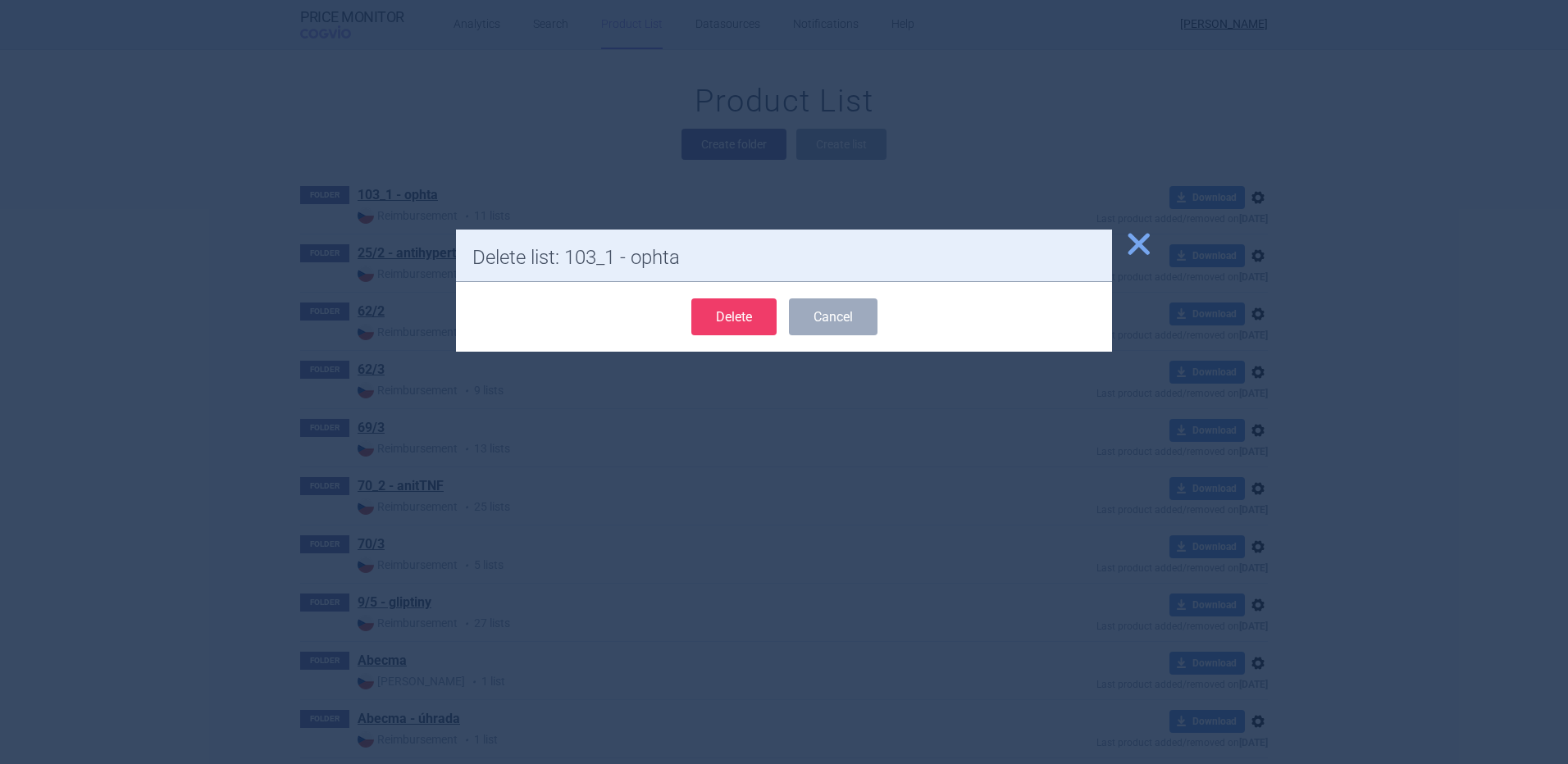
click at [738, 305] on button "Delete" at bounding box center [733, 316] width 85 height 36
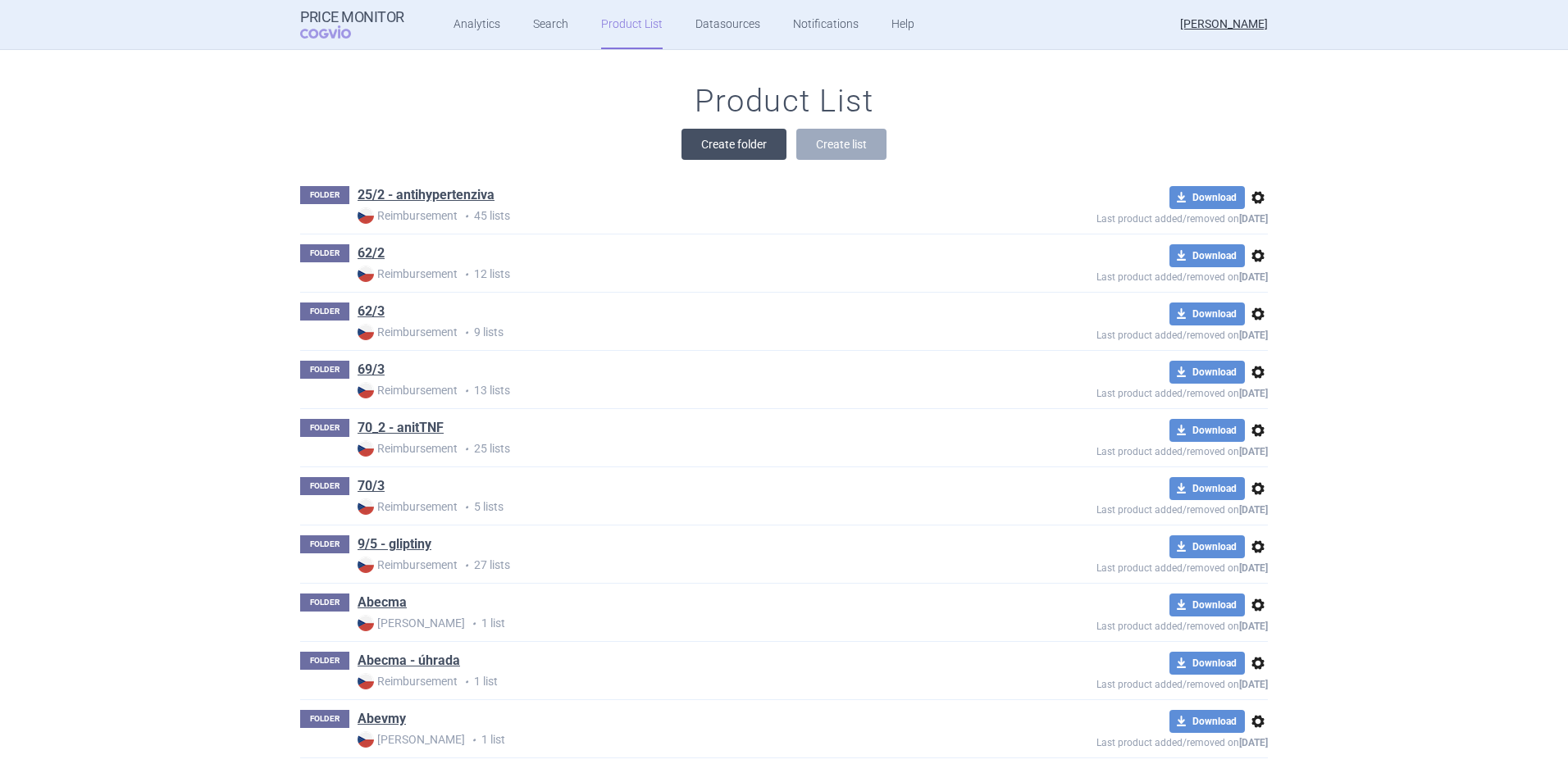
click at [712, 143] on button "Create folder" at bounding box center [734, 144] width 105 height 31
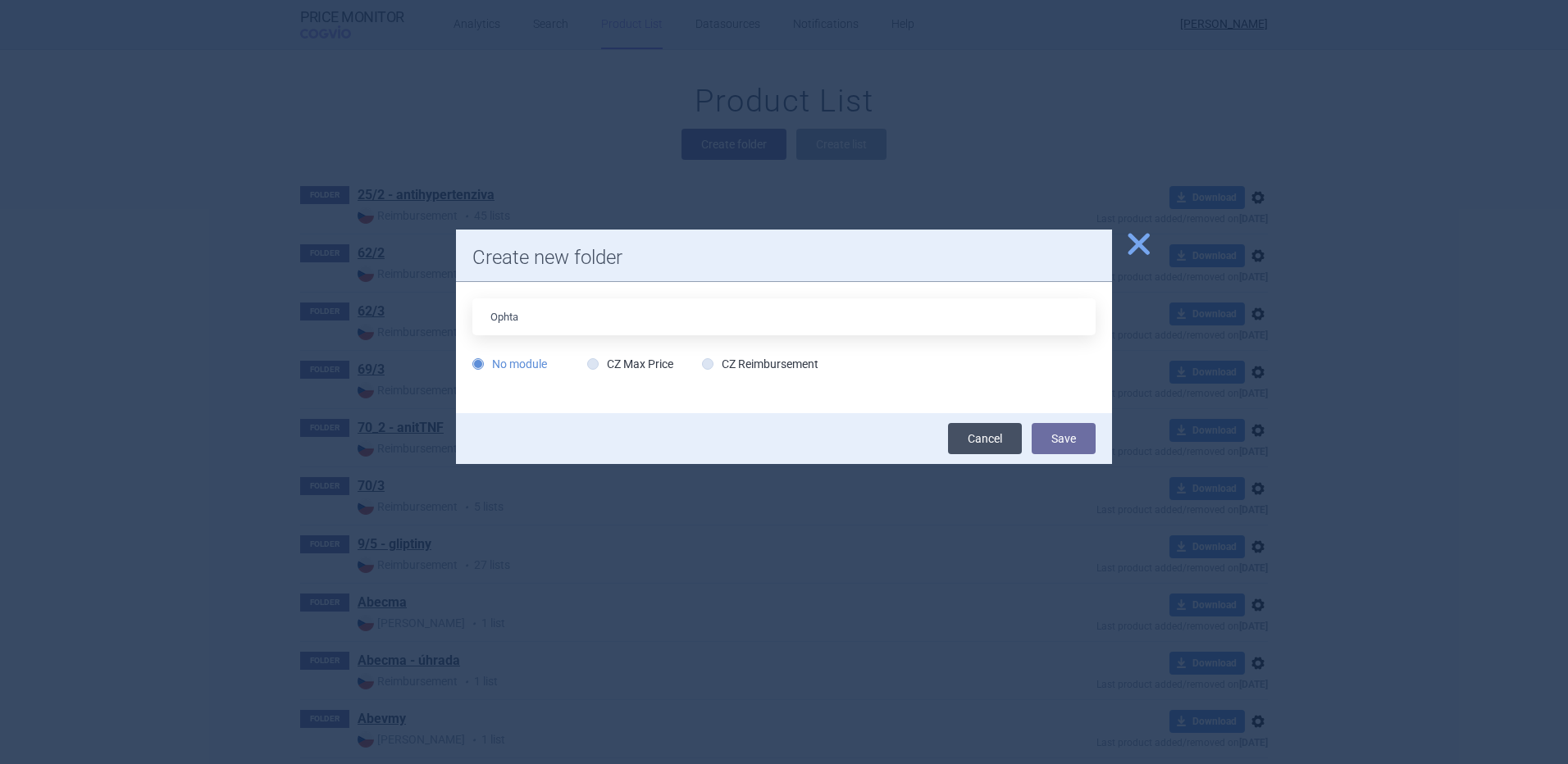
type input "Ophta"
click at [983, 440] on link "Cancel" at bounding box center [985, 439] width 74 height 31
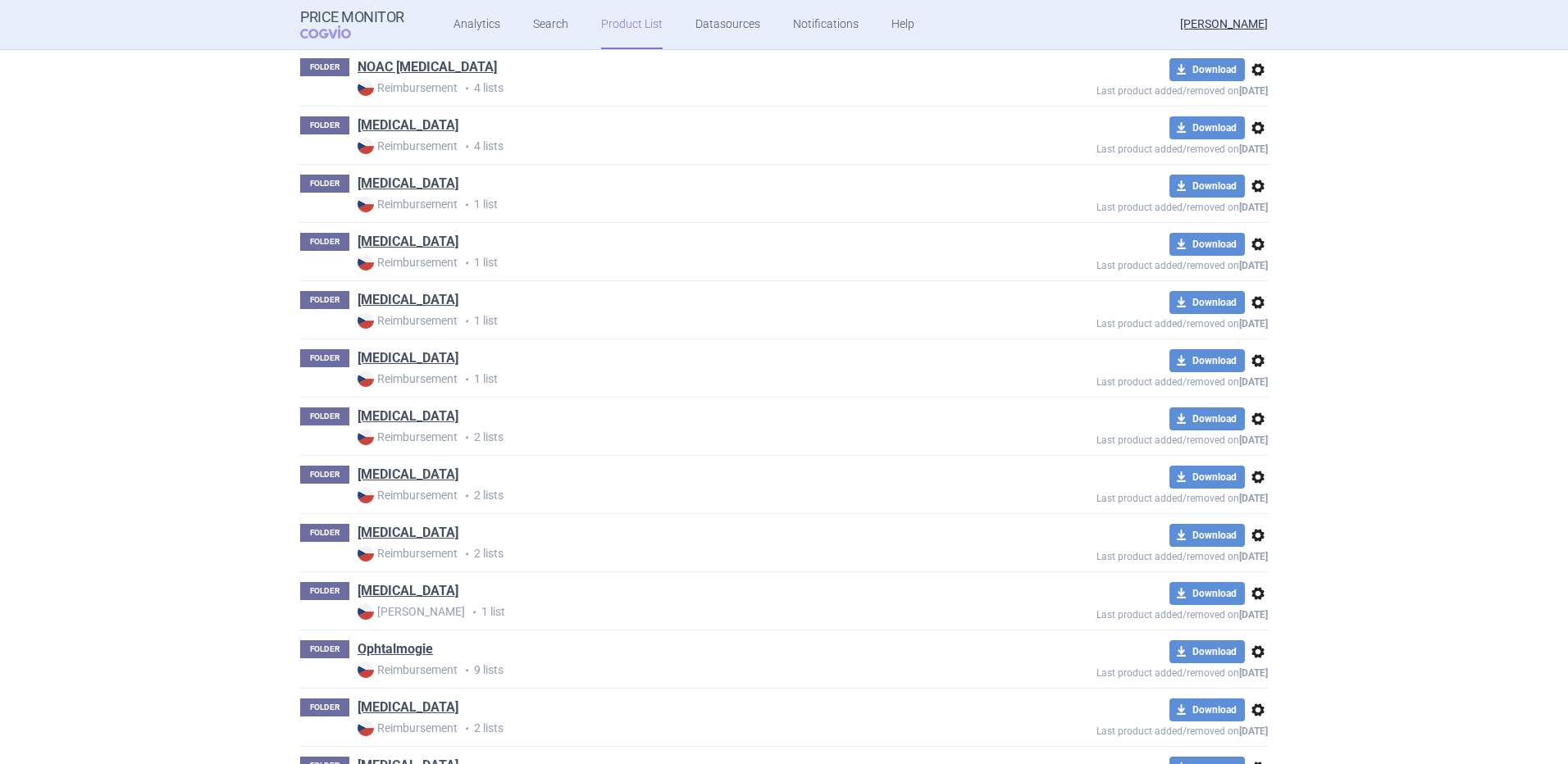
scroll to position [6700, 0]
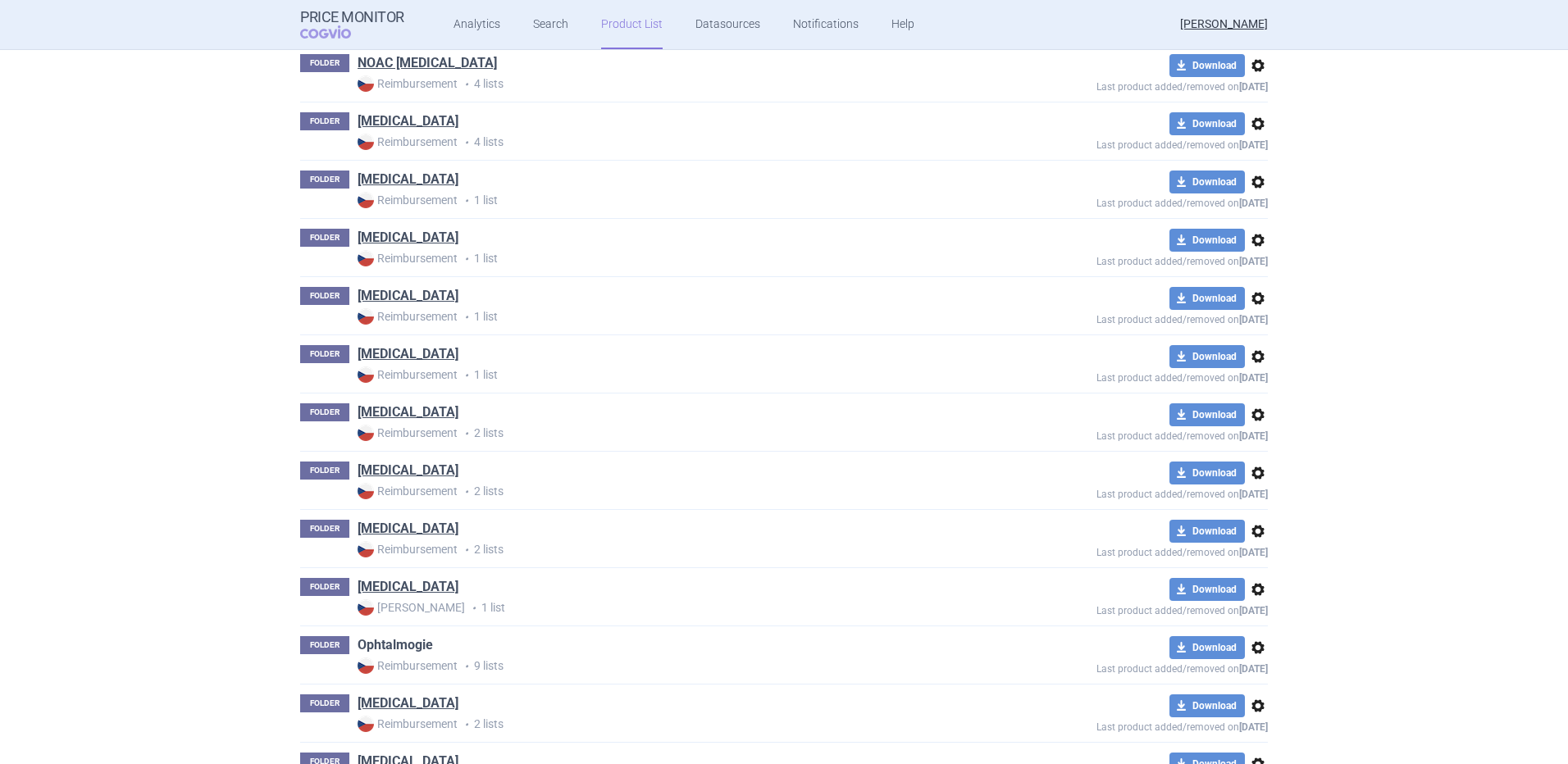
click at [409, 643] on link "Ophtalmogie" at bounding box center [395, 645] width 76 height 18
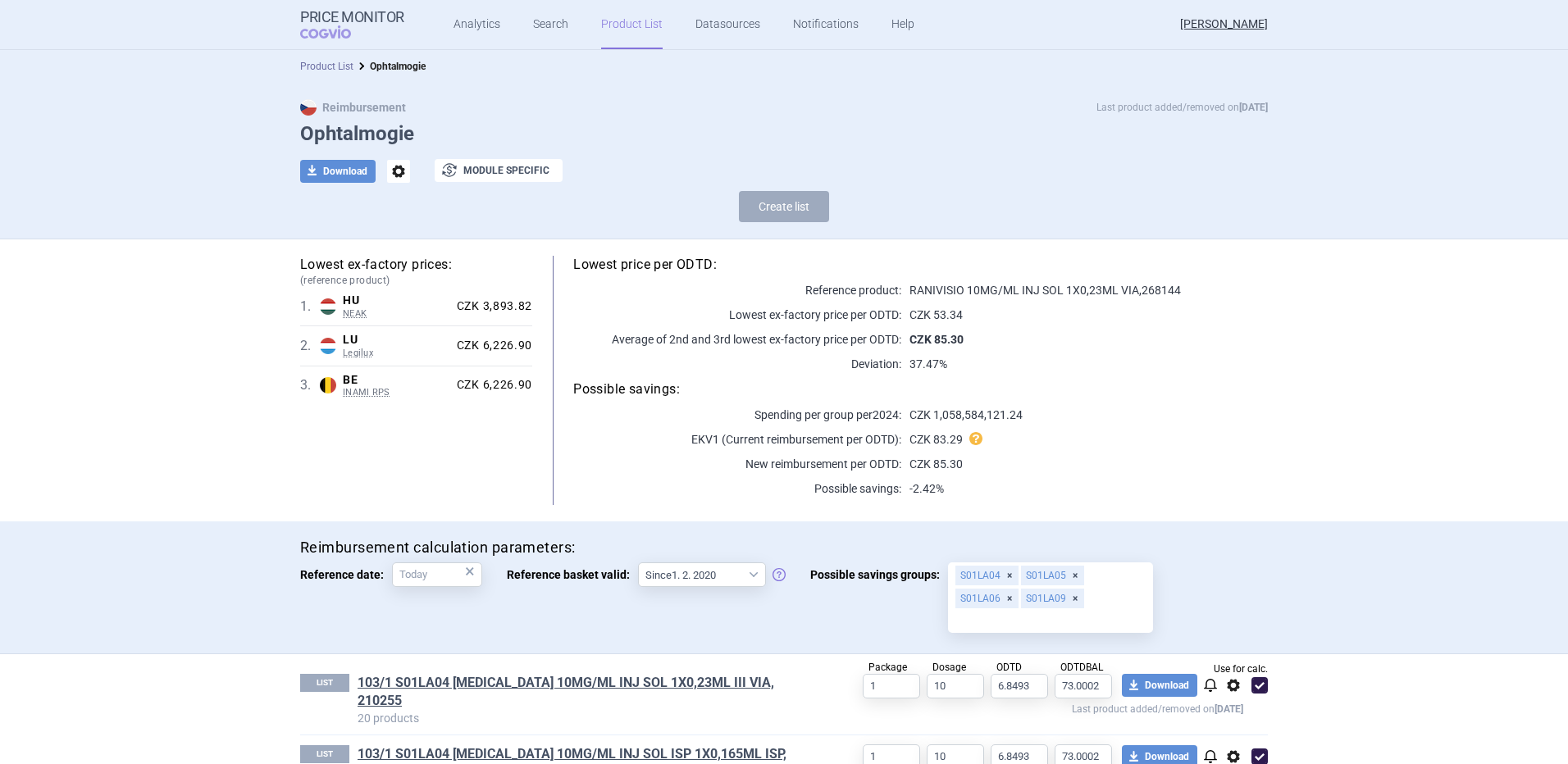
click at [316, 66] on link "Product List" at bounding box center [326, 66] width 53 height 11
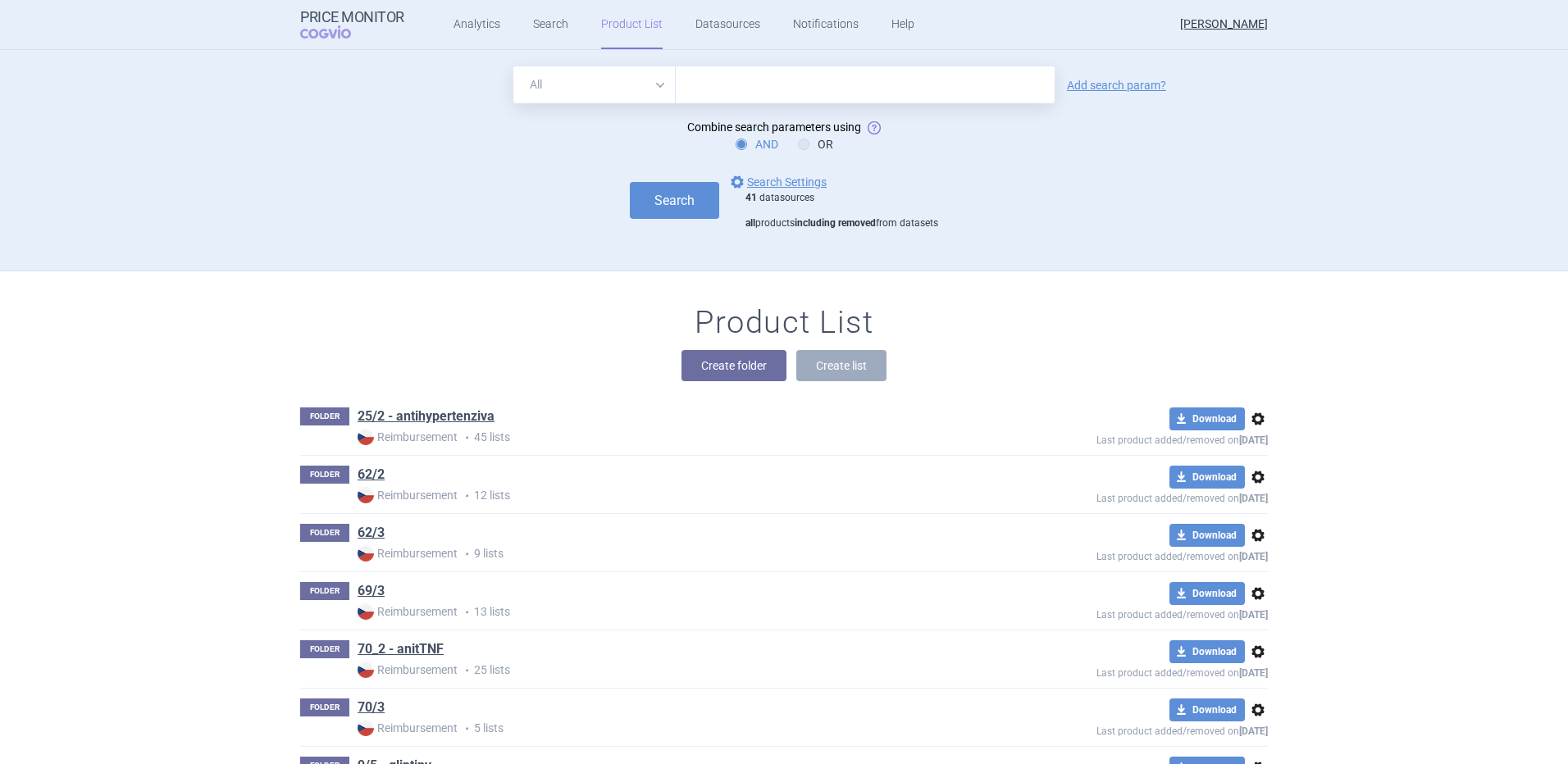
scroll to position [222, 0]
